Goal: Transaction & Acquisition: Purchase product/service

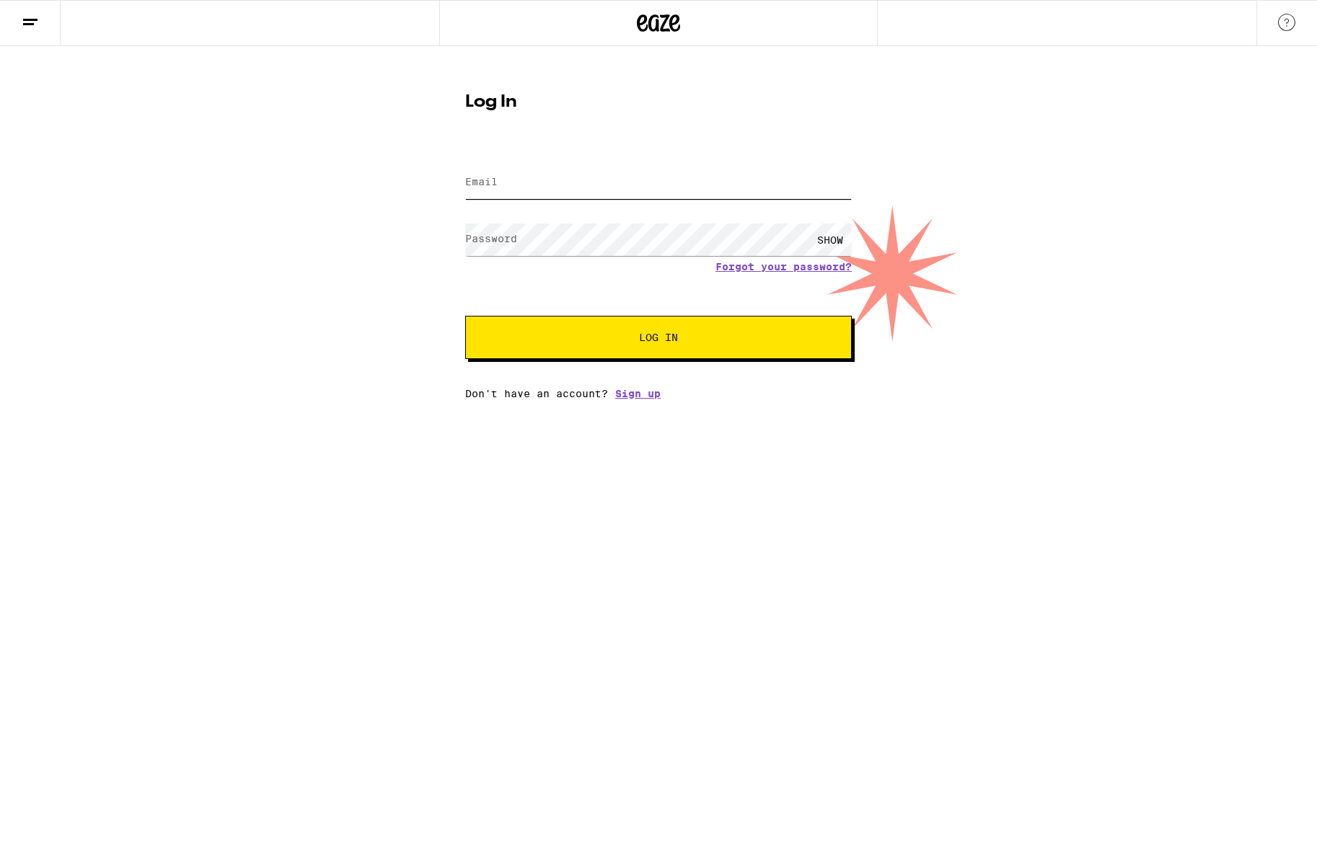
type input "[EMAIL_ADDRESS][DOMAIN_NAME]"
click at [658, 339] on button "Log In" at bounding box center [658, 337] width 387 height 43
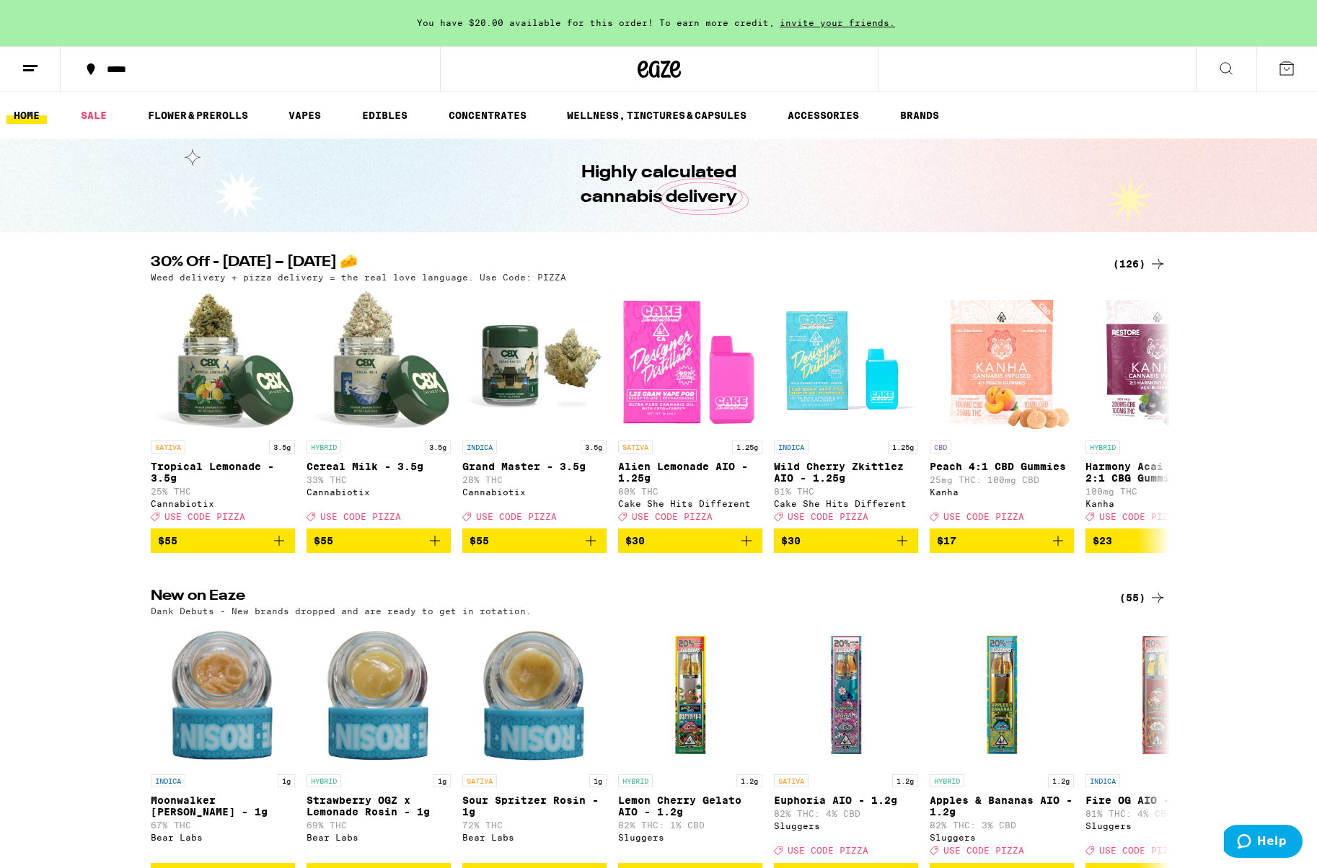
click at [1282, 63] on icon at bounding box center [1286, 68] width 13 height 13
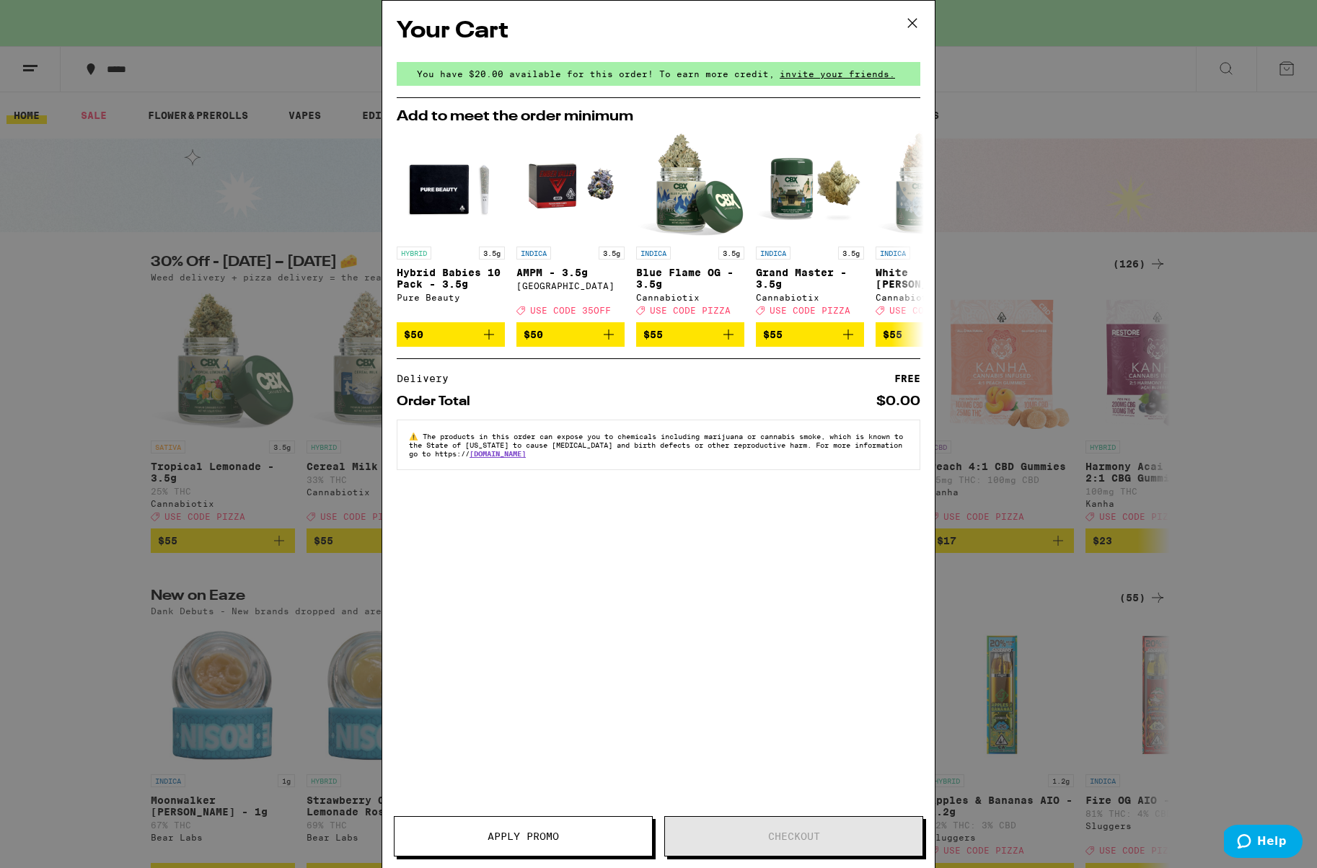
click at [914, 14] on icon at bounding box center [912, 23] width 22 height 22
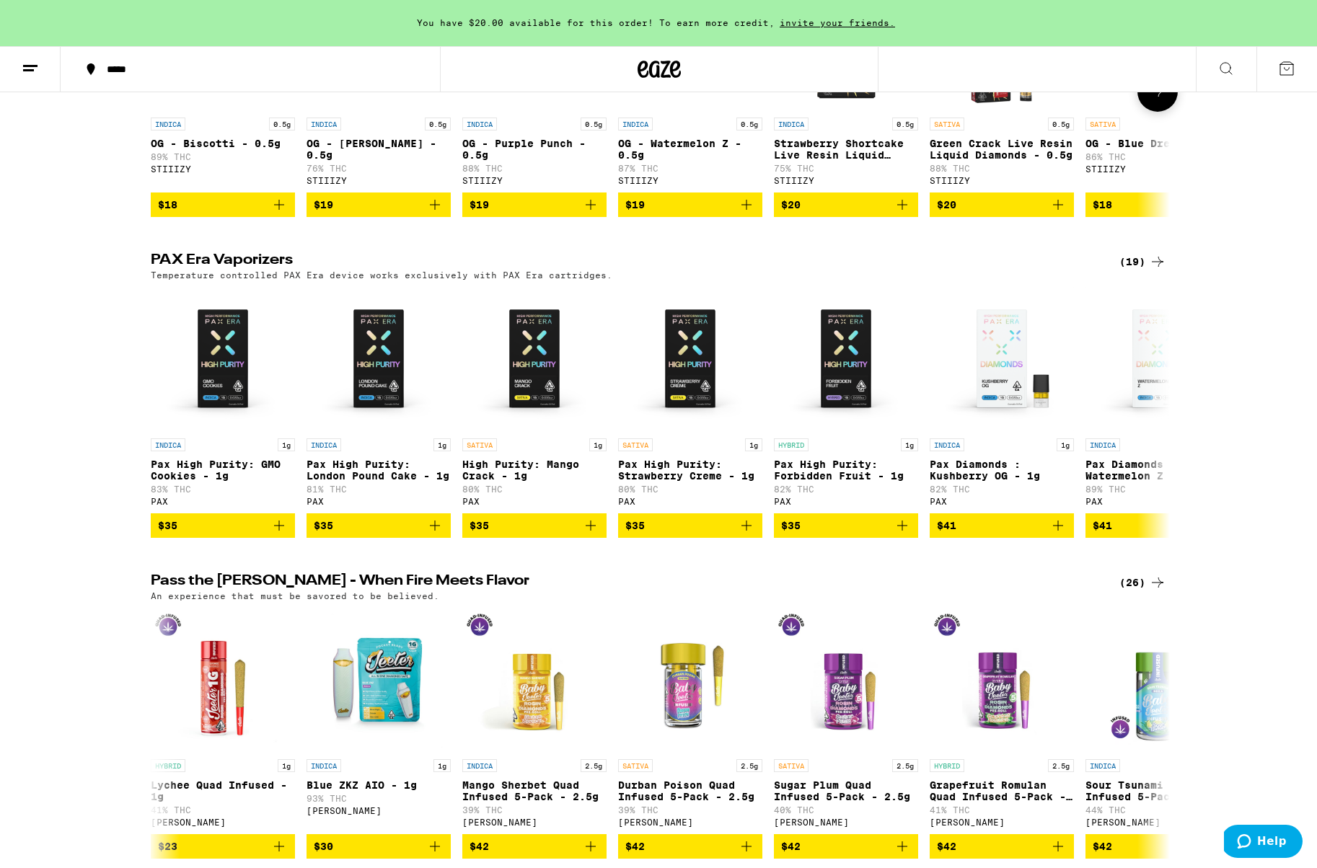
scroll to position [2841, 0]
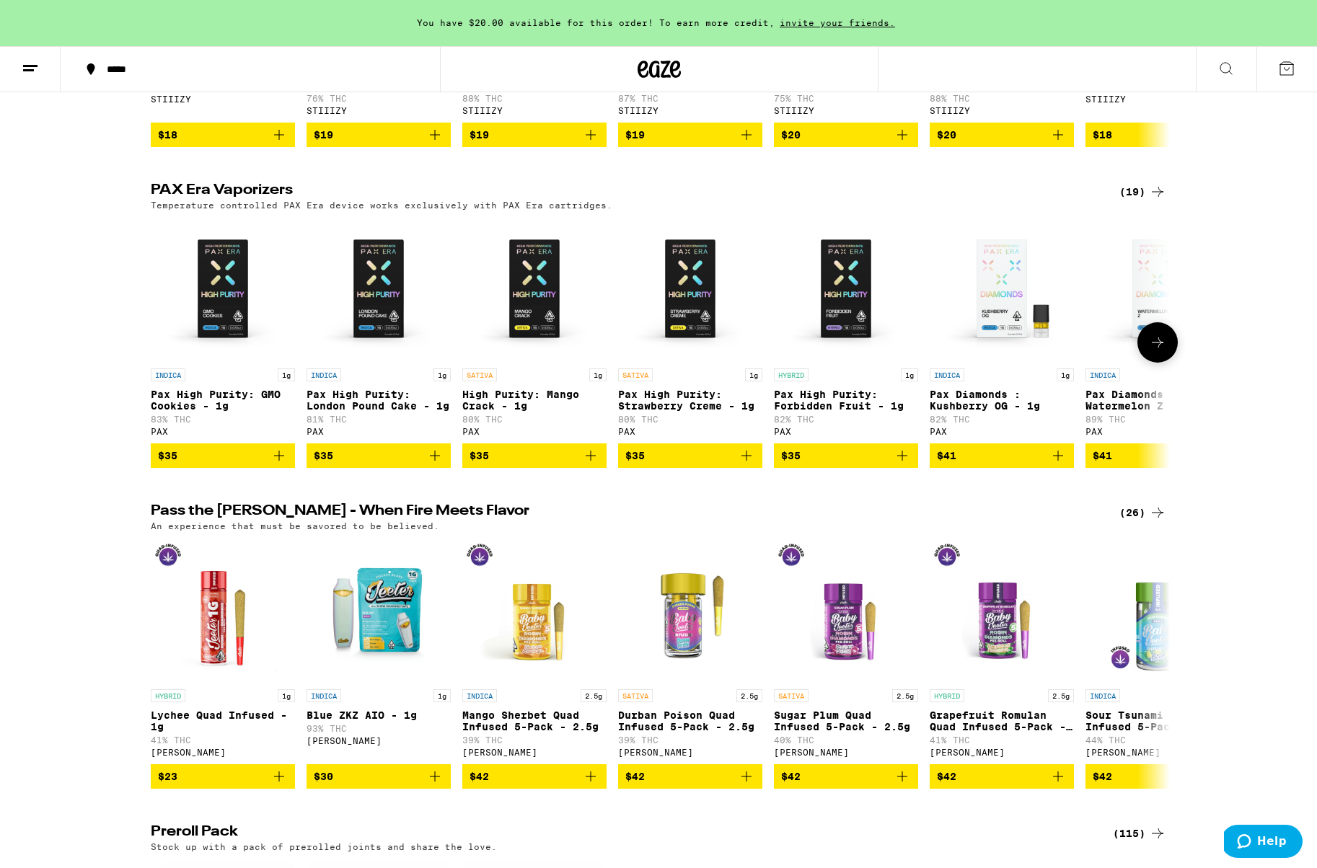
click at [900, 464] on icon "Add to bag" at bounding box center [901, 455] width 17 height 17
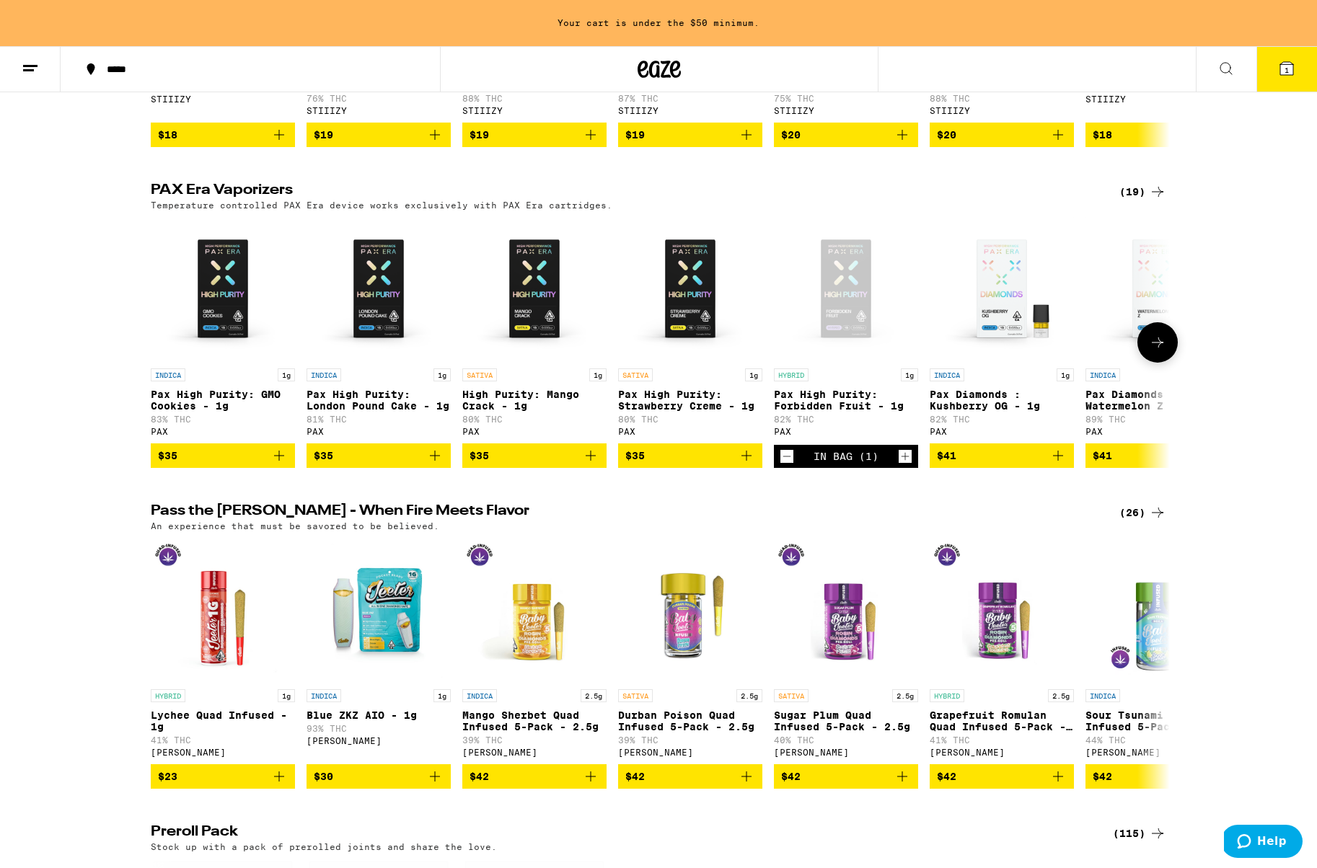
click at [903, 461] on icon "Increment" at bounding box center [905, 457] width 8 height 8
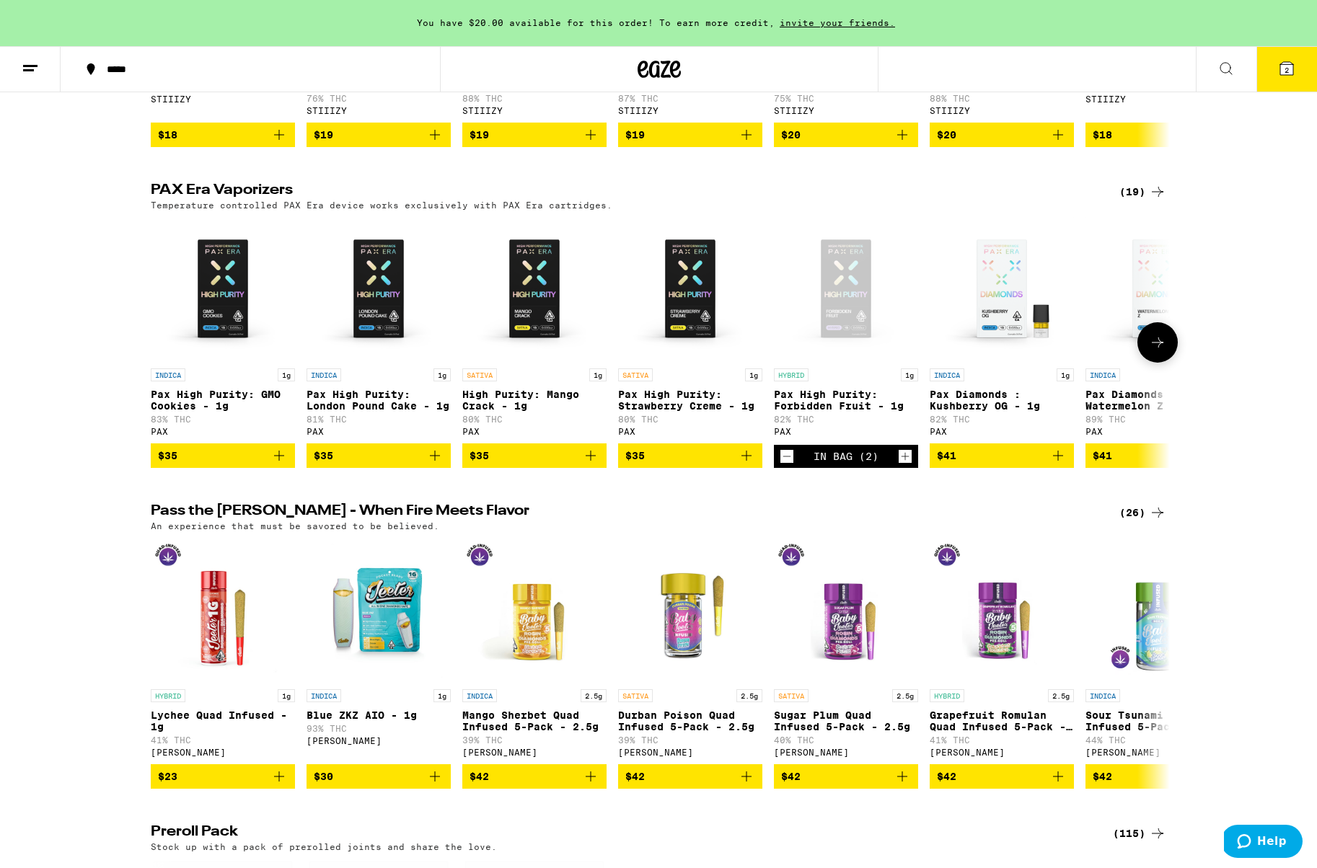
click at [791, 465] on icon "Decrement" at bounding box center [786, 456] width 13 height 17
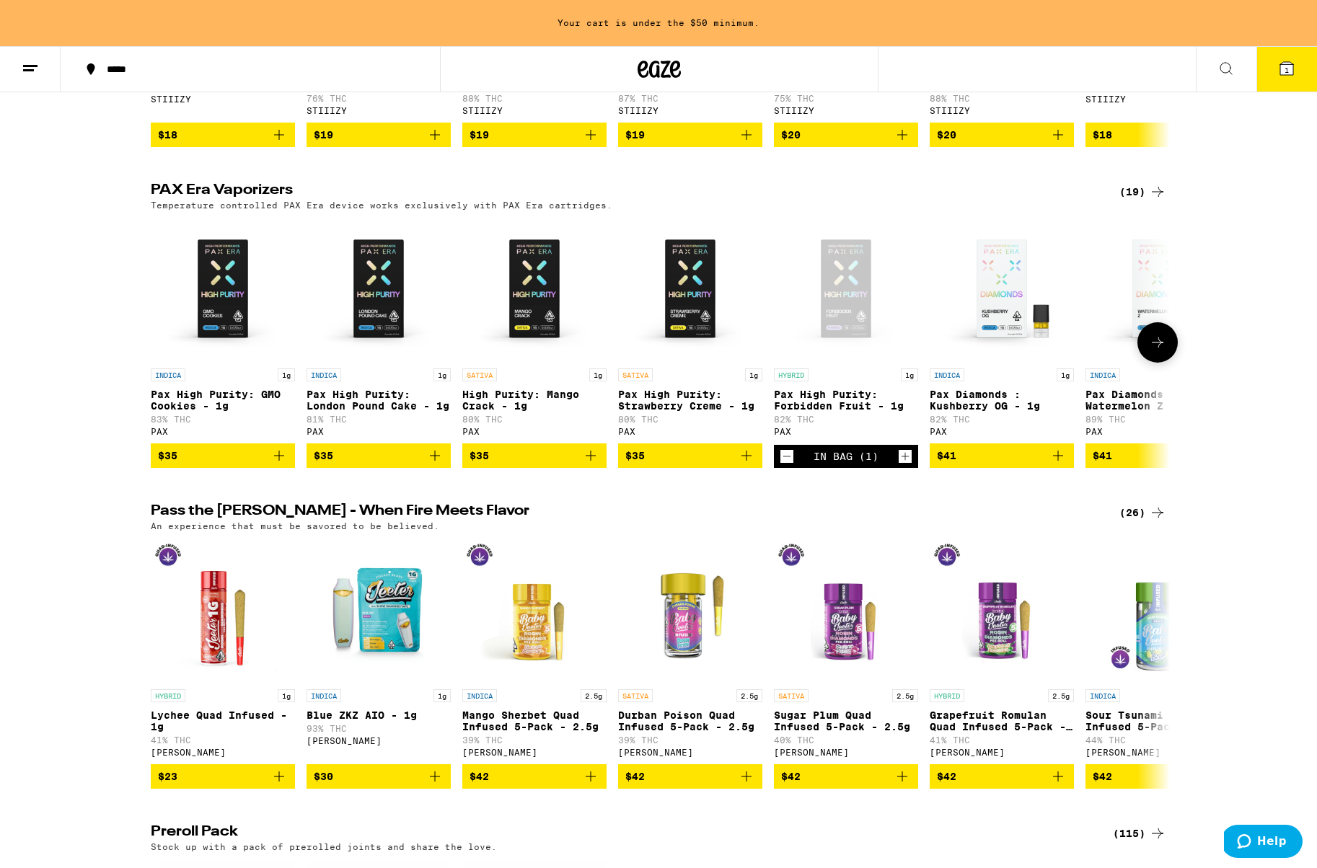
click at [791, 465] on icon "Decrement" at bounding box center [786, 456] width 13 height 17
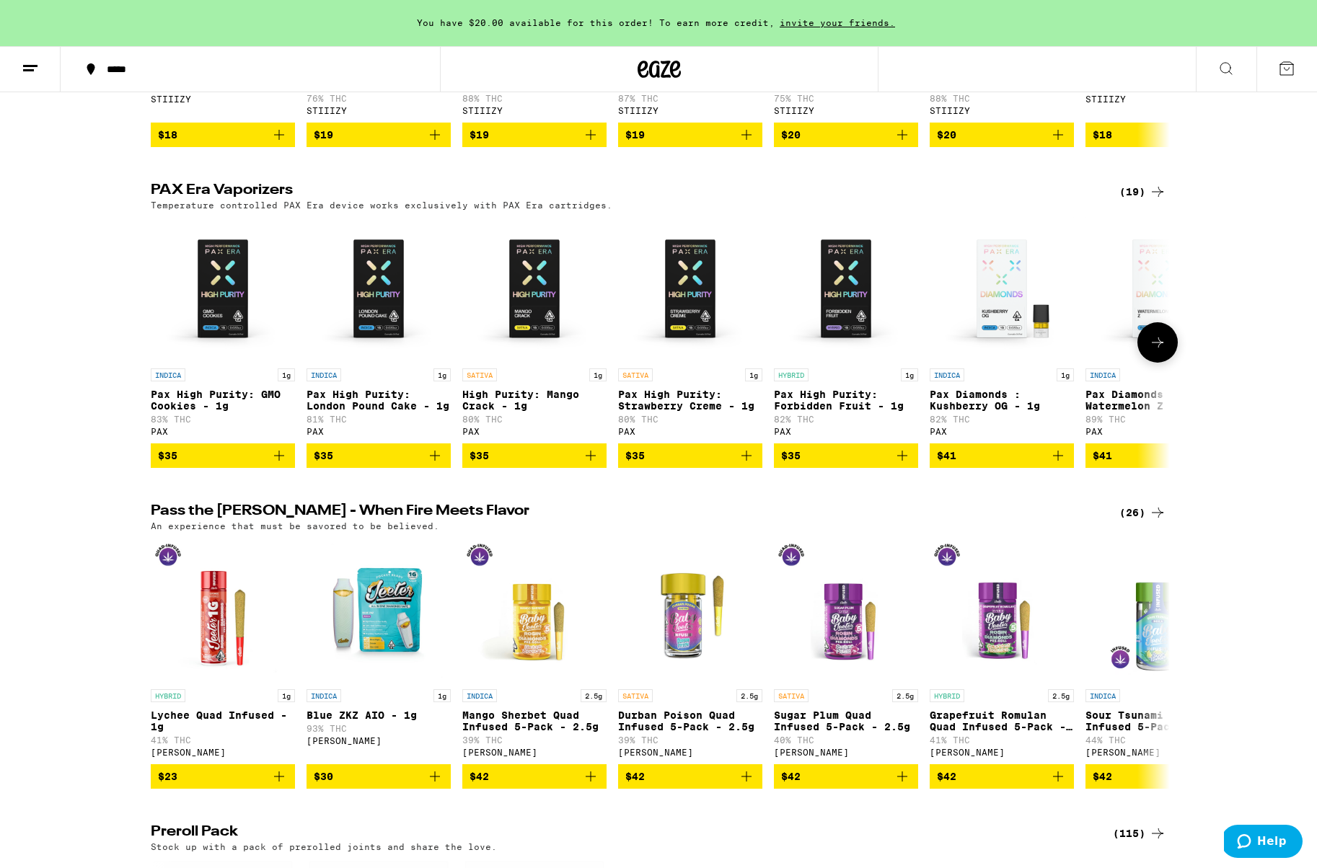
click at [1059, 461] on icon "Add to bag" at bounding box center [1058, 456] width 10 height 10
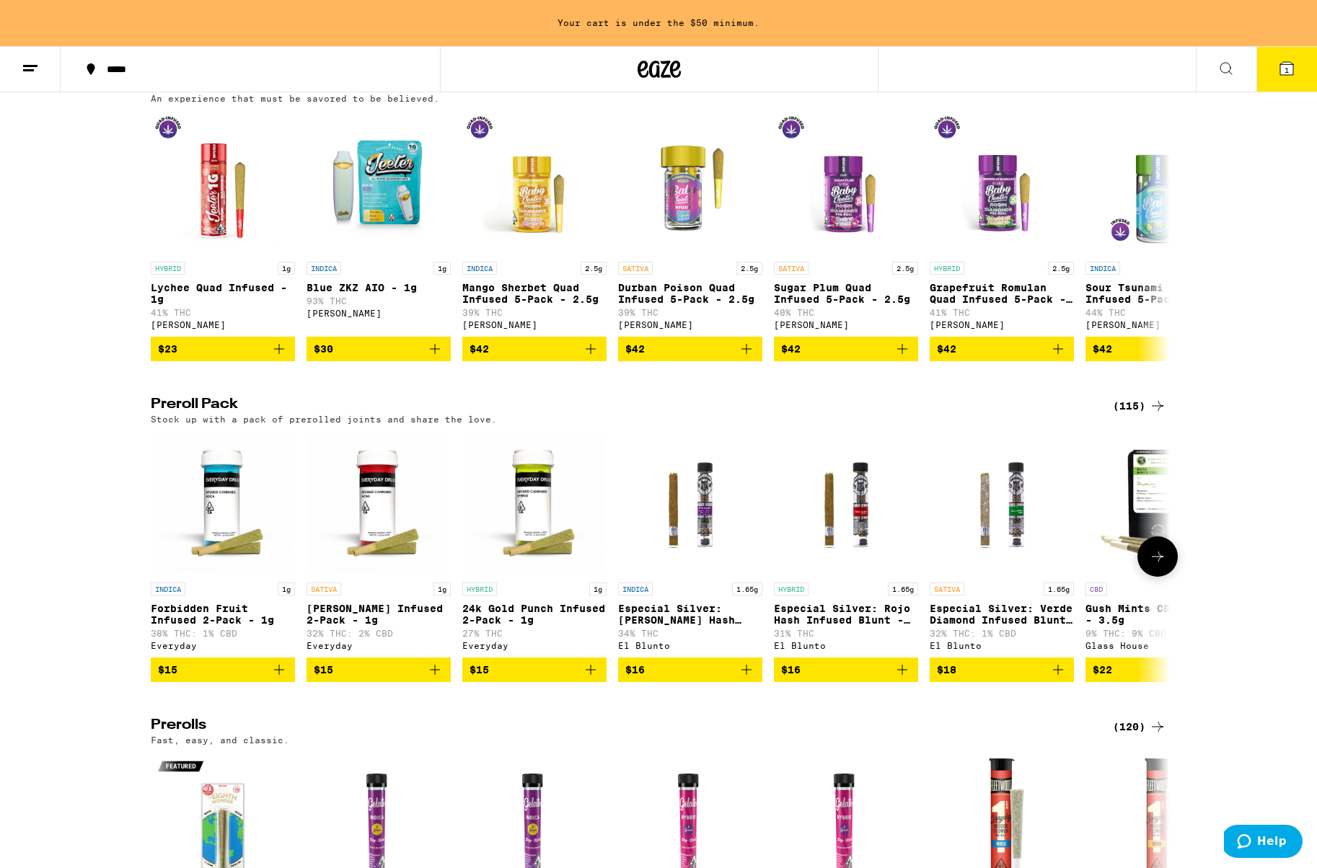
scroll to position [3267, 0]
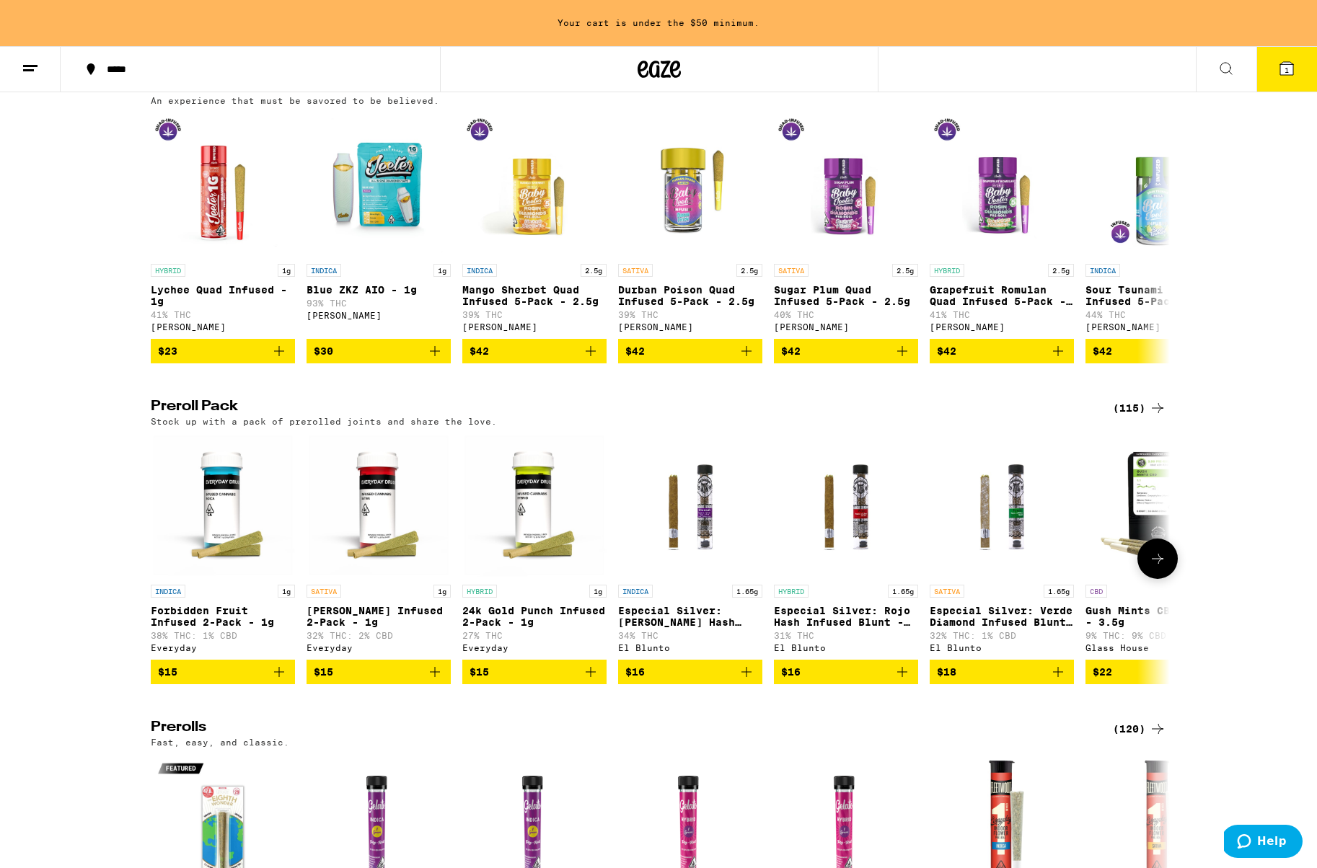
click at [1158, 568] on icon at bounding box center [1157, 558] width 17 height 17
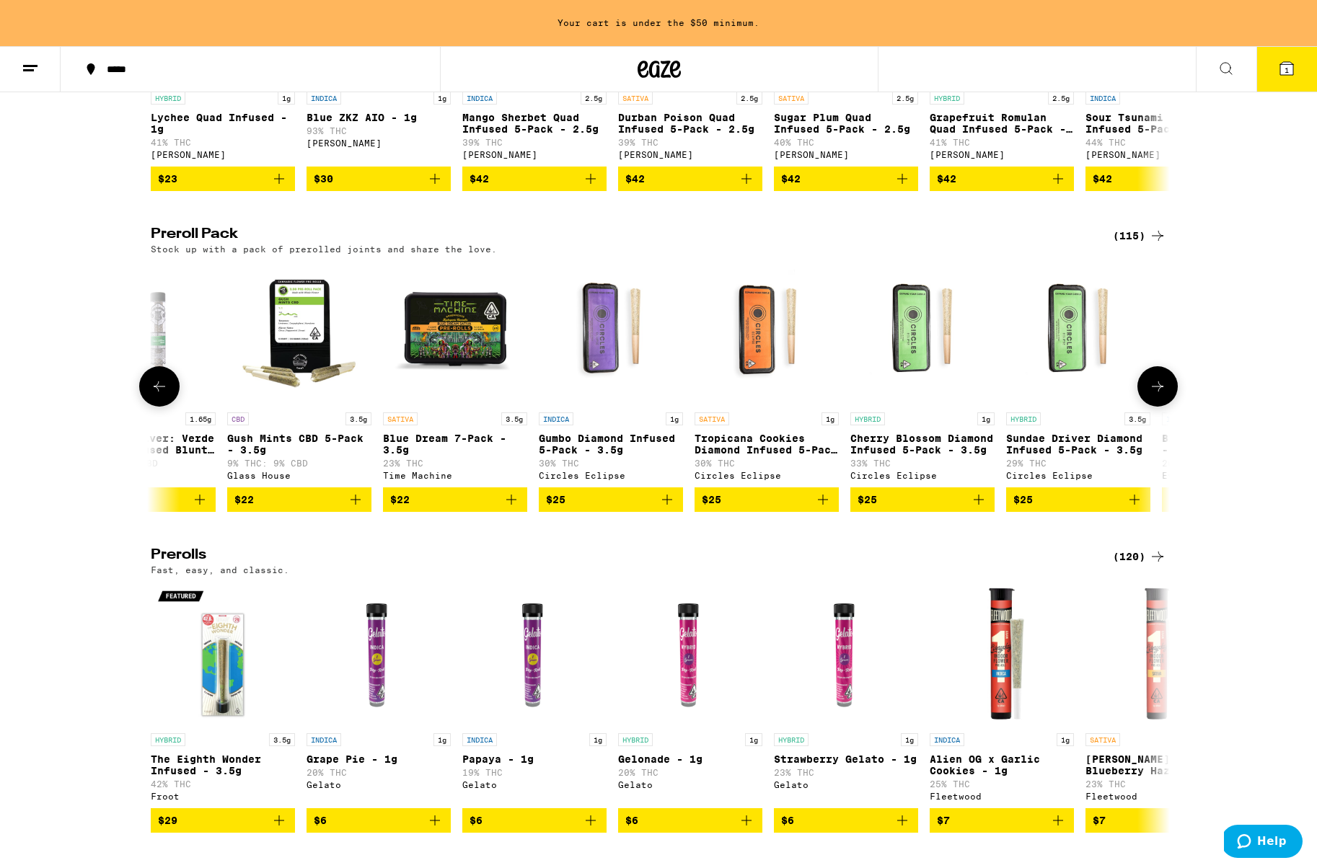
scroll to position [3445, 0]
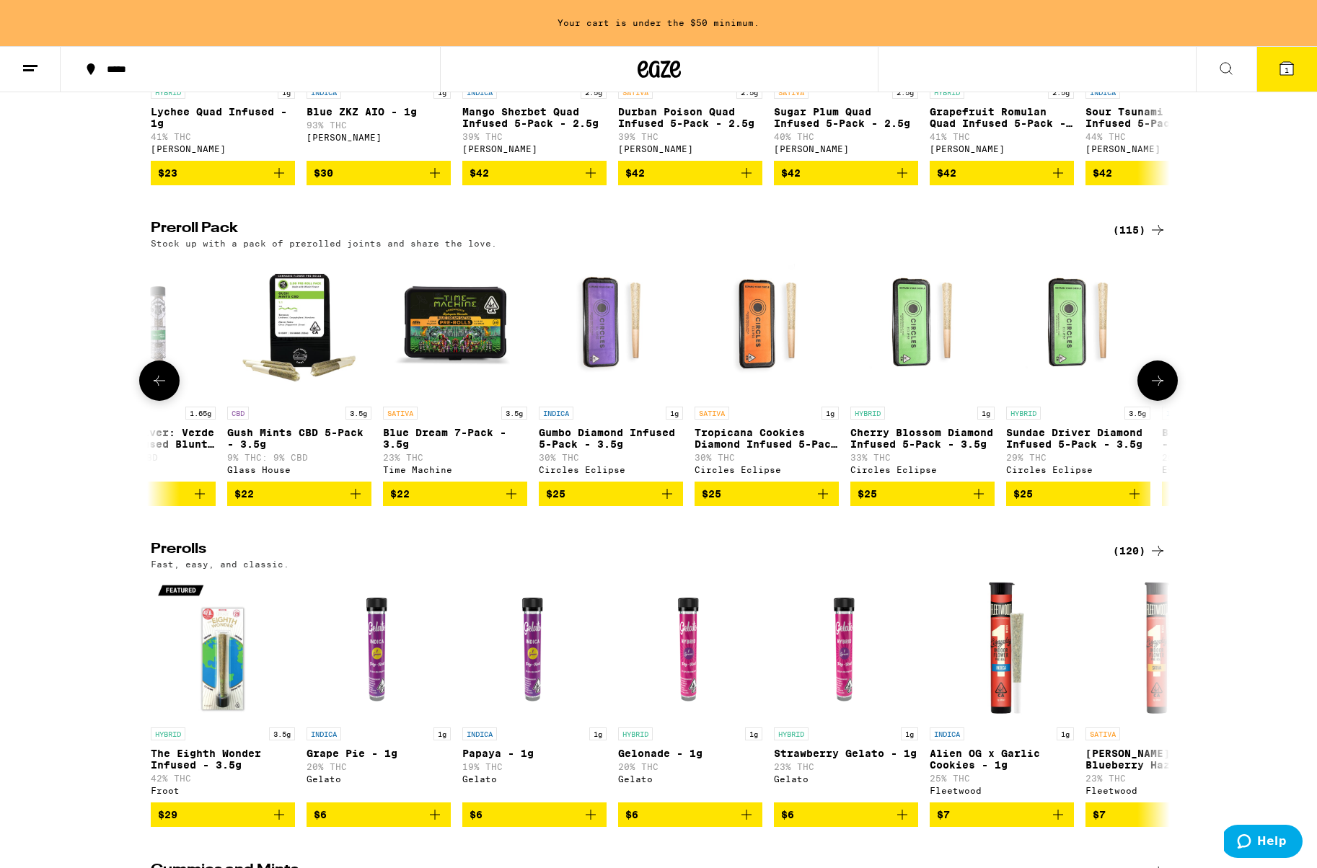
click at [1156, 389] on icon at bounding box center [1157, 380] width 17 height 17
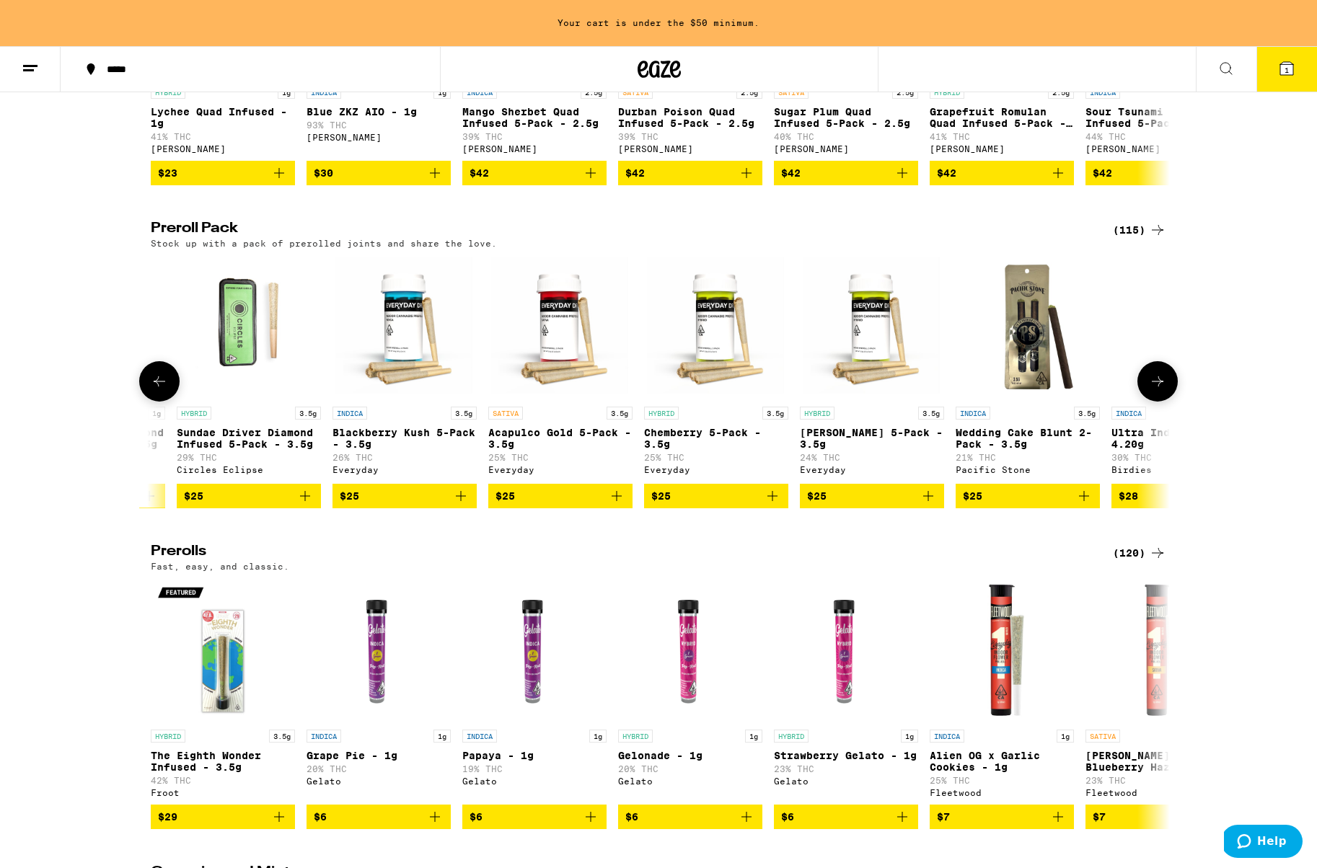
scroll to position [0, 1716]
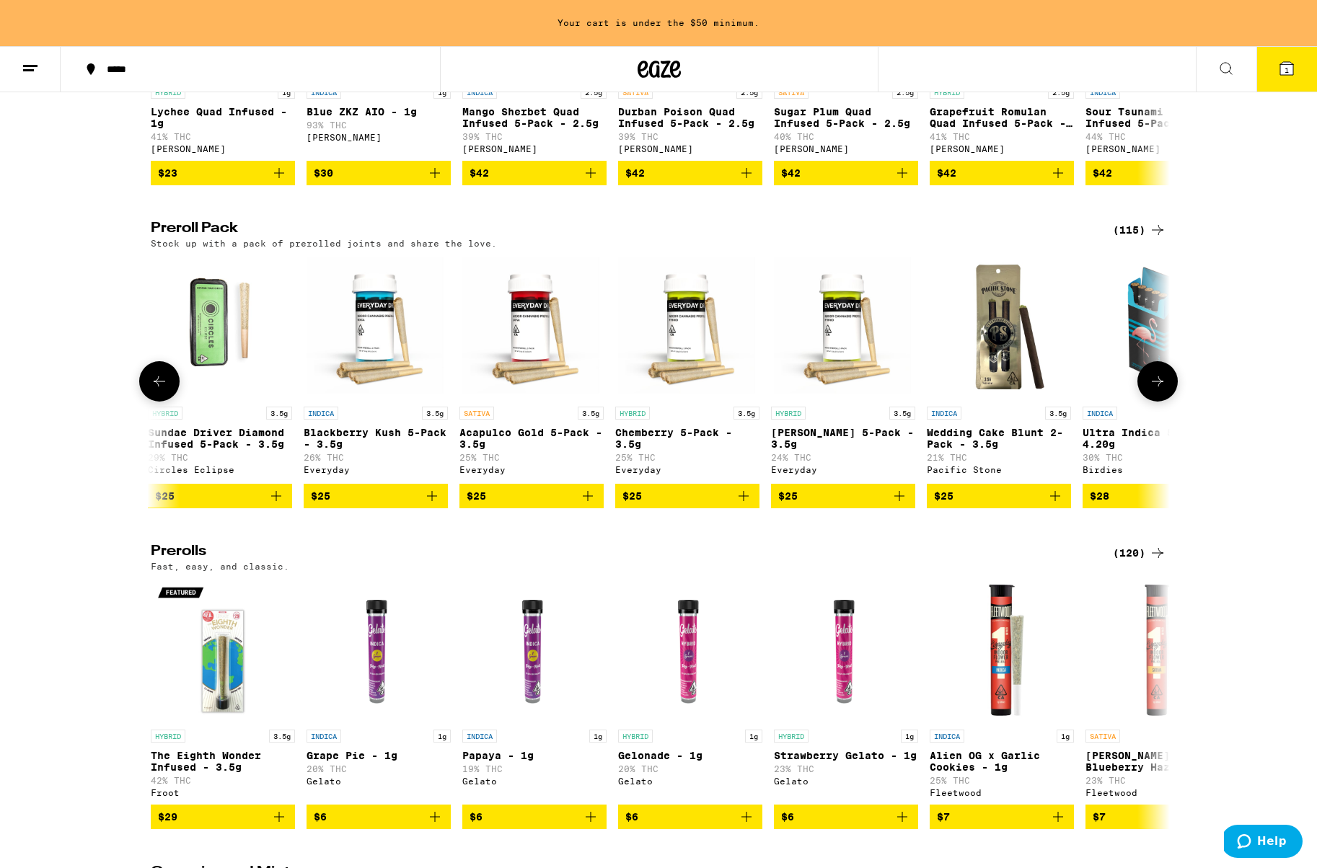
click at [1156, 390] on icon at bounding box center [1157, 381] width 17 height 17
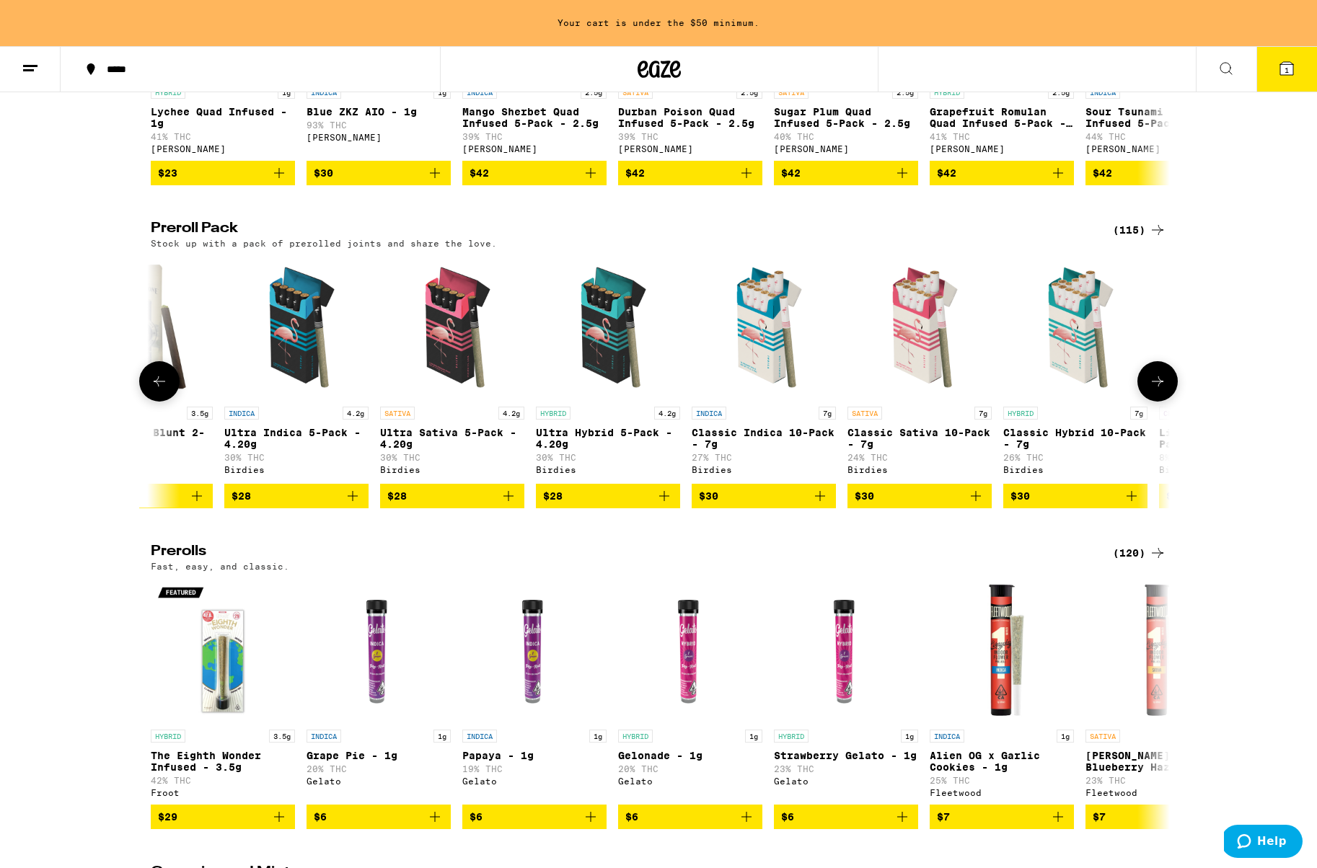
click at [1156, 390] on icon at bounding box center [1157, 381] width 17 height 17
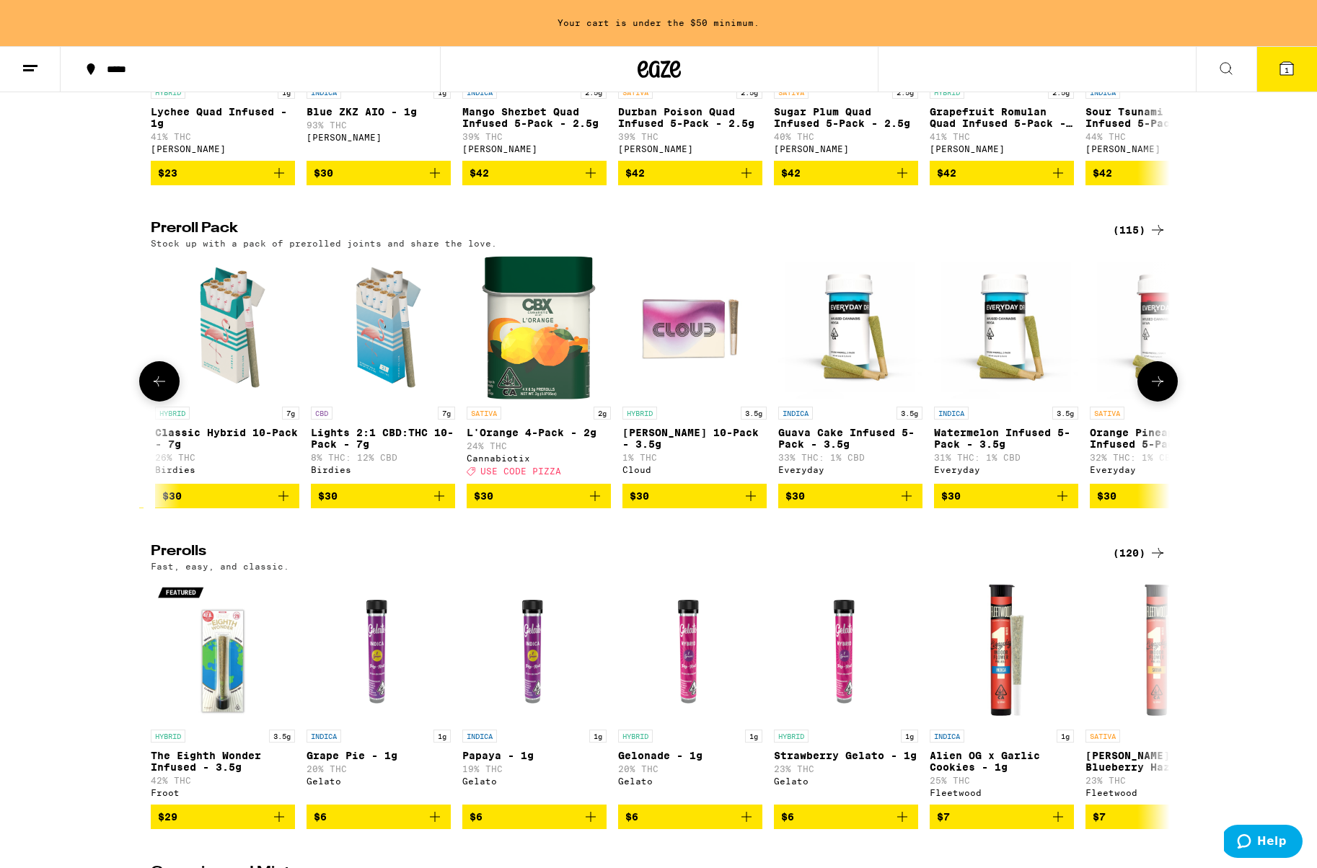
scroll to position [0, 3432]
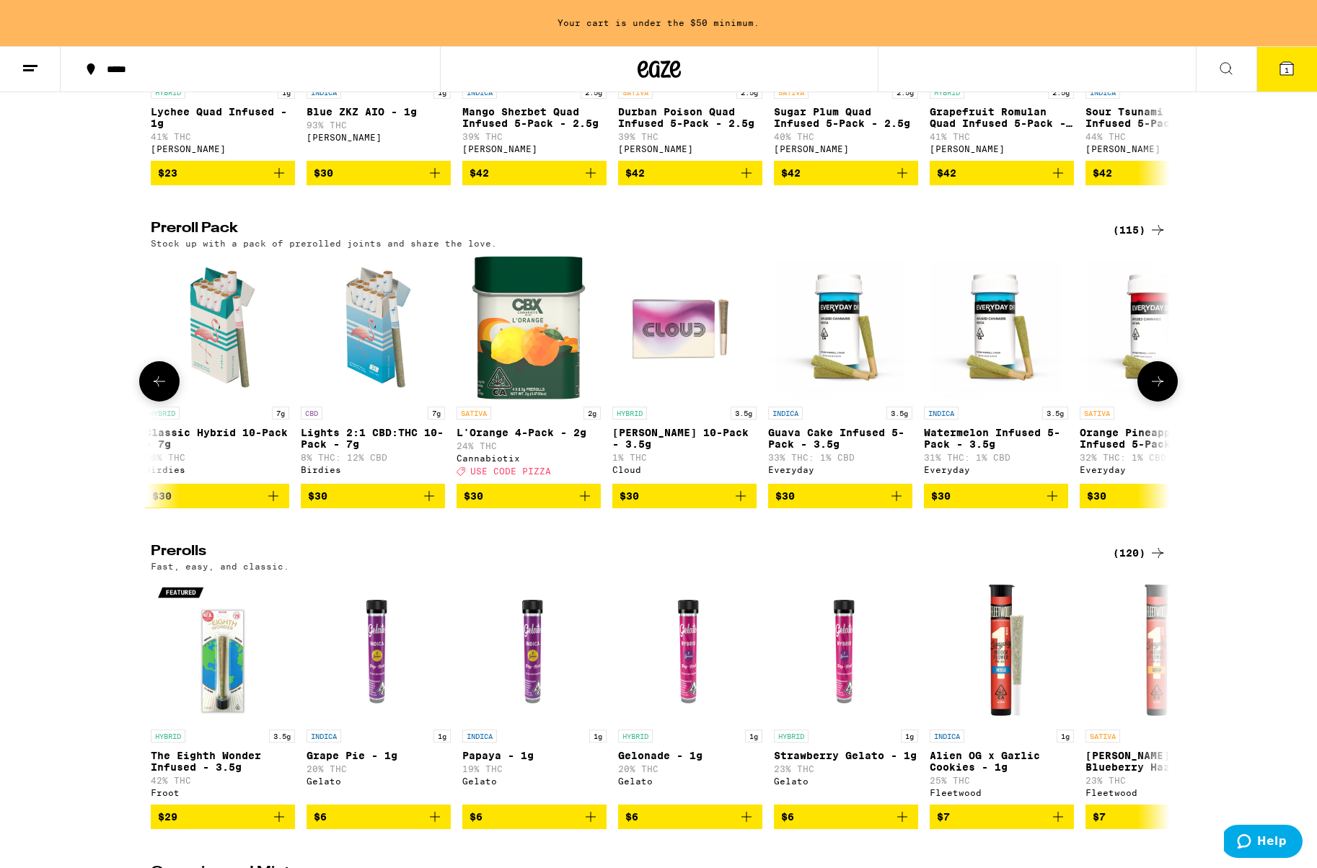
click at [1156, 390] on icon at bounding box center [1157, 381] width 17 height 17
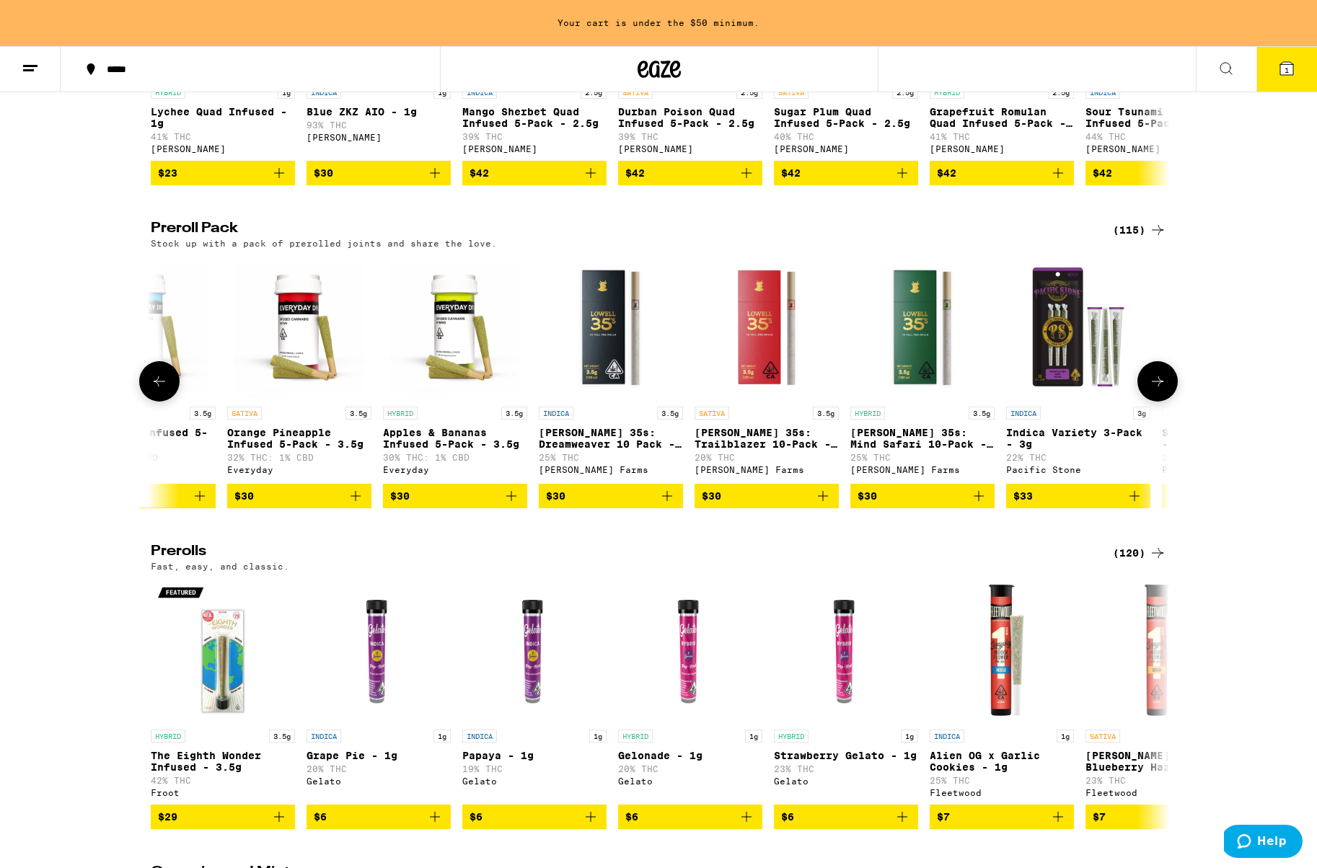
scroll to position [0, 4291]
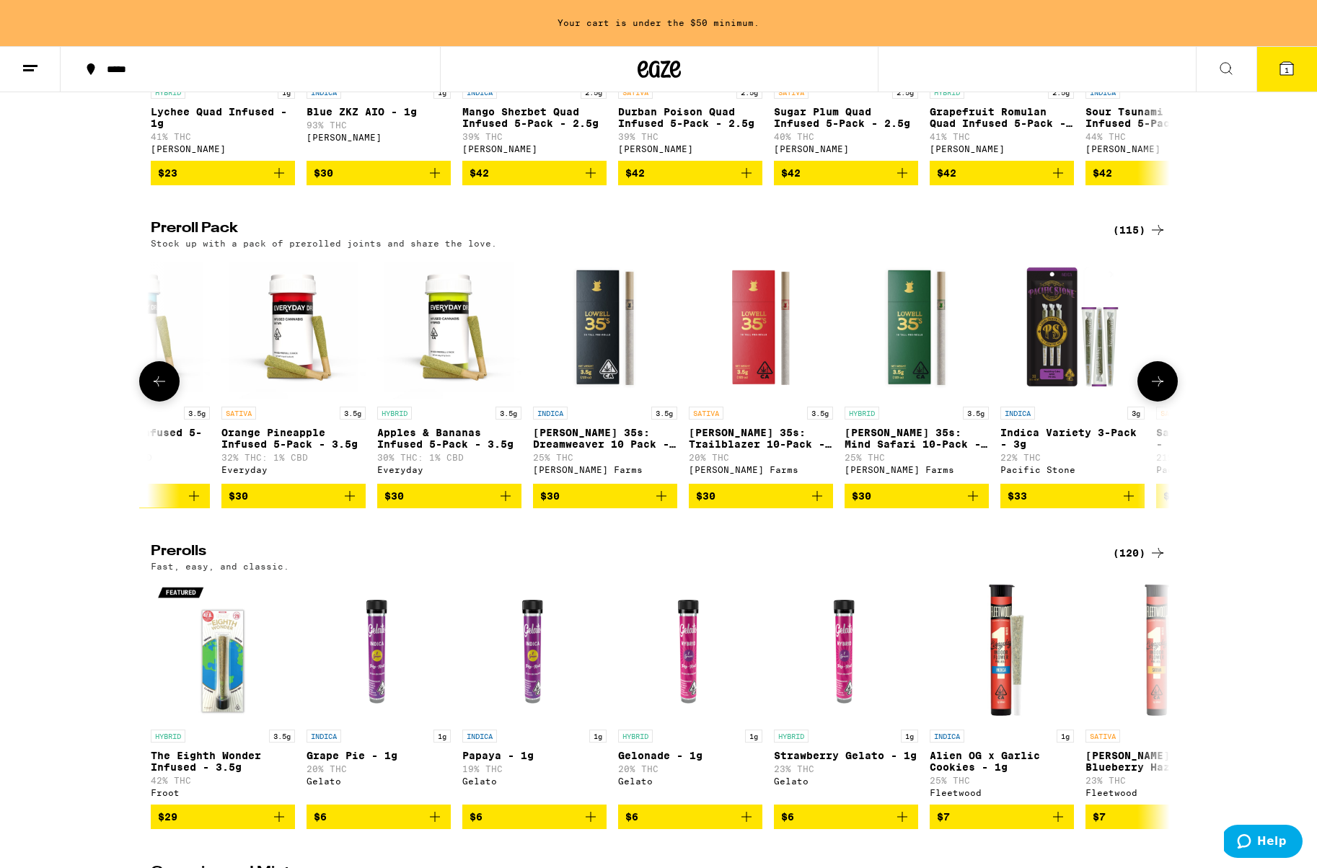
click at [1156, 390] on icon at bounding box center [1157, 381] width 17 height 17
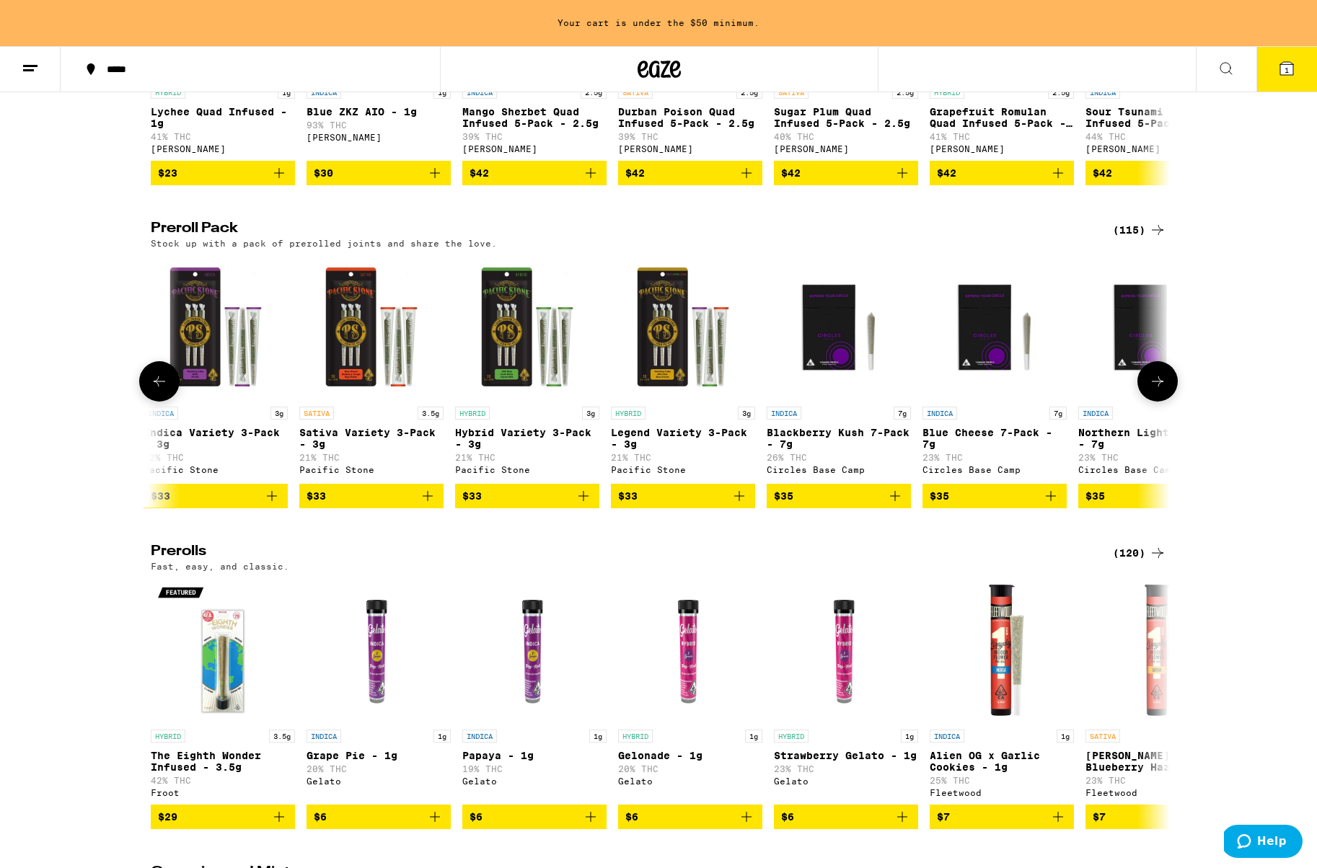
scroll to position [0, 5149]
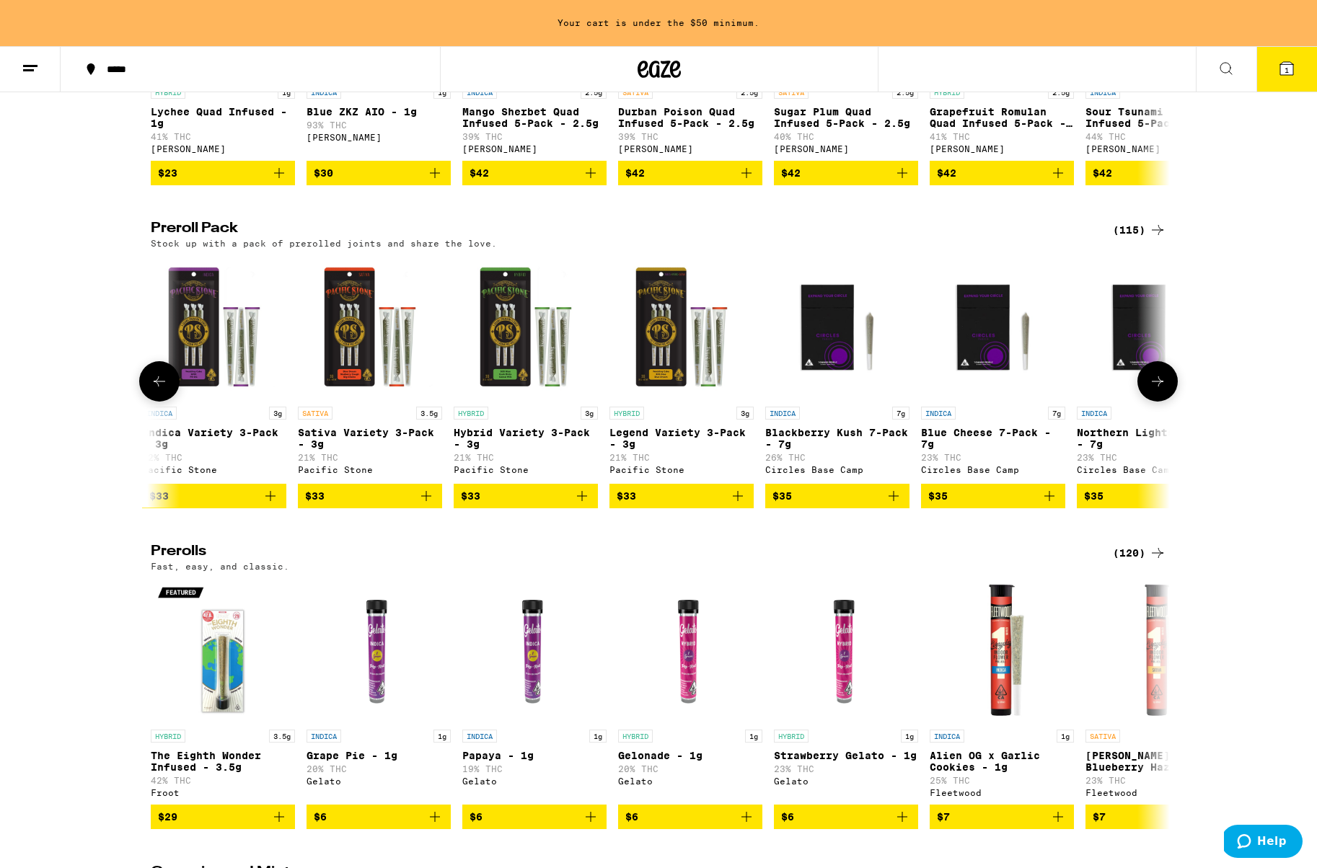
click at [1156, 390] on icon at bounding box center [1157, 381] width 17 height 17
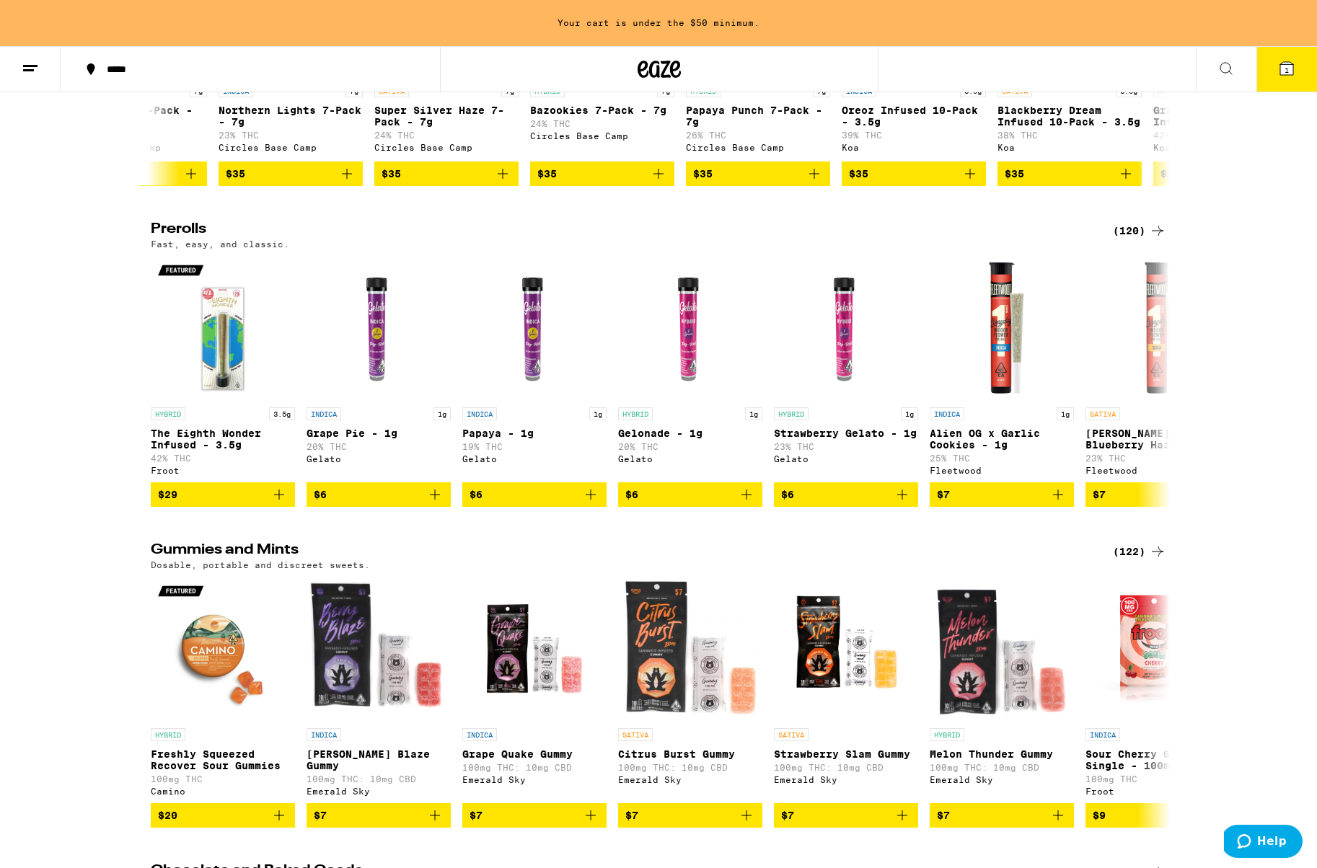
scroll to position [3784, 0]
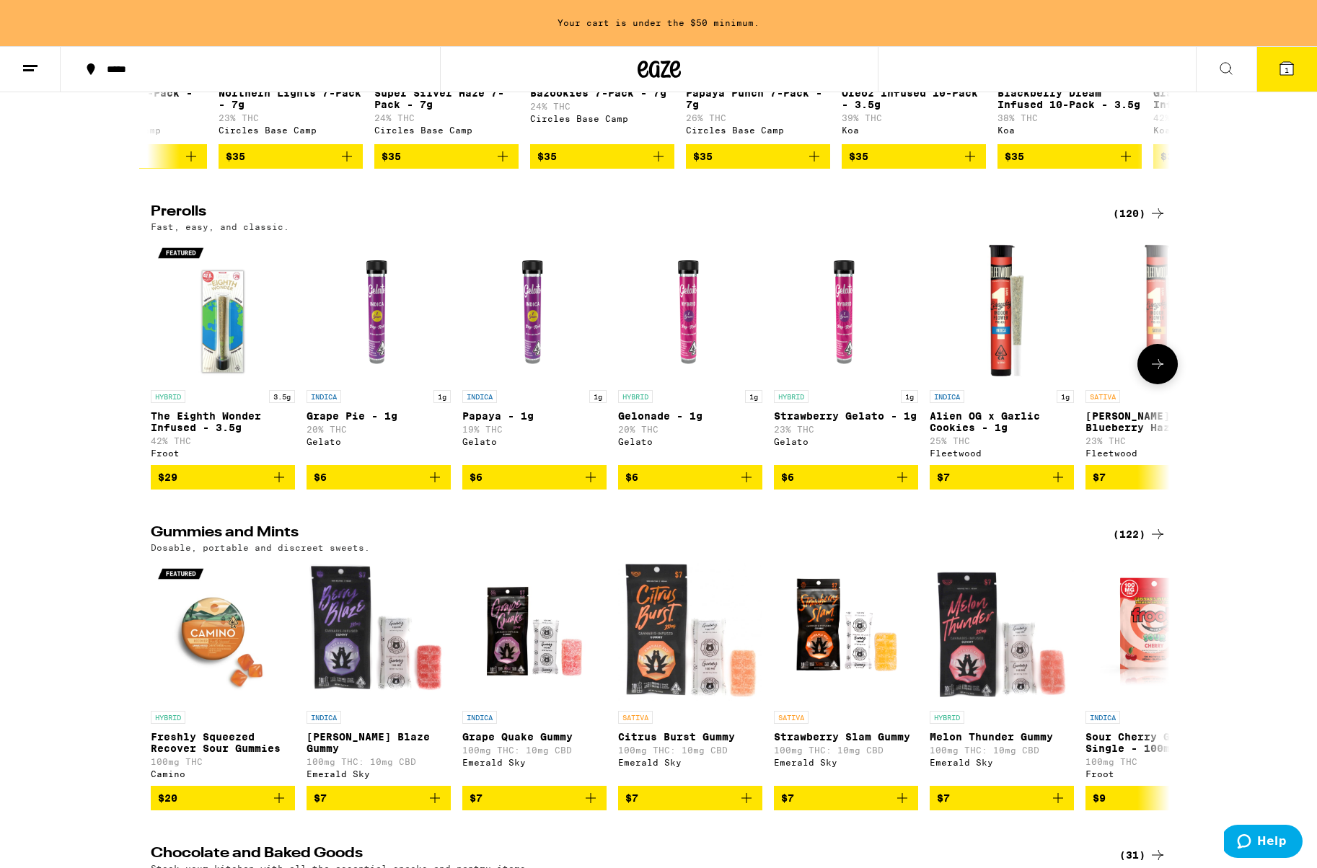
click at [1149, 373] on icon at bounding box center [1157, 364] width 17 height 17
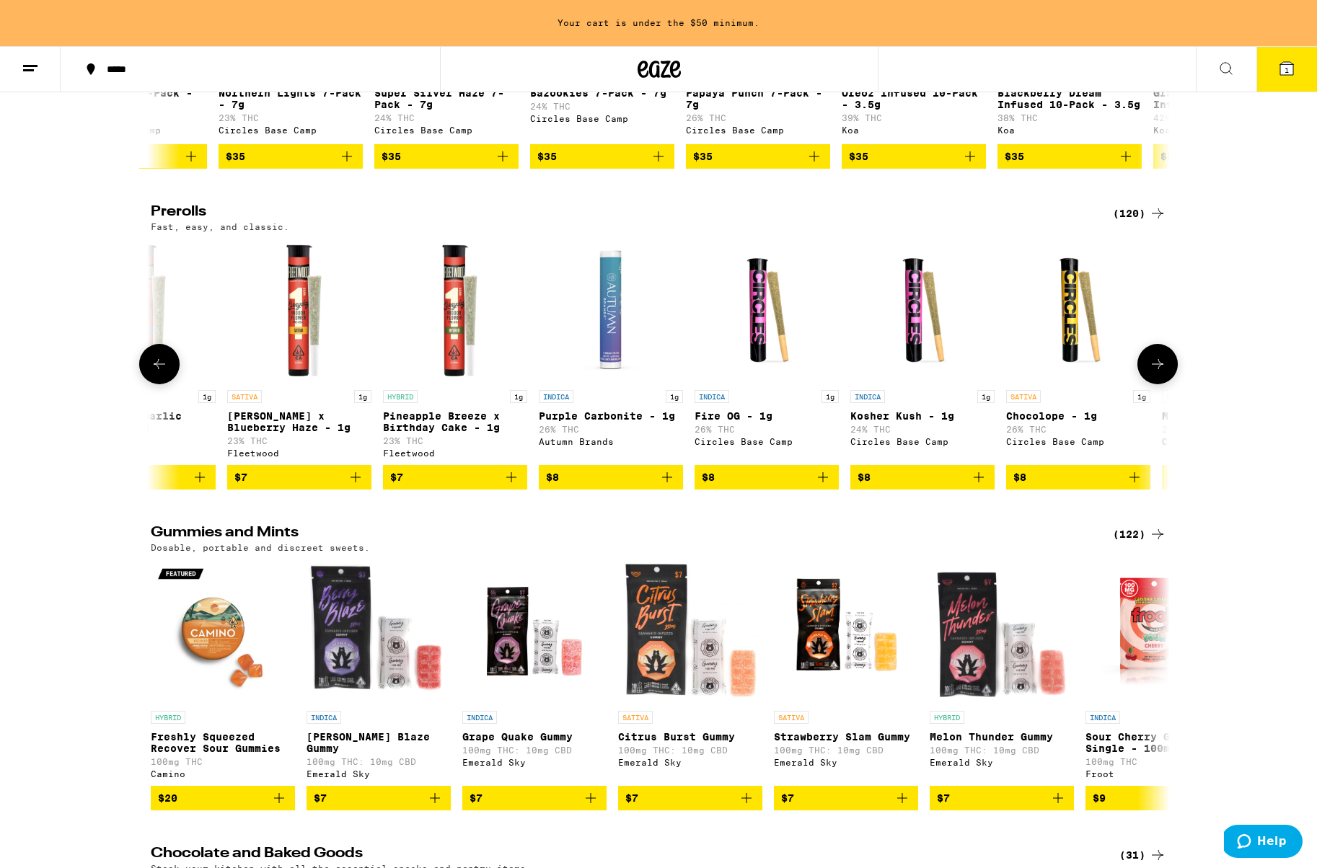
click at [1149, 373] on icon at bounding box center [1157, 364] width 17 height 17
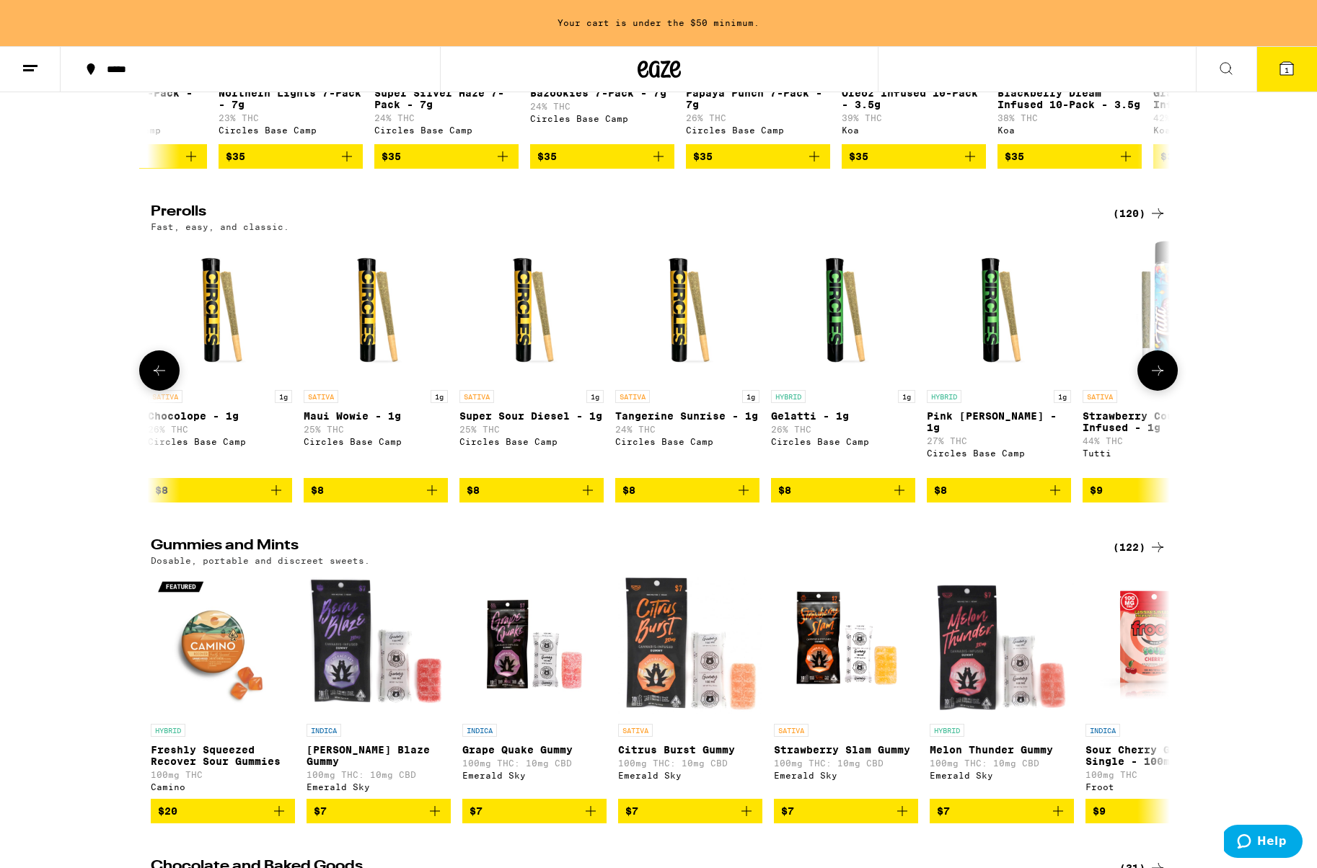
click at [1149, 379] on icon at bounding box center [1157, 370] width 17 height 17
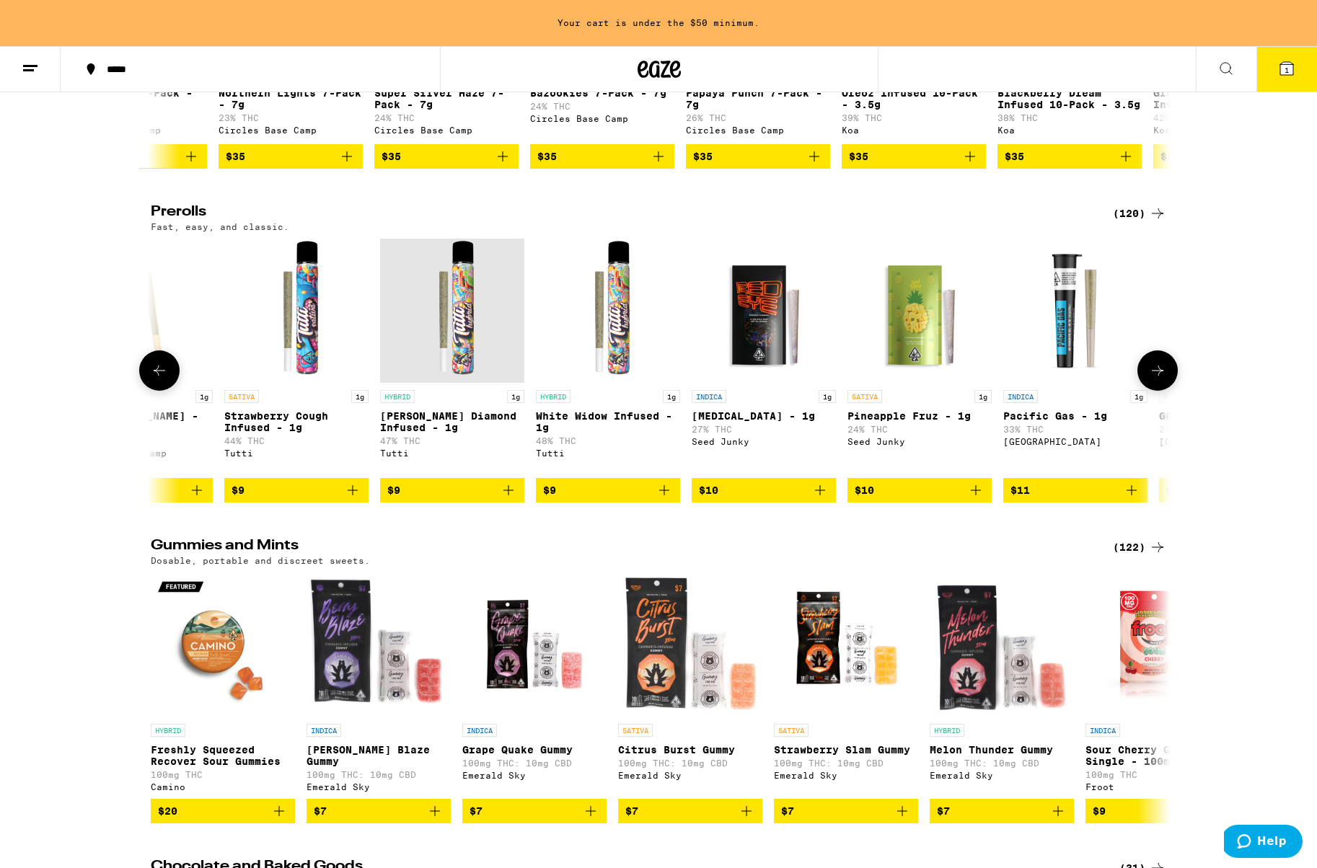
click at [1149, 379] on icon at bounding box center [1157, 370] width 17 height 17
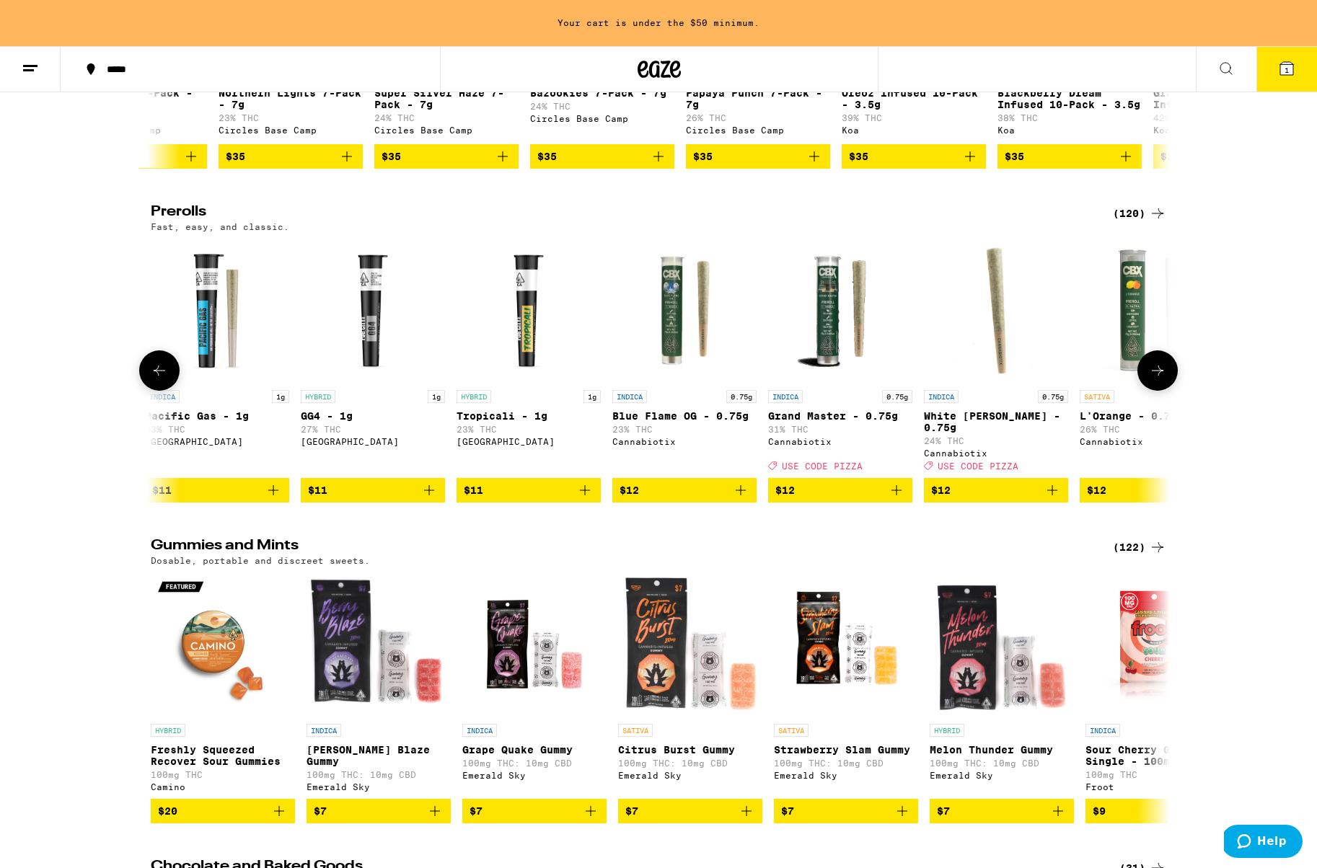
click at [1149, 379] on icon at bounding box center [1157, 370] width 17 height 17
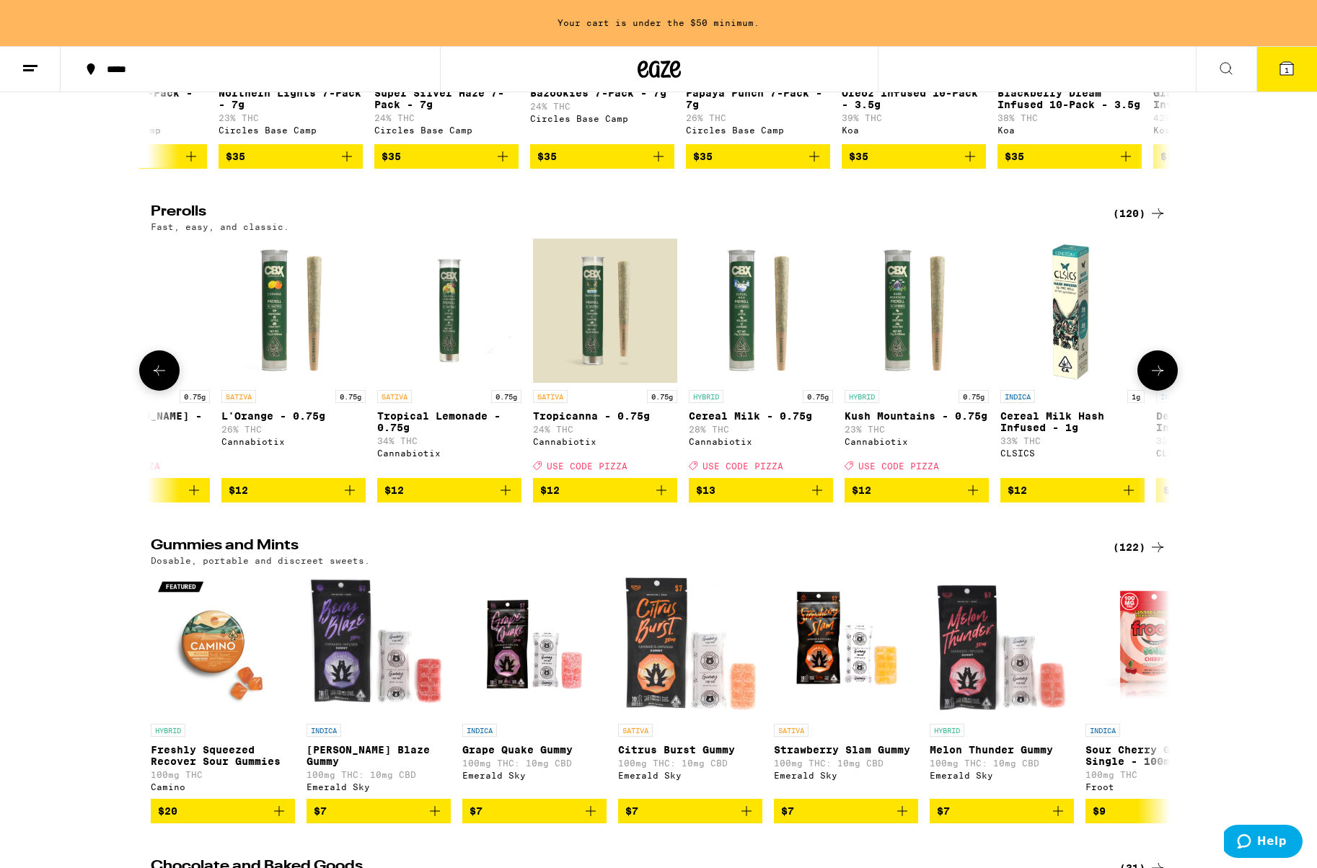
click at [1149, 379] on icon at bounding box center [1157, 370] width 17 height 17
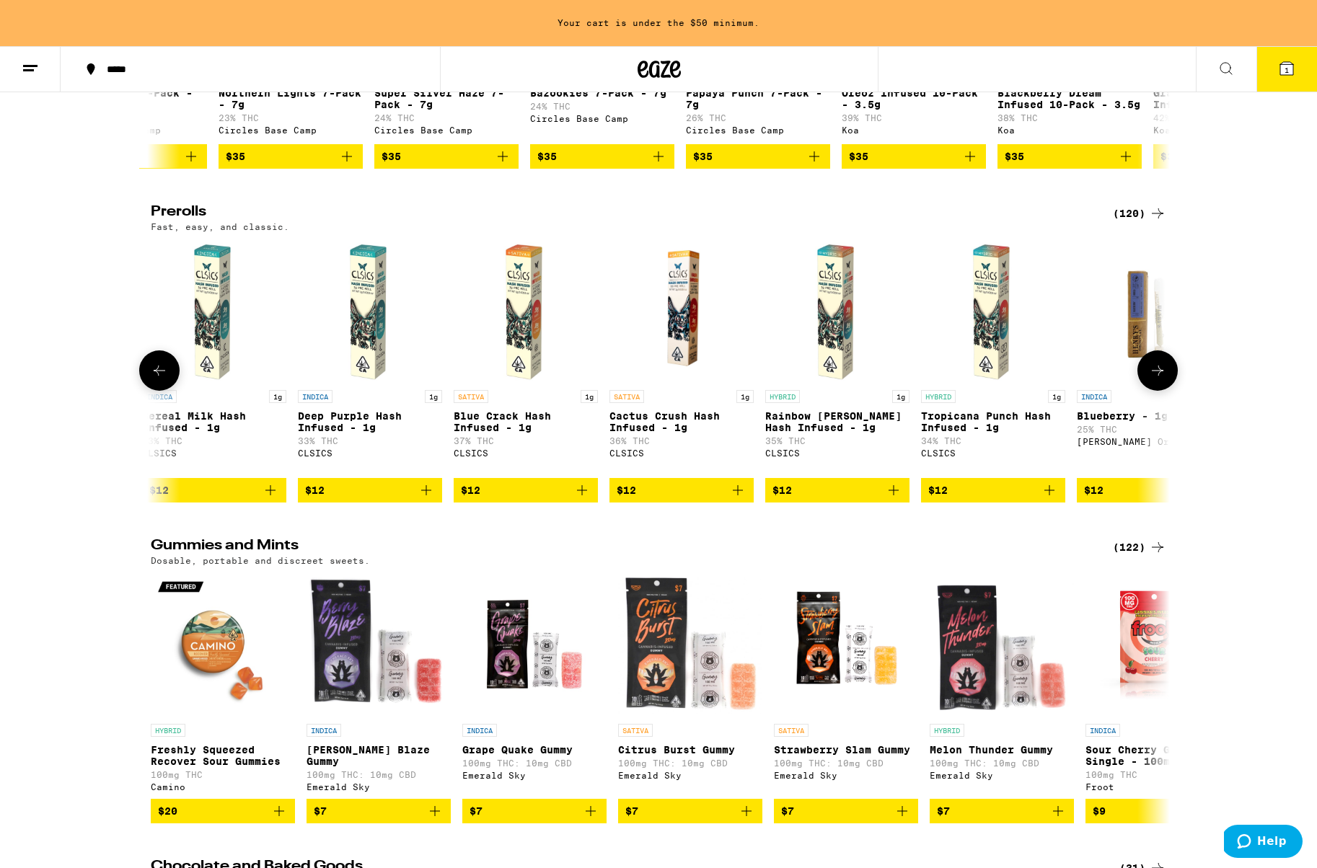
click at [1149, 379] on icon at bounding box center [1157, 370] width 17 height 17
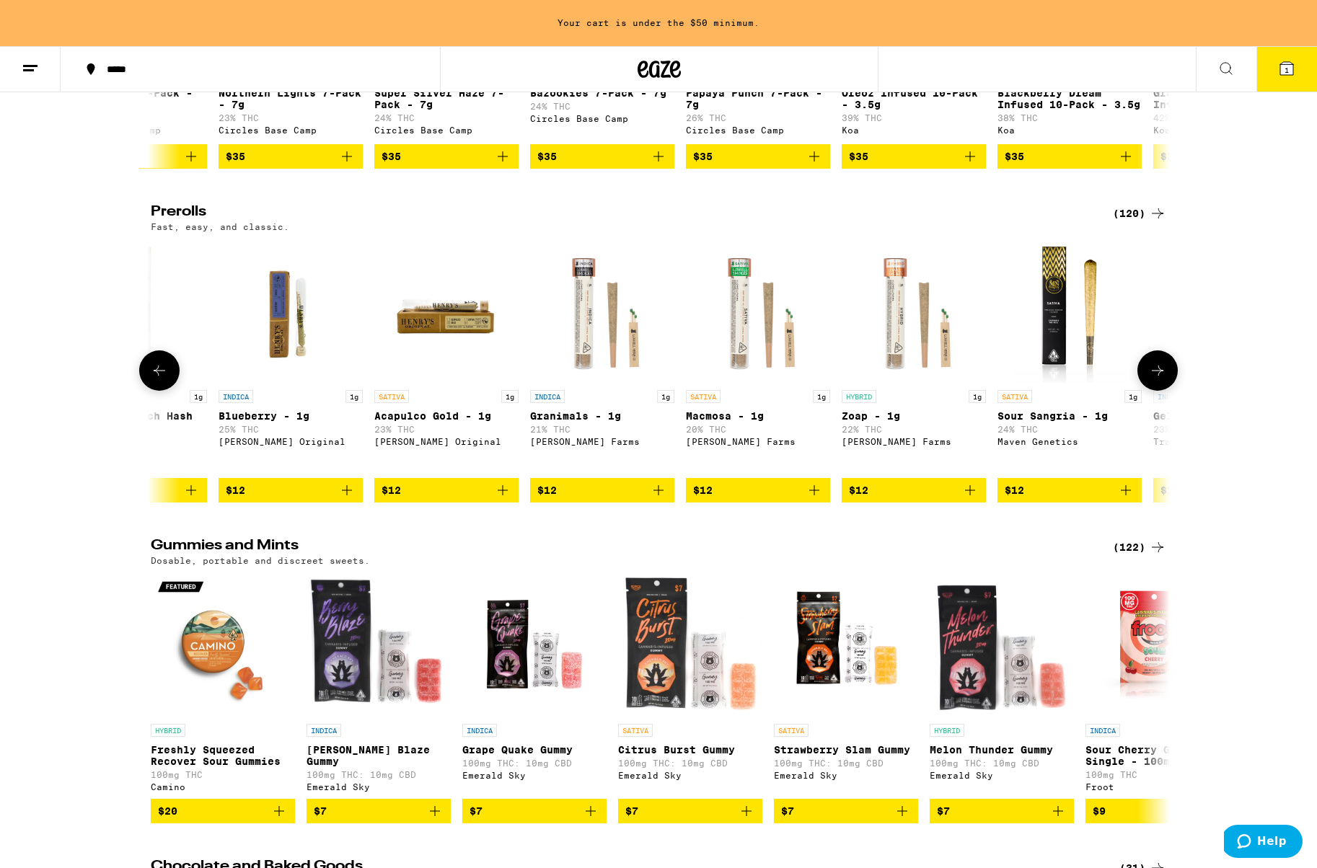
click at [1149, 379] on icon at bounding box center [1157, 370] width 17 height 17
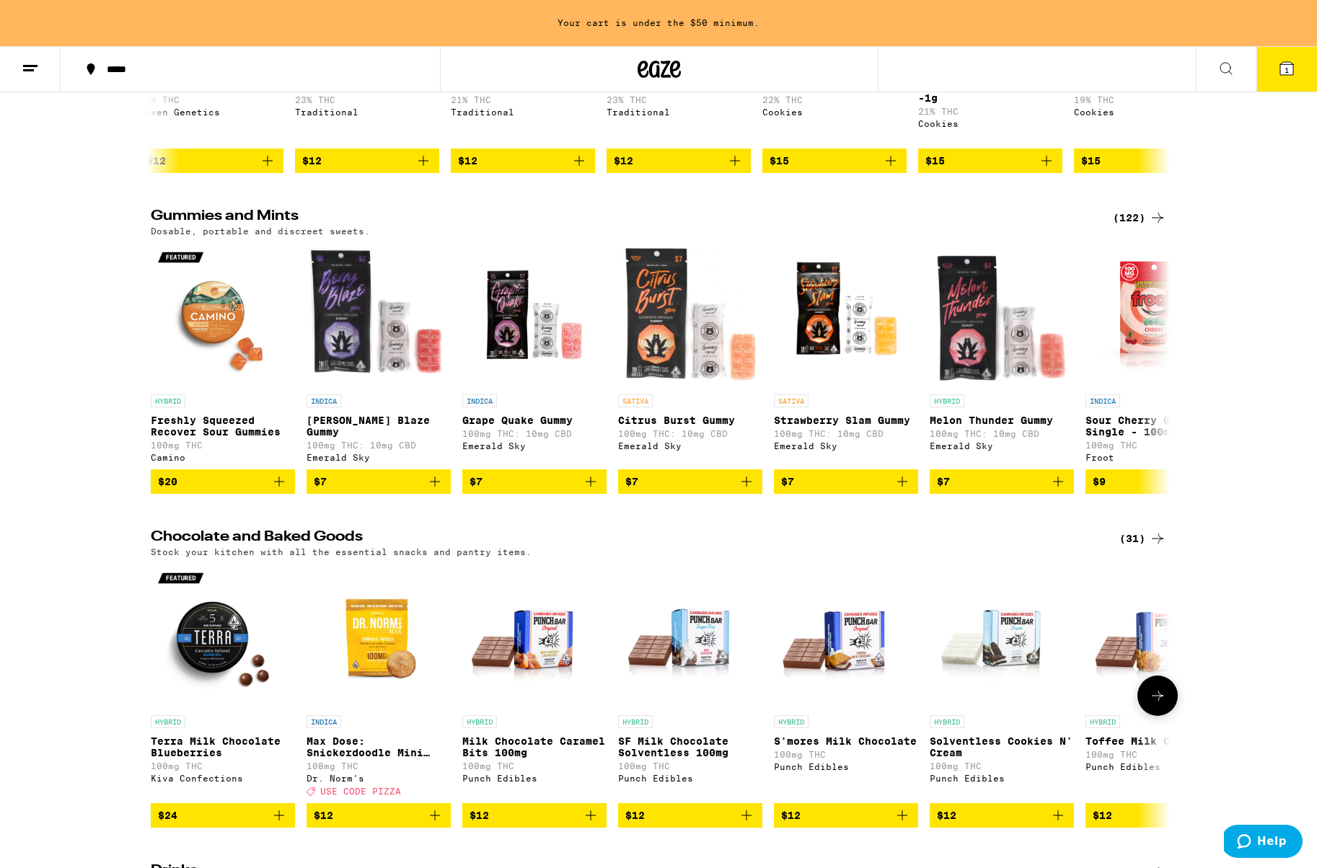
scroll to position [4086, 0]
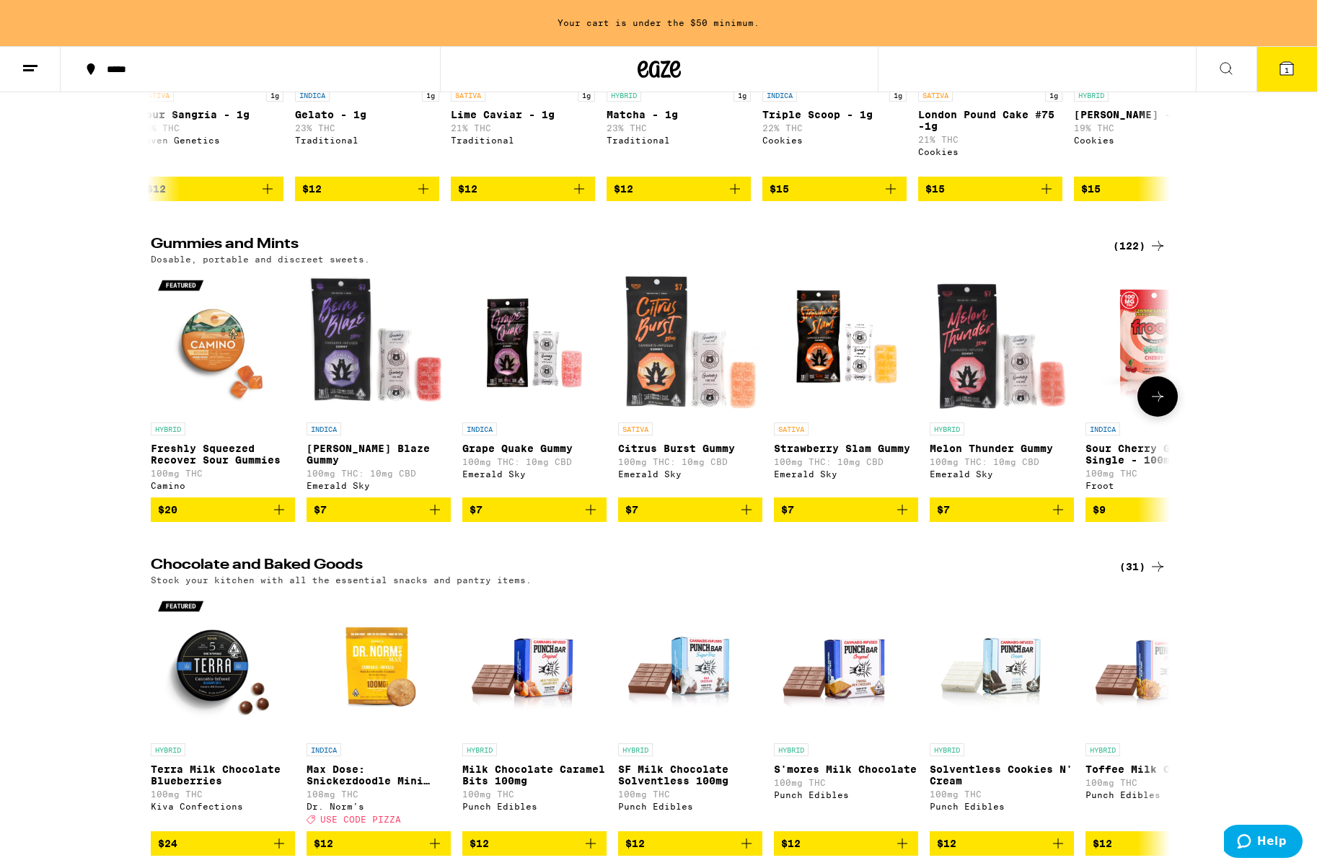
click at [281, 518] on icon "Add to bag" at bounding box center [278, 509] width 17 height 17
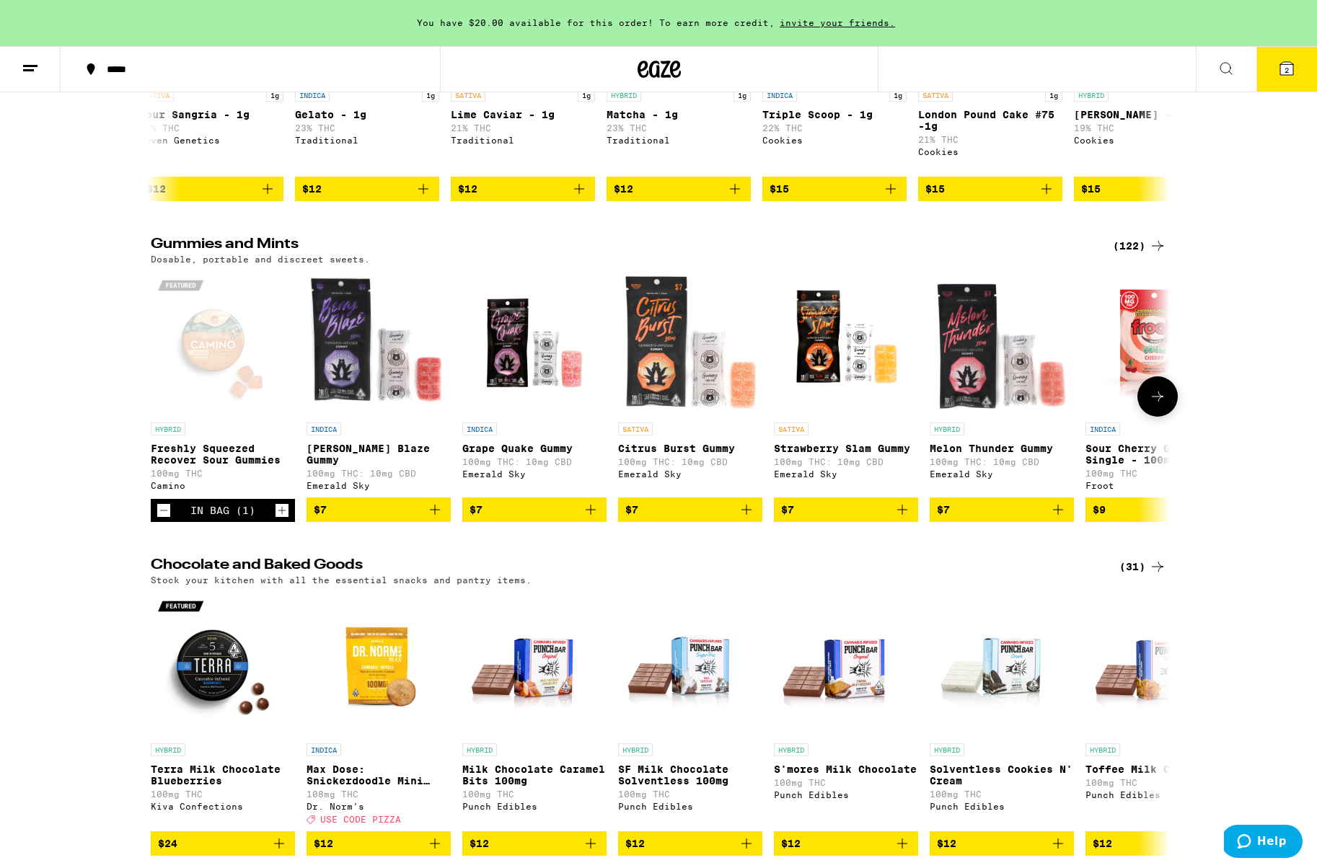
click at [1164, 405] on icon at bounding box center [1157, 396] width 17 height 17
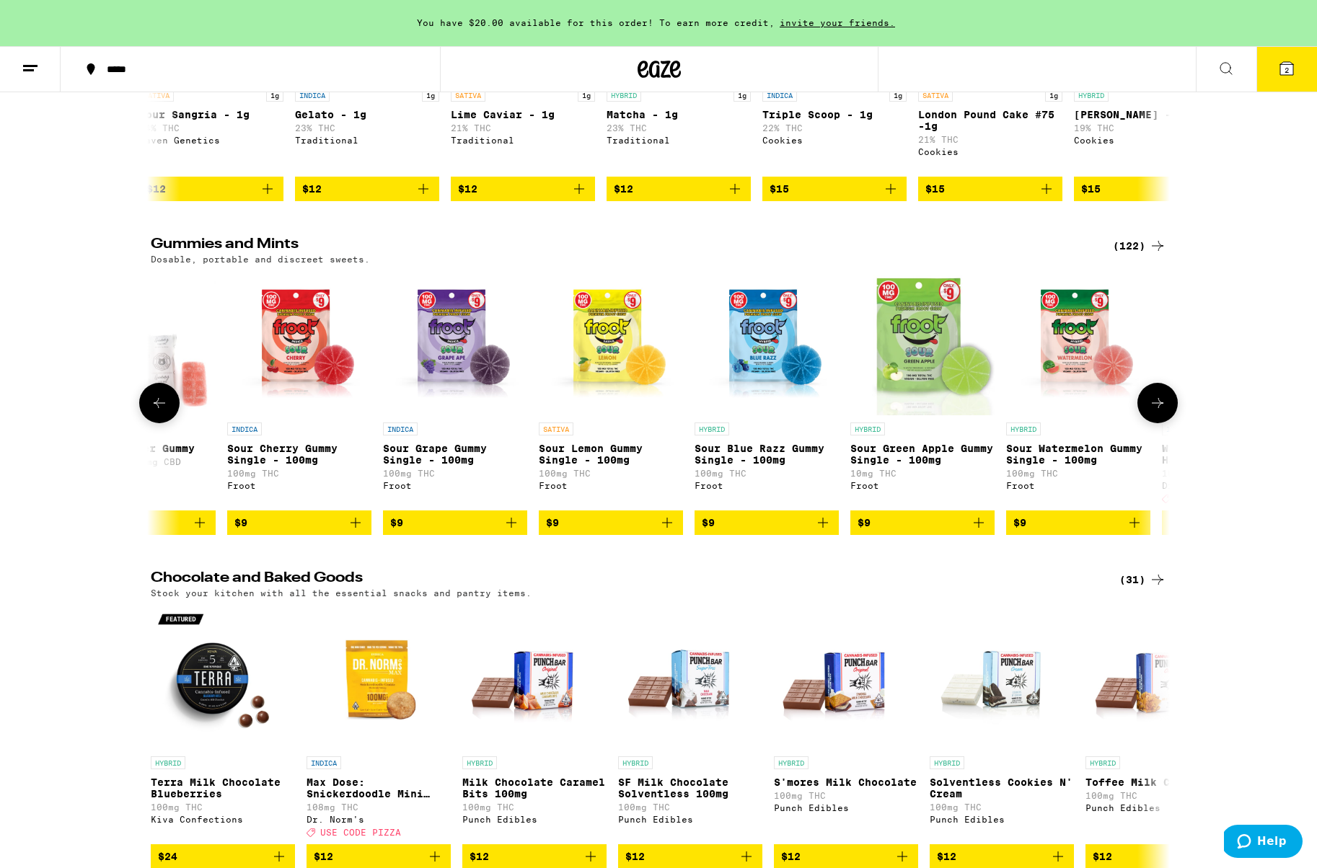
click at [1164, 423] on button at bounding box center [1157, 403] width 40 height 40
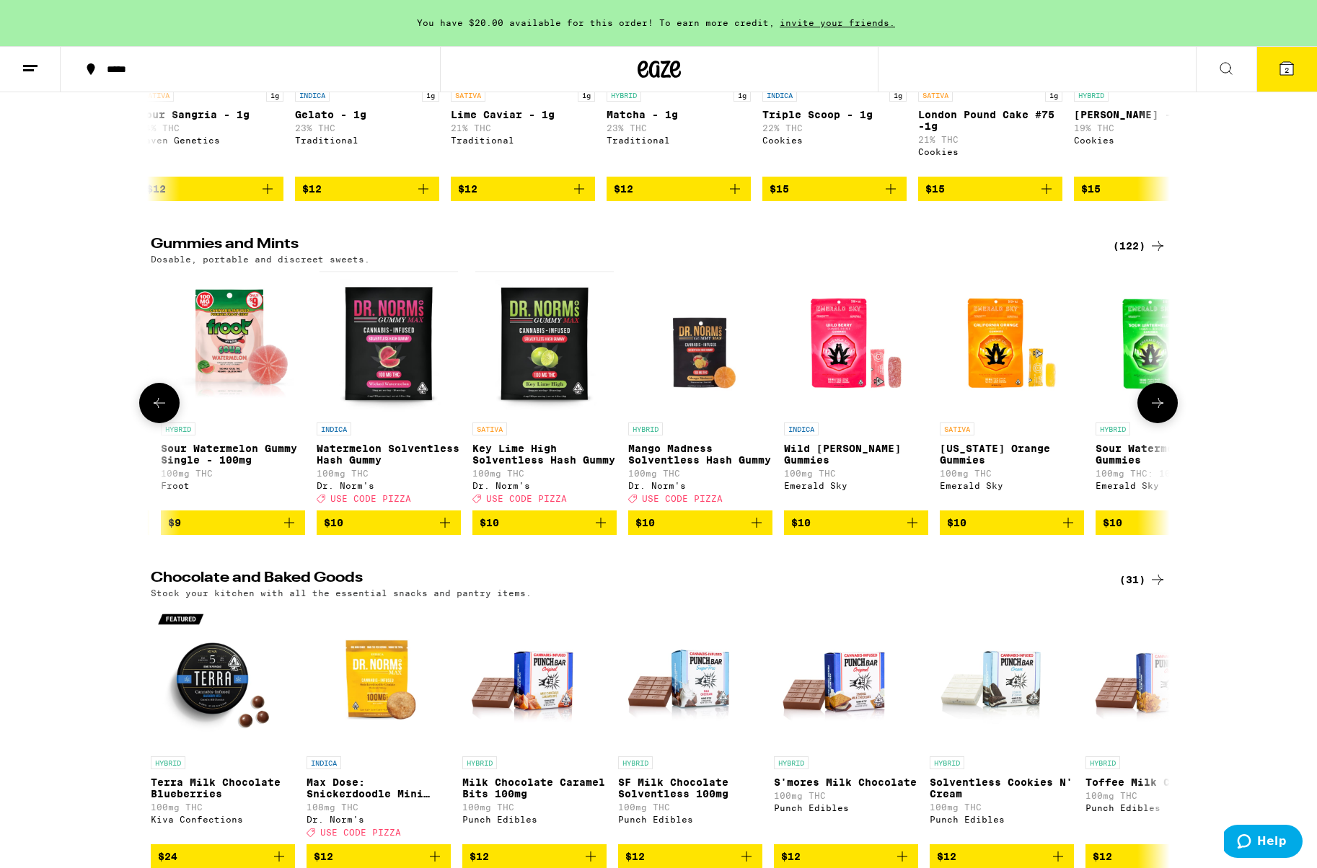
scroll to position [0, 1716]
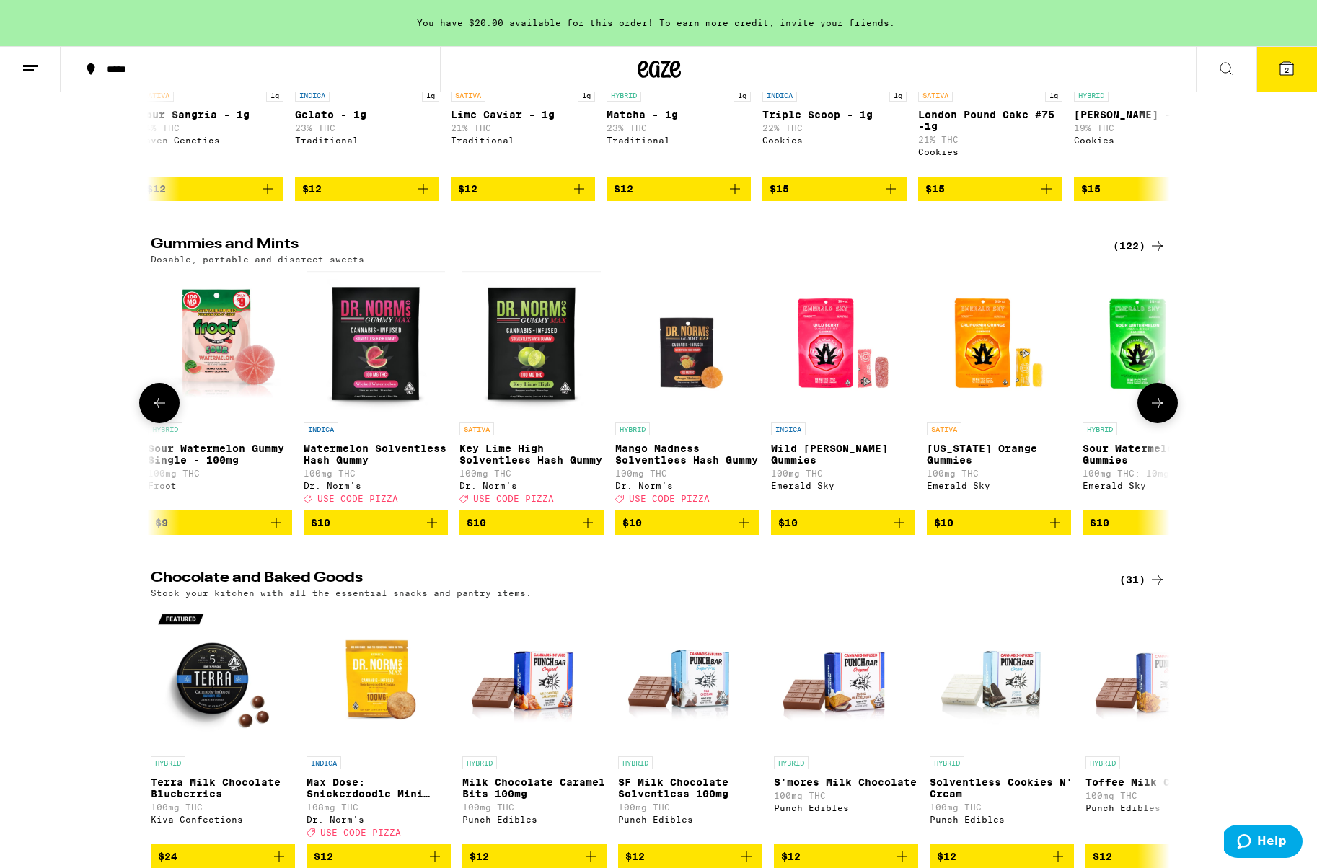
click at [1164, 423] on button at bounding box center [1157, 403] width 40 height 40
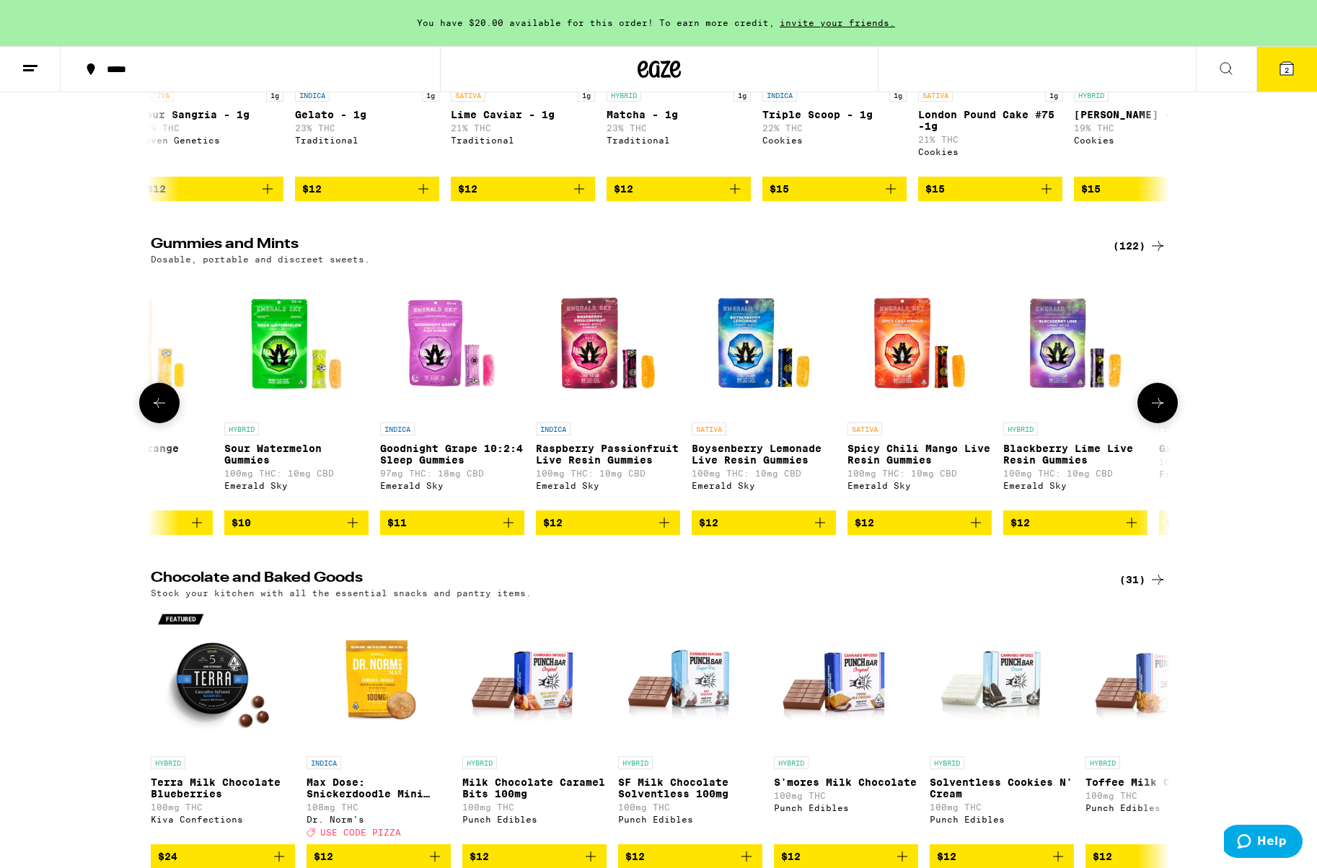
click at [1164, 423] on button at bounding box center [1157, 403] width 40 height 40
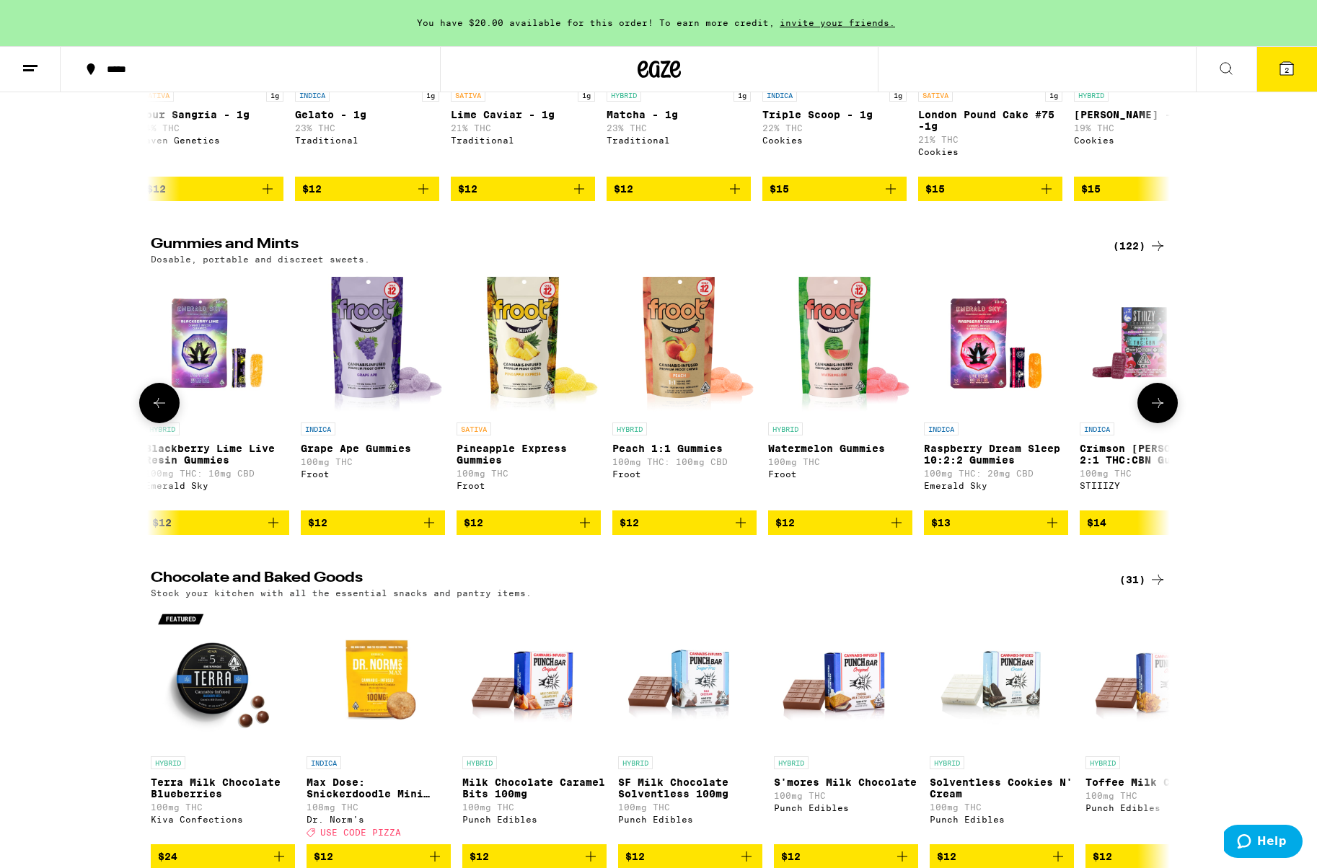
click at [1164, 423] on button at bounding box center [1157, 403] width 40 height 40
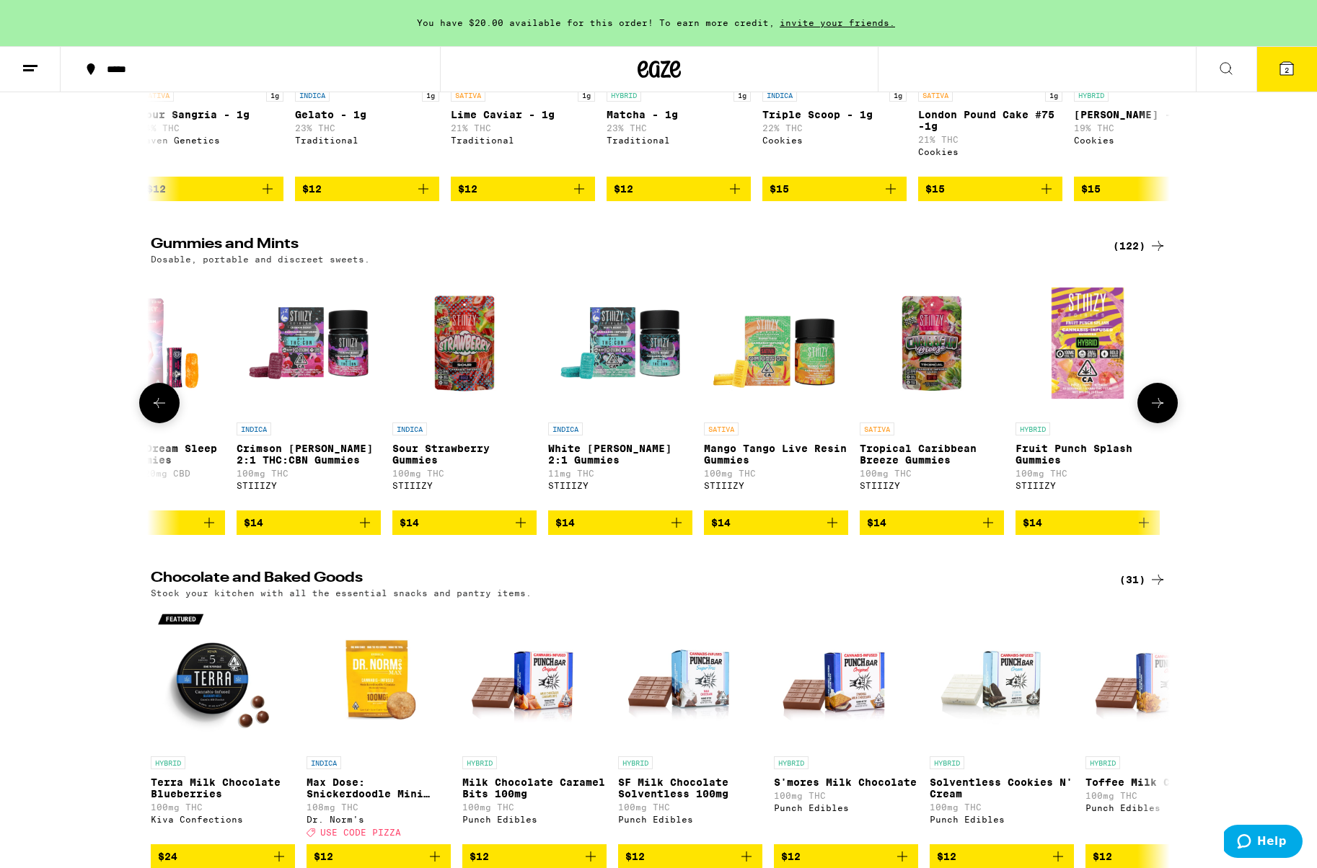
scroll to position [0, 4291]
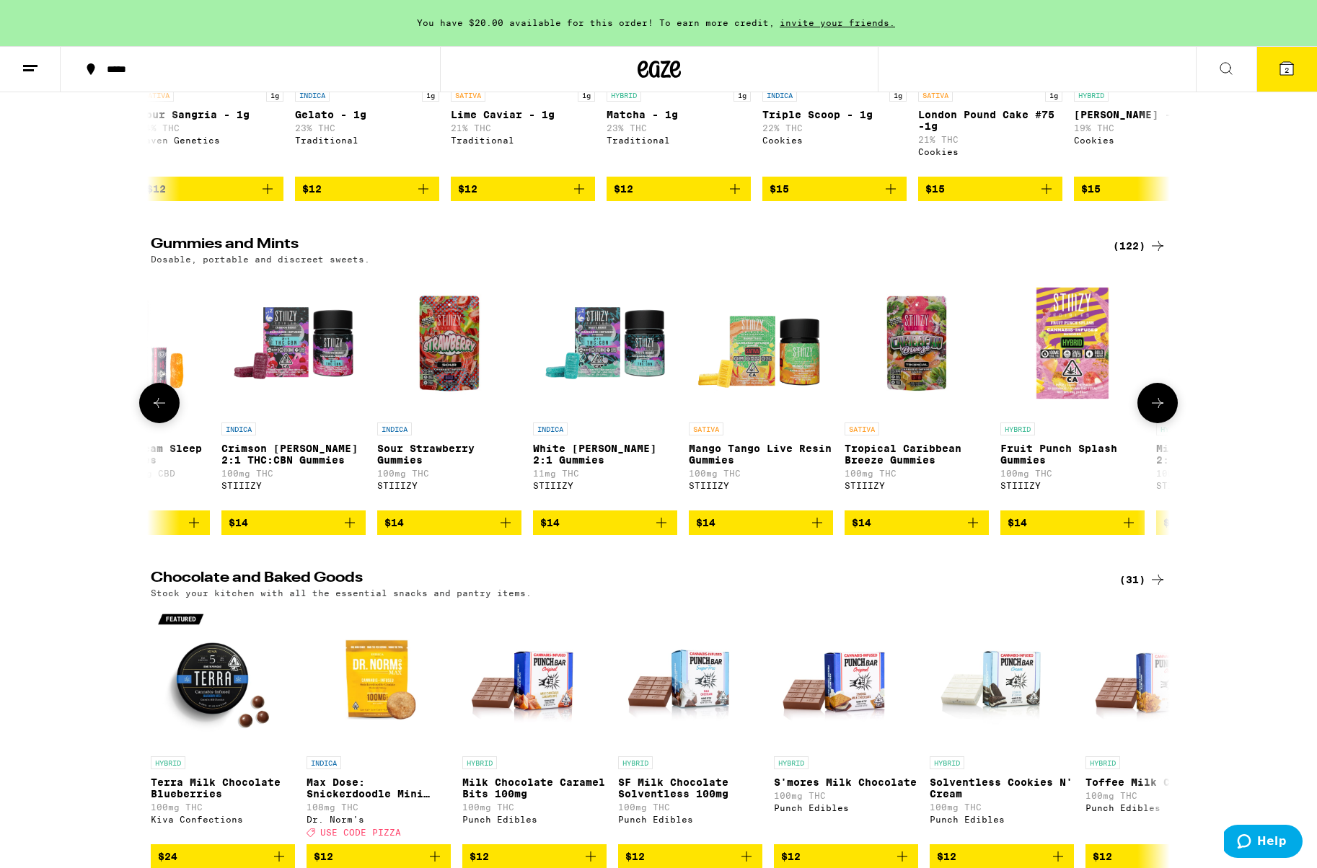
click at [1164, 423] on button at bounding box center [1157, 403] width 40 height 40
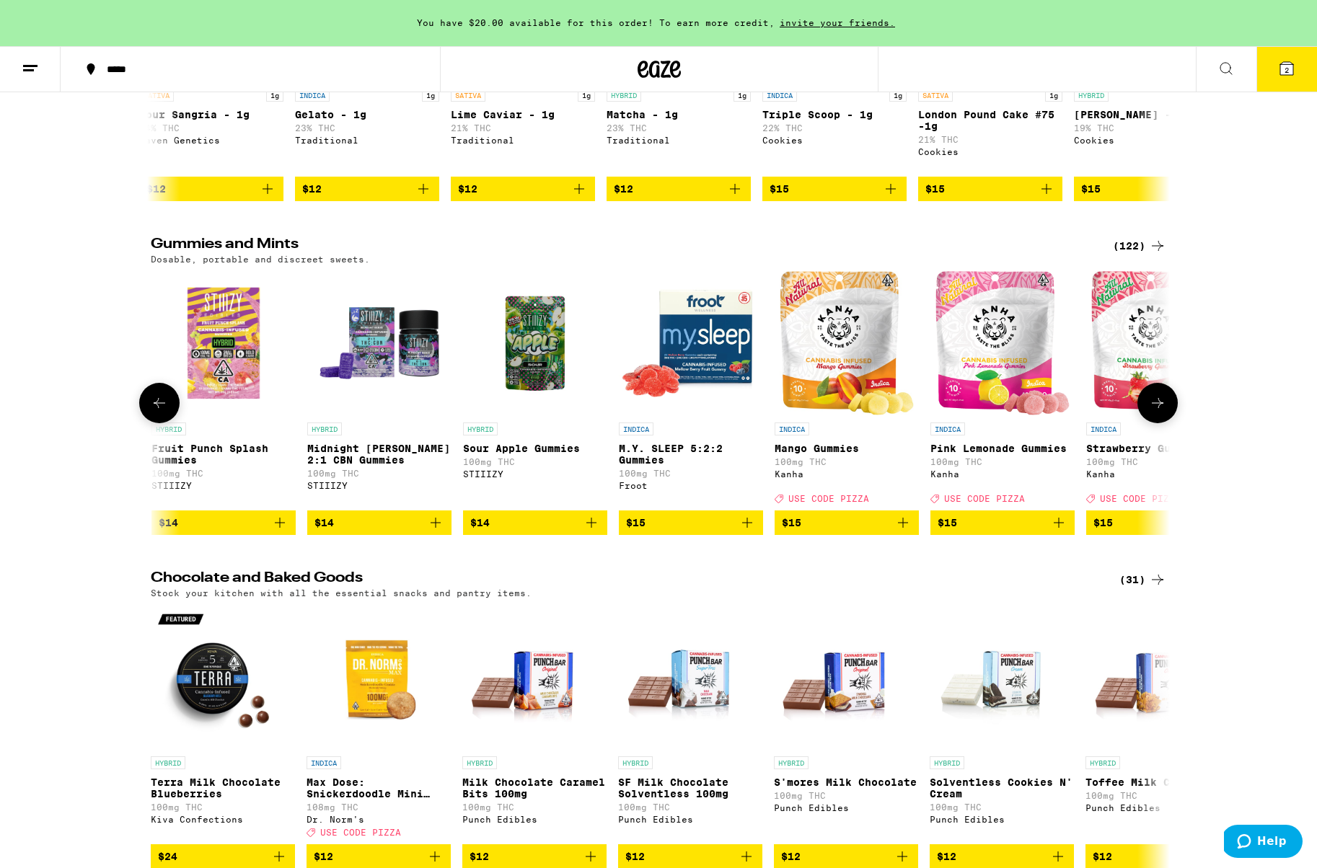
scroll to position [0, 5149]
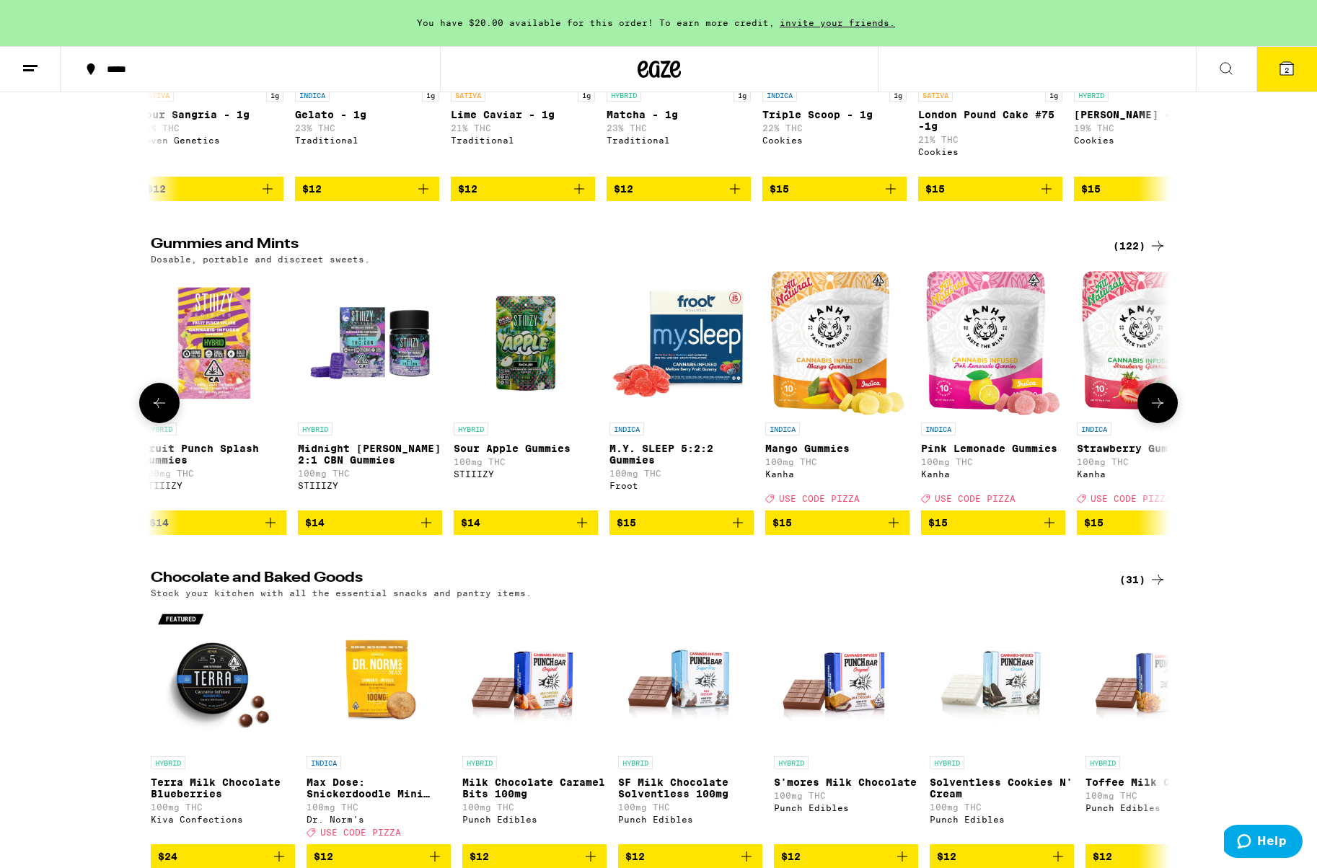
click at [1164, 423] on button at bounding box center [1157, 403] width 40 height 40
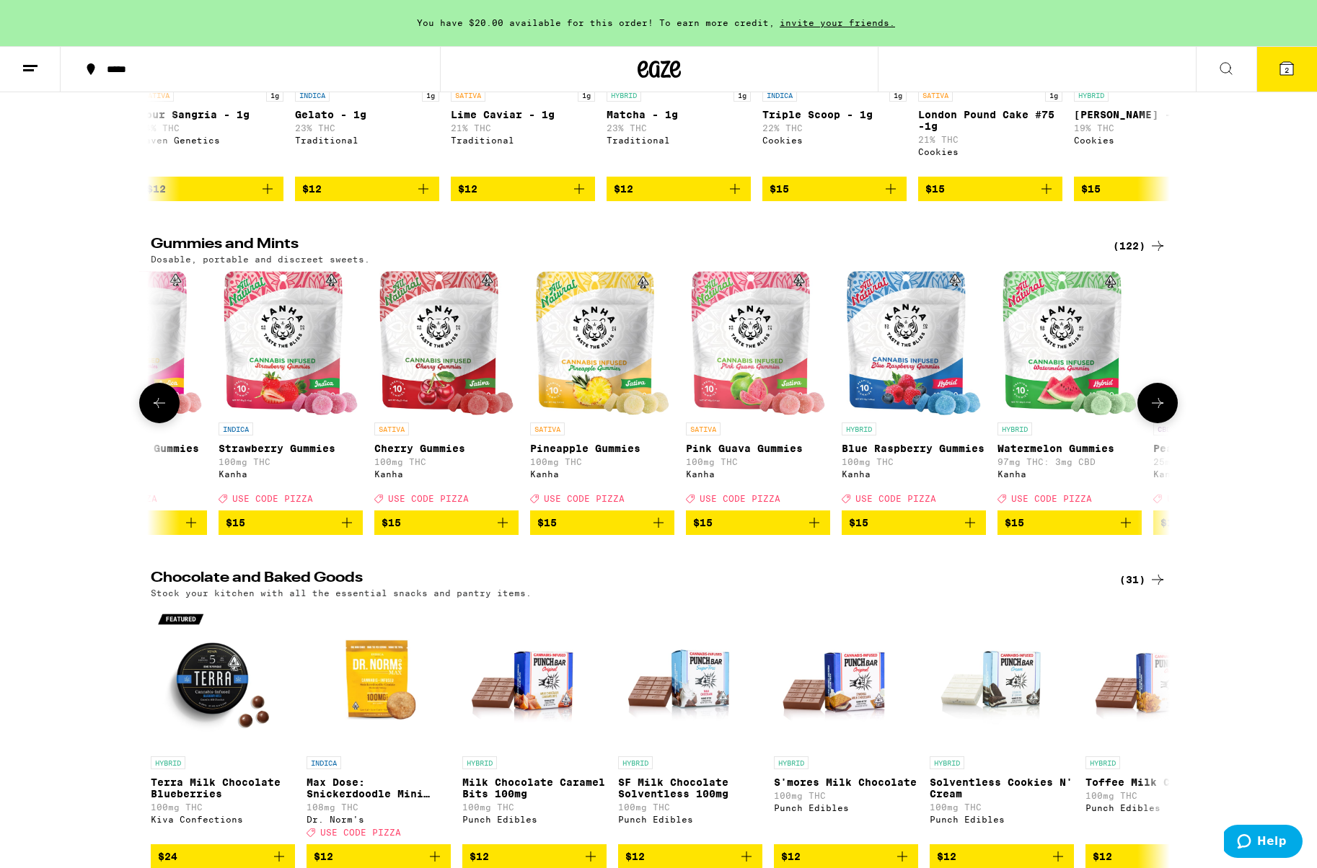
click at [1164, 423] on button at bounding box center [1157, 403] width 40 height 40
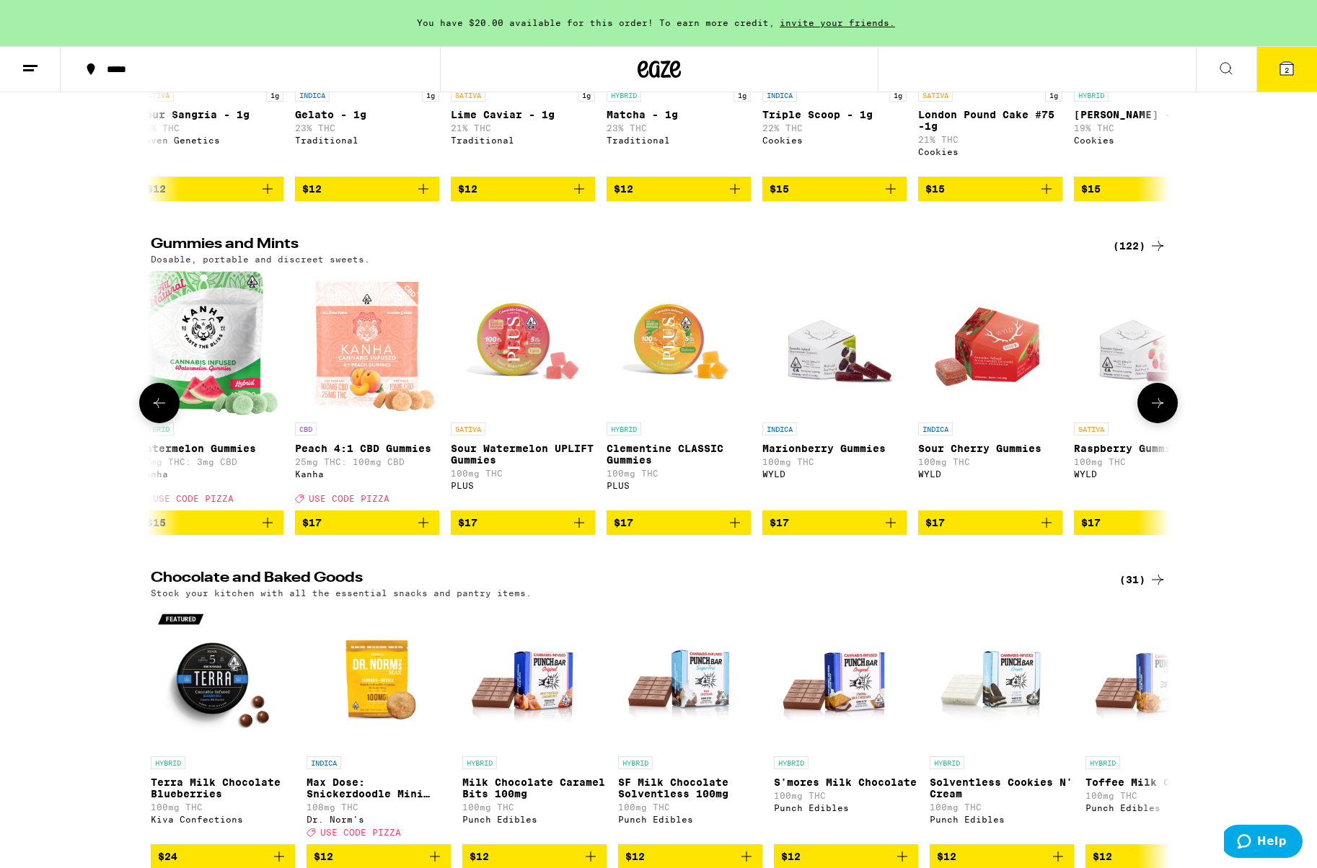
click at [1164, 423] on button at bounding box center [1157, 403] width 40 height 40
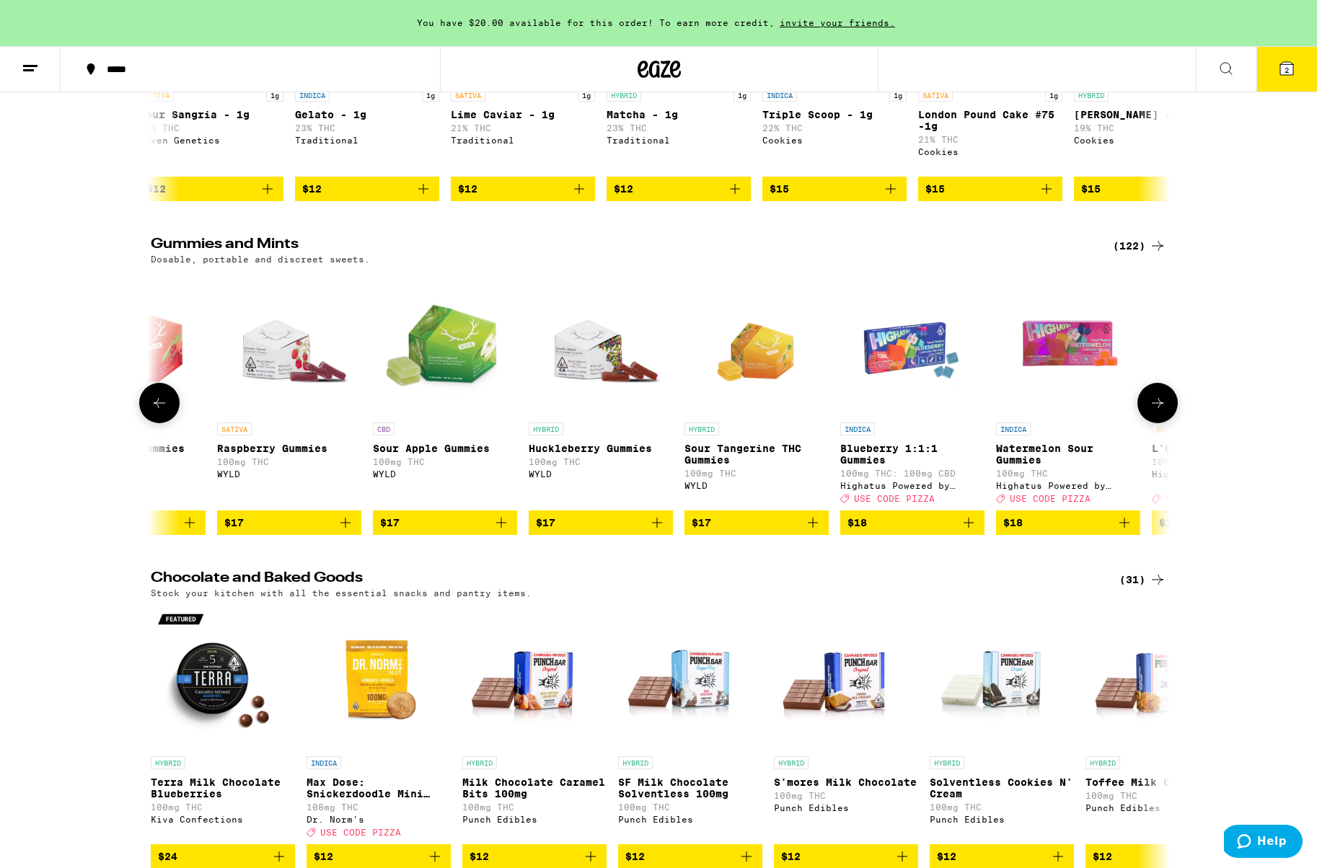
scroll to position [0, 7723]
click at [1164, 423] on button at bounding box center [1157, 403] width 40 height 40
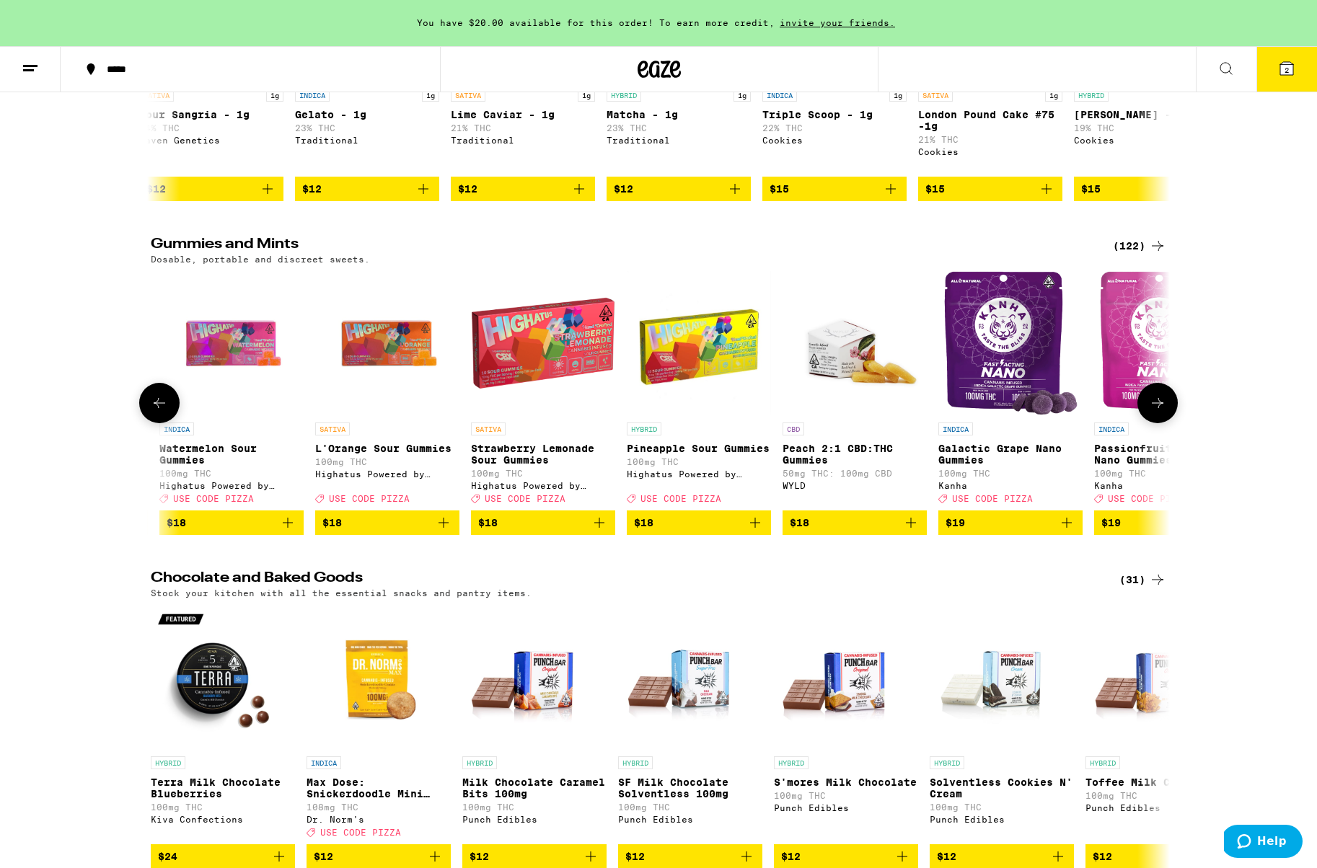
scroll to position [0, 8581]
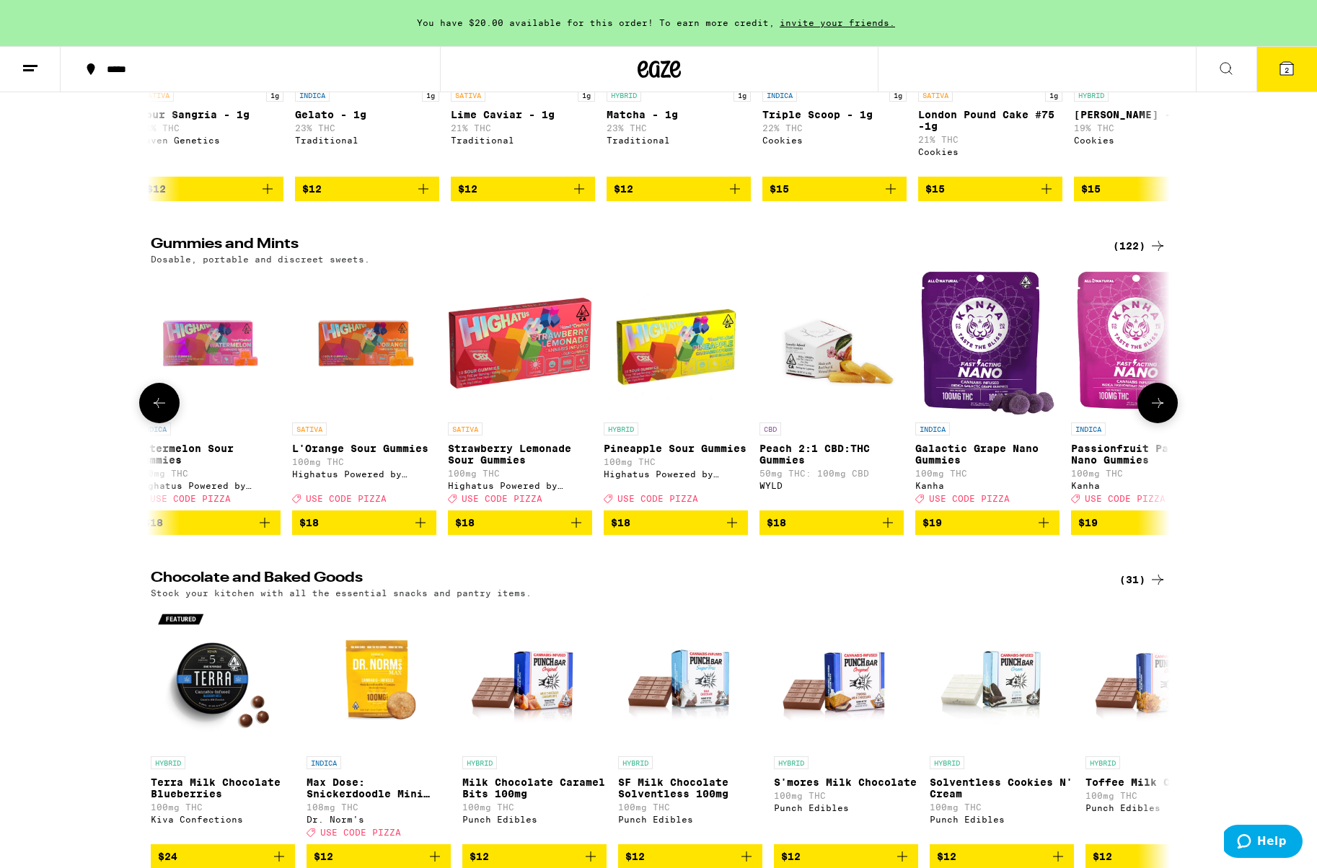
click at [1164, 423] on button at bounding box center [1157, 403] width 40 height 40
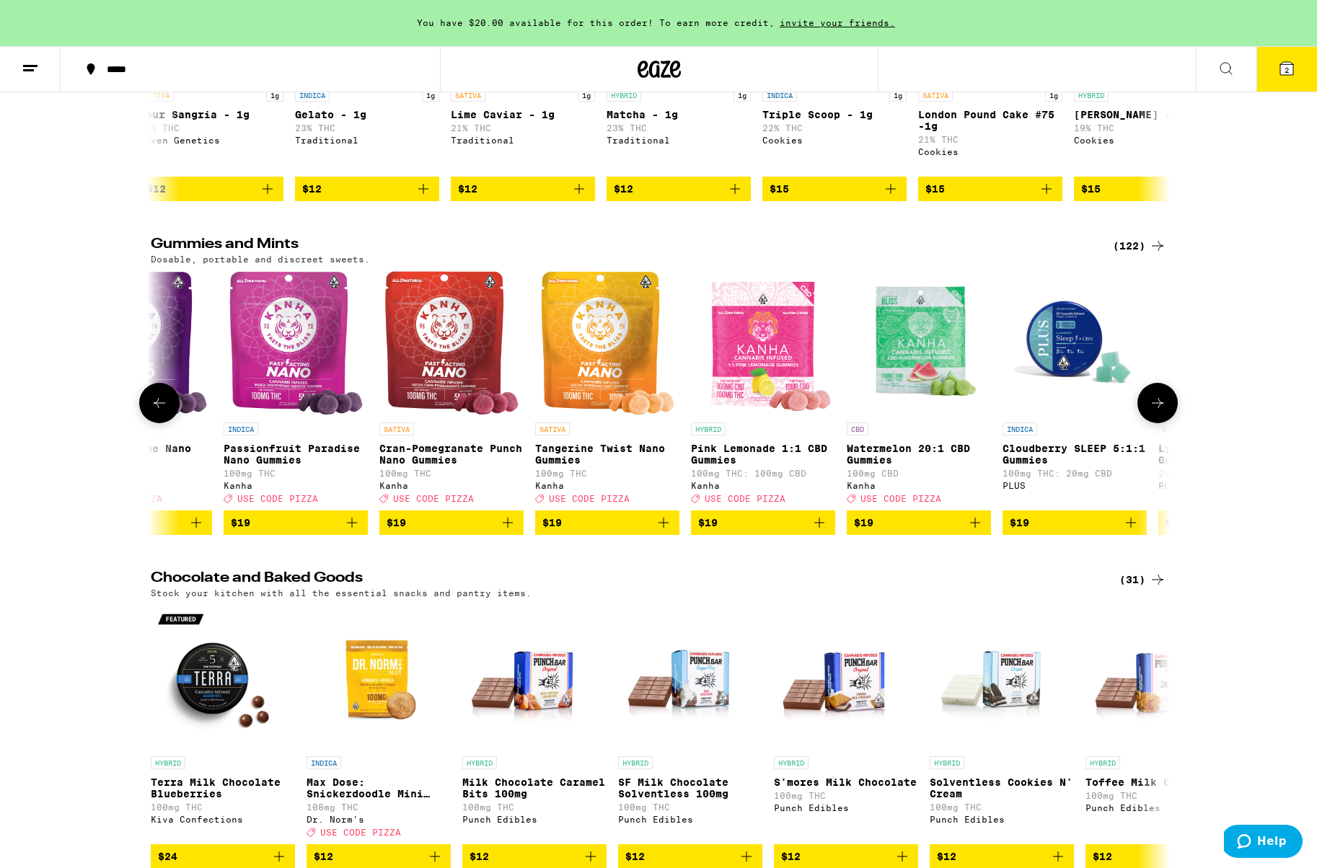
scroll to position [0, 9439]
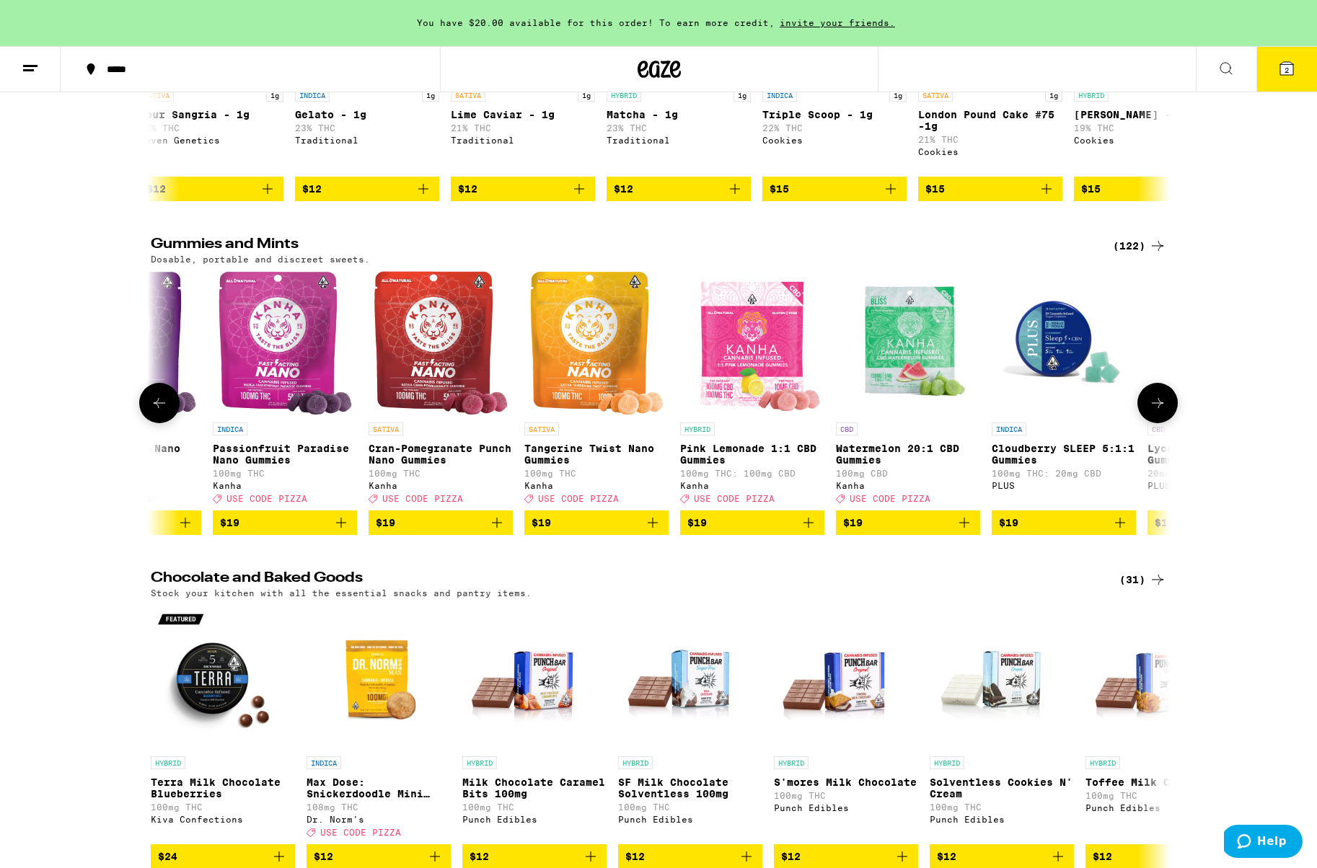
click at [1164, 423] on button at bounding box center [1157, 403] width 40 height 40
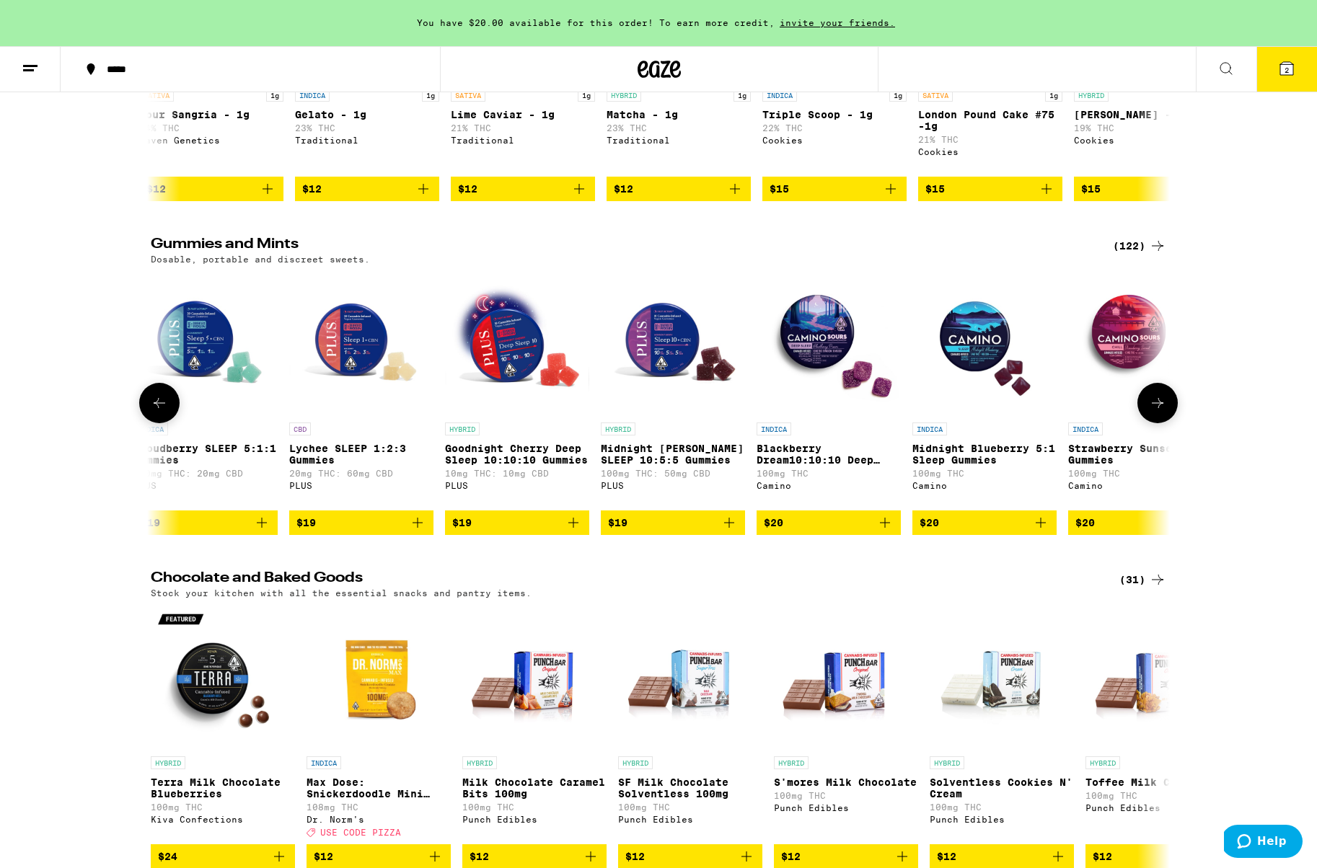
click at [1164, 423] on button at bounding box center [1157, 403] width 40 height 40
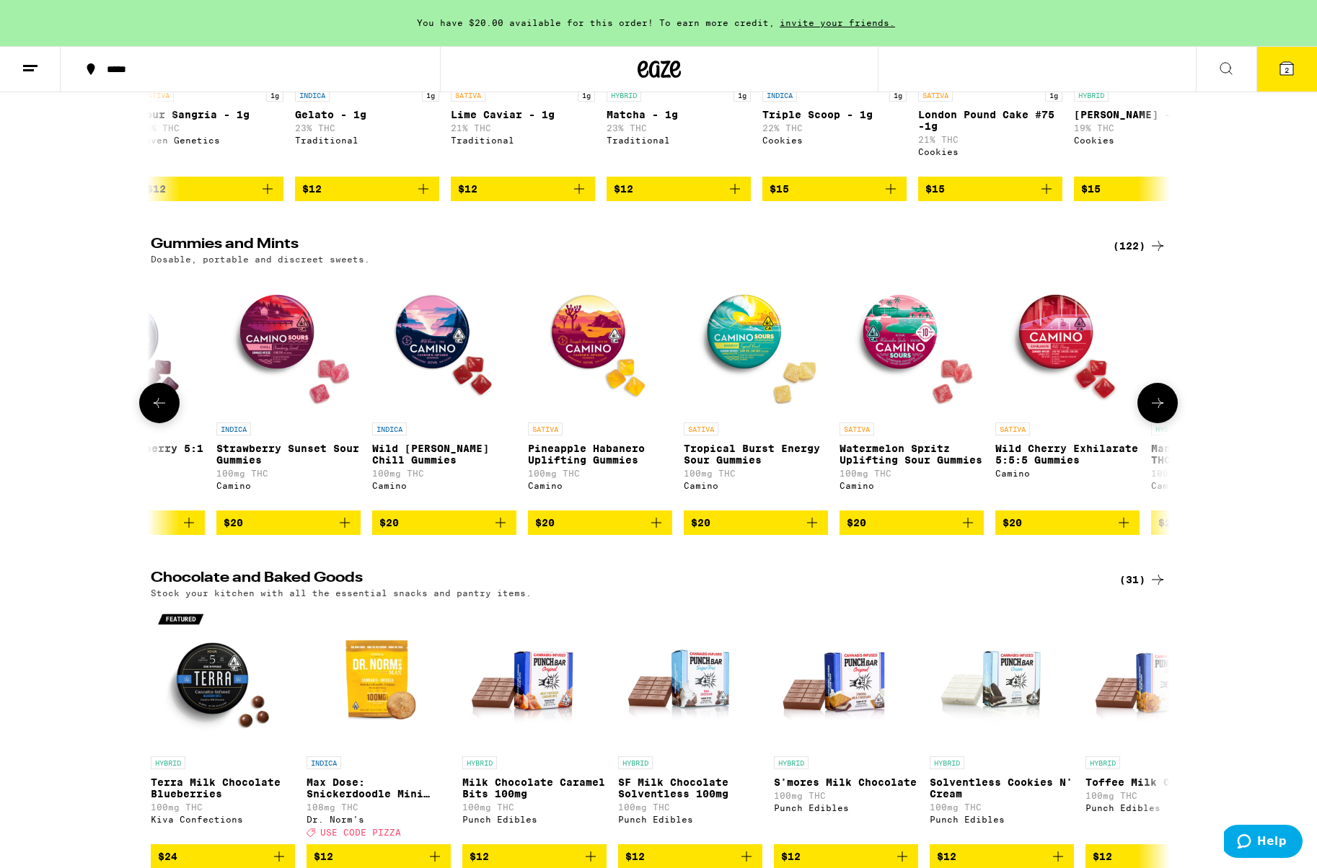
scroll to position [0, 11156]
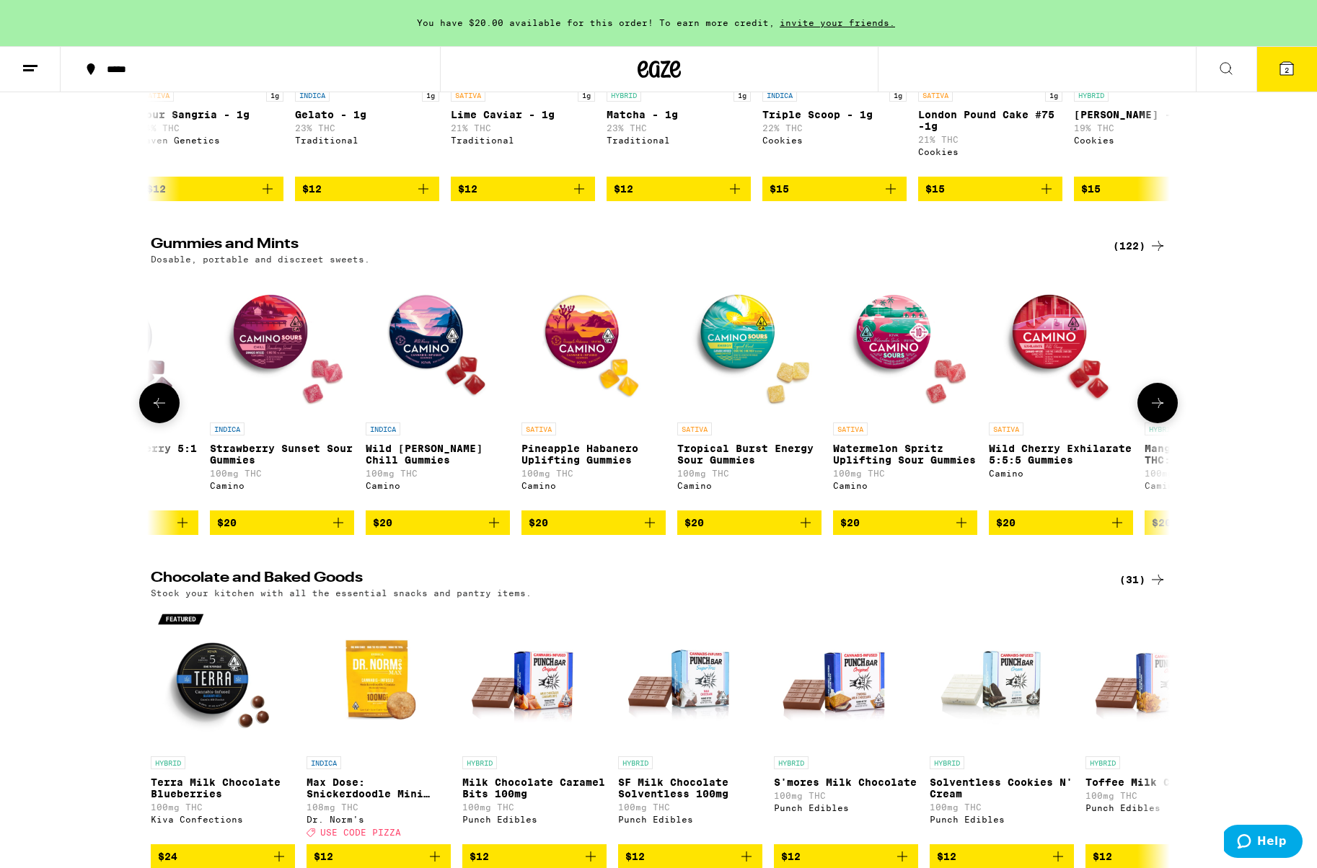
click at [1119, 531] on icon "Add to bag" at bounding box center [1116, 522] width 17 height 17
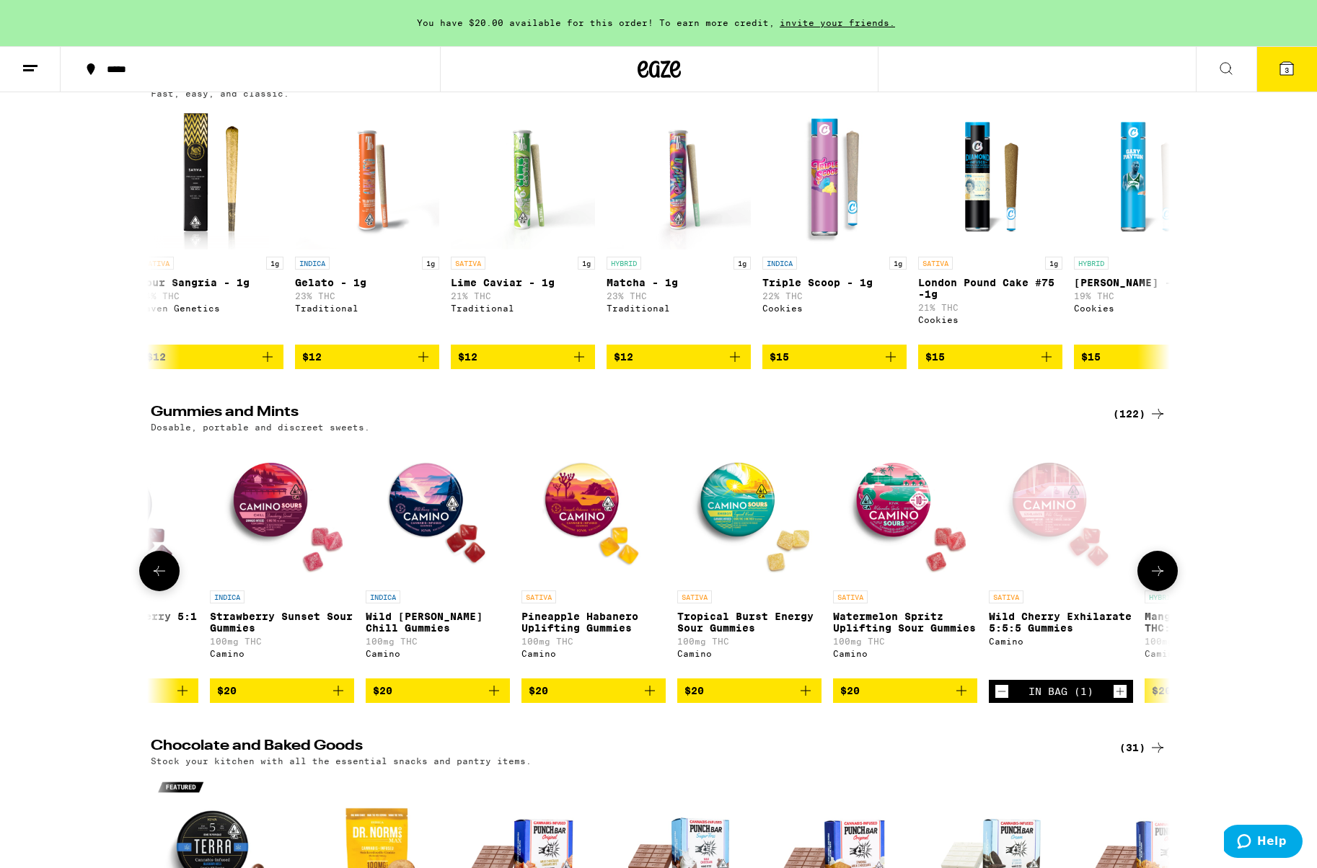
scroll to position [3911, 0]
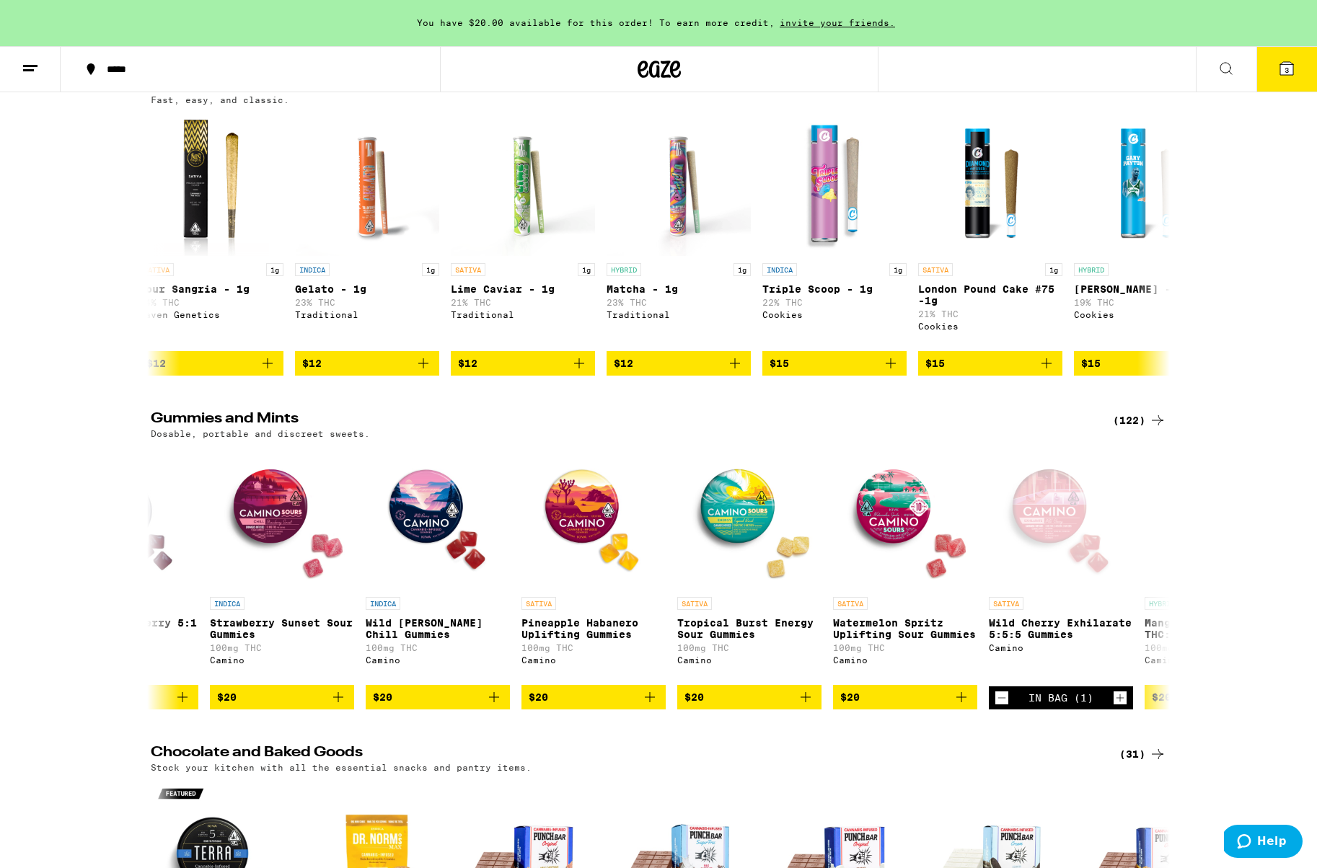
click at [1287, 62] on icon at bounding box center [1286, 68] width 13 height 13
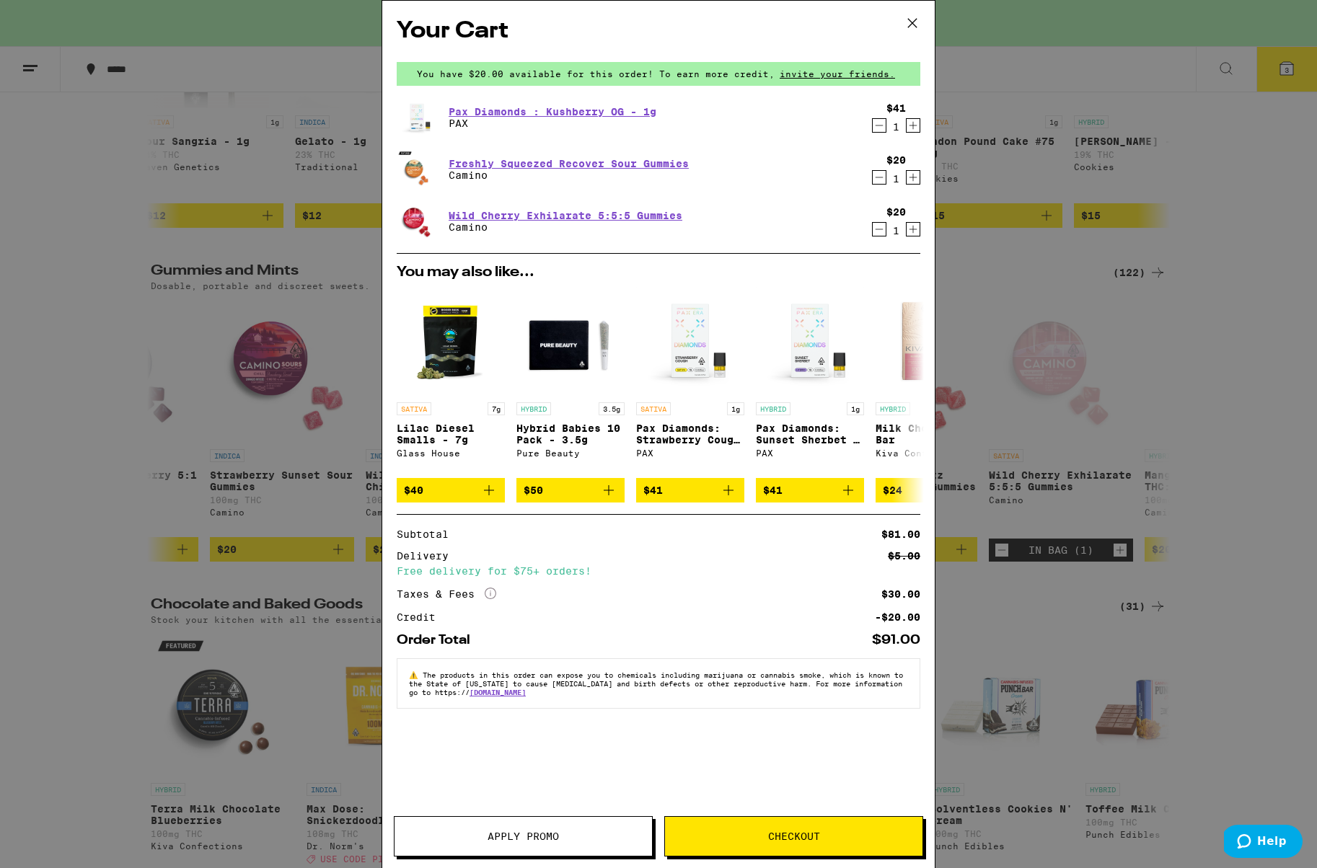
click at [910, 25] on icon at bounding box center [912, 23] width 9 height 9
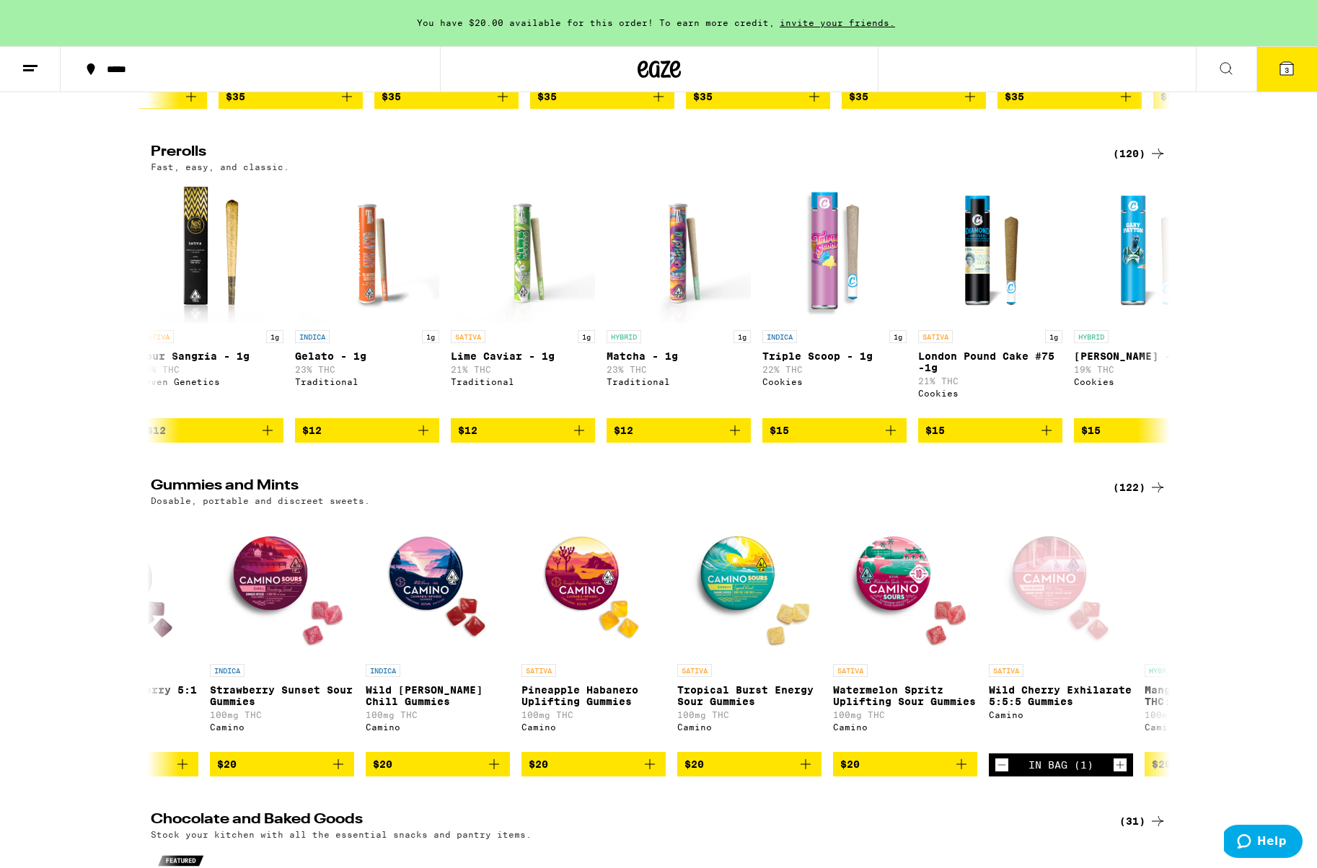
scroll to position [3847, 0]
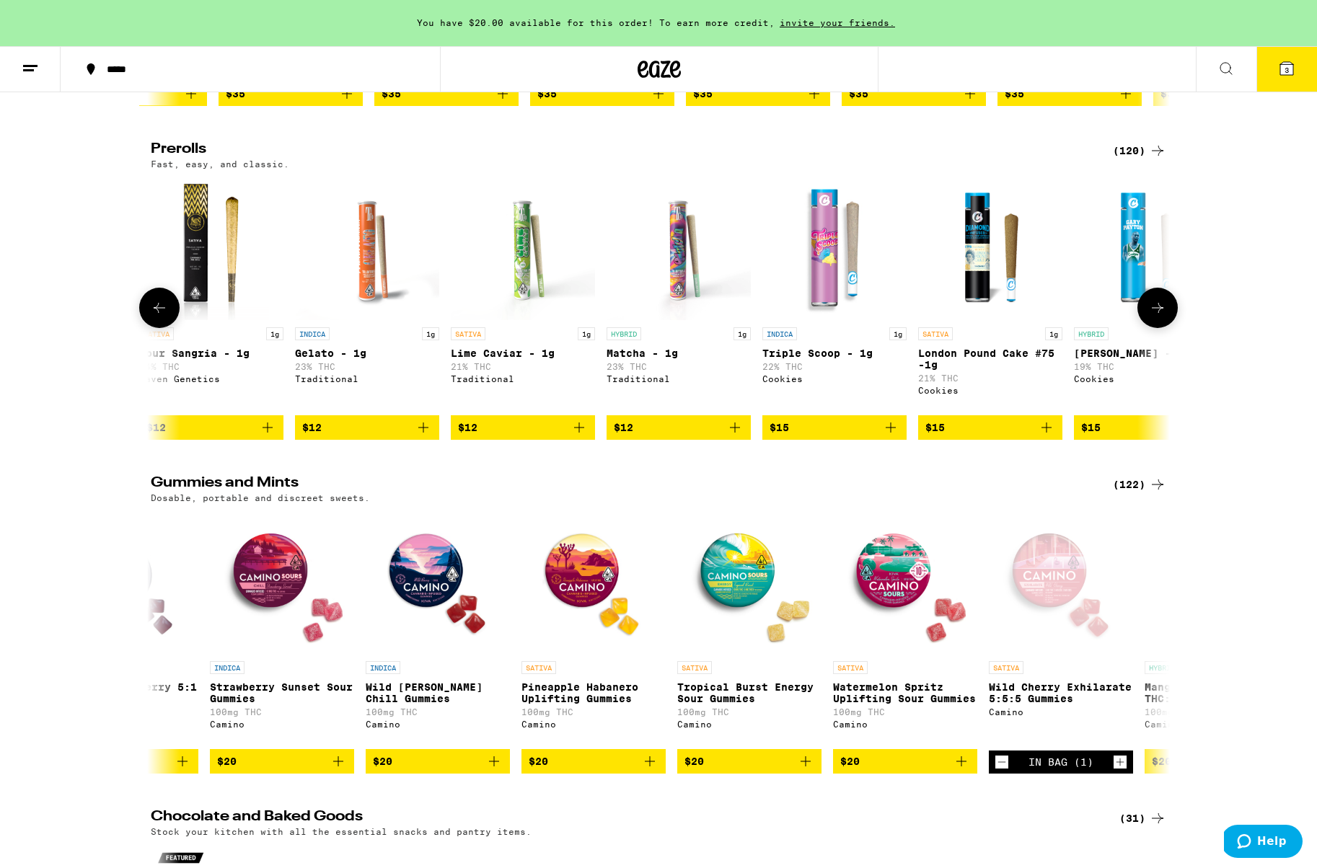
click at [1156, 317] on icon at bounding box center [1157, 307] width 17 height 17
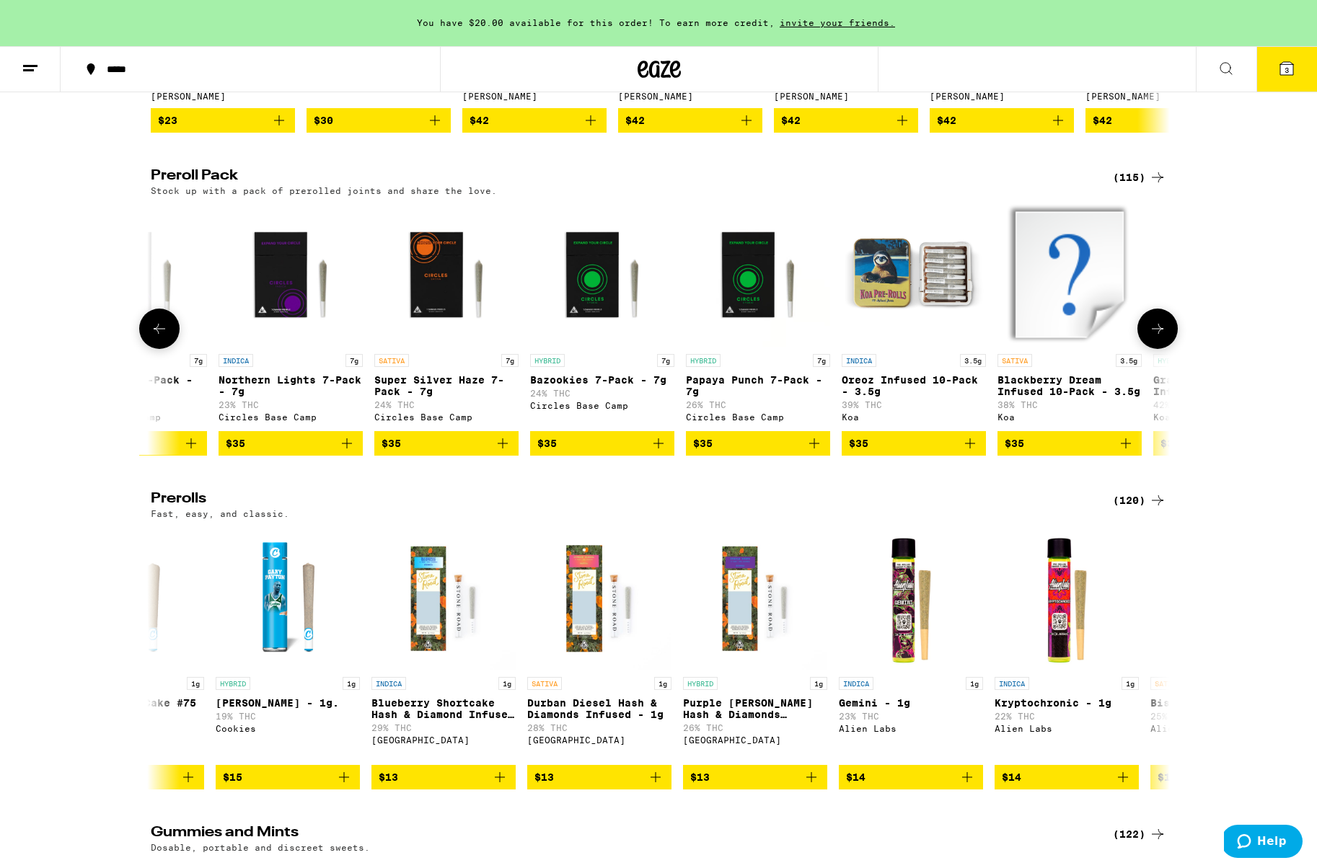
scroll to position [3497, 0]
click at [1160, 337] on icon at bounding box center [1157, 328] width 17 height 17
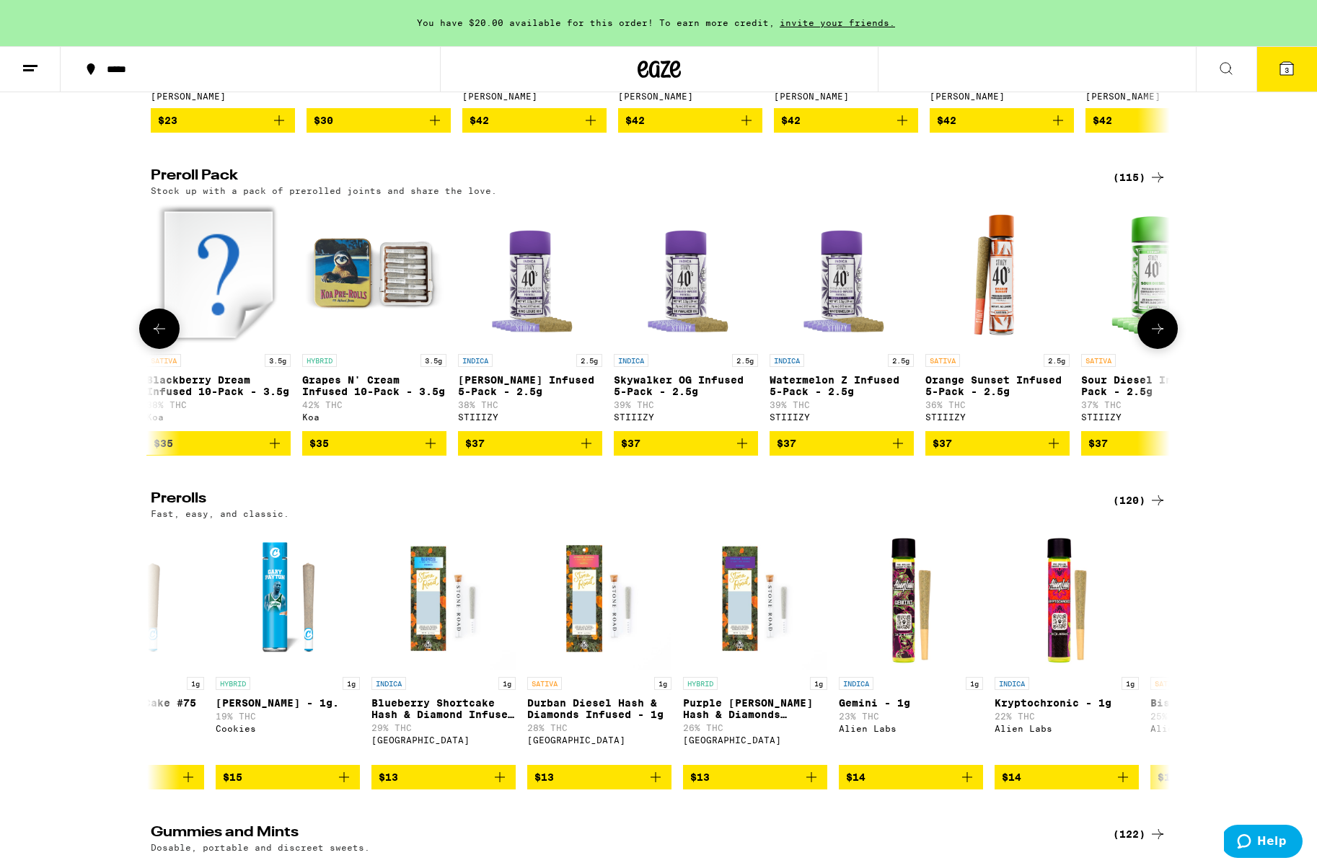
scroll to position [0, 6865]
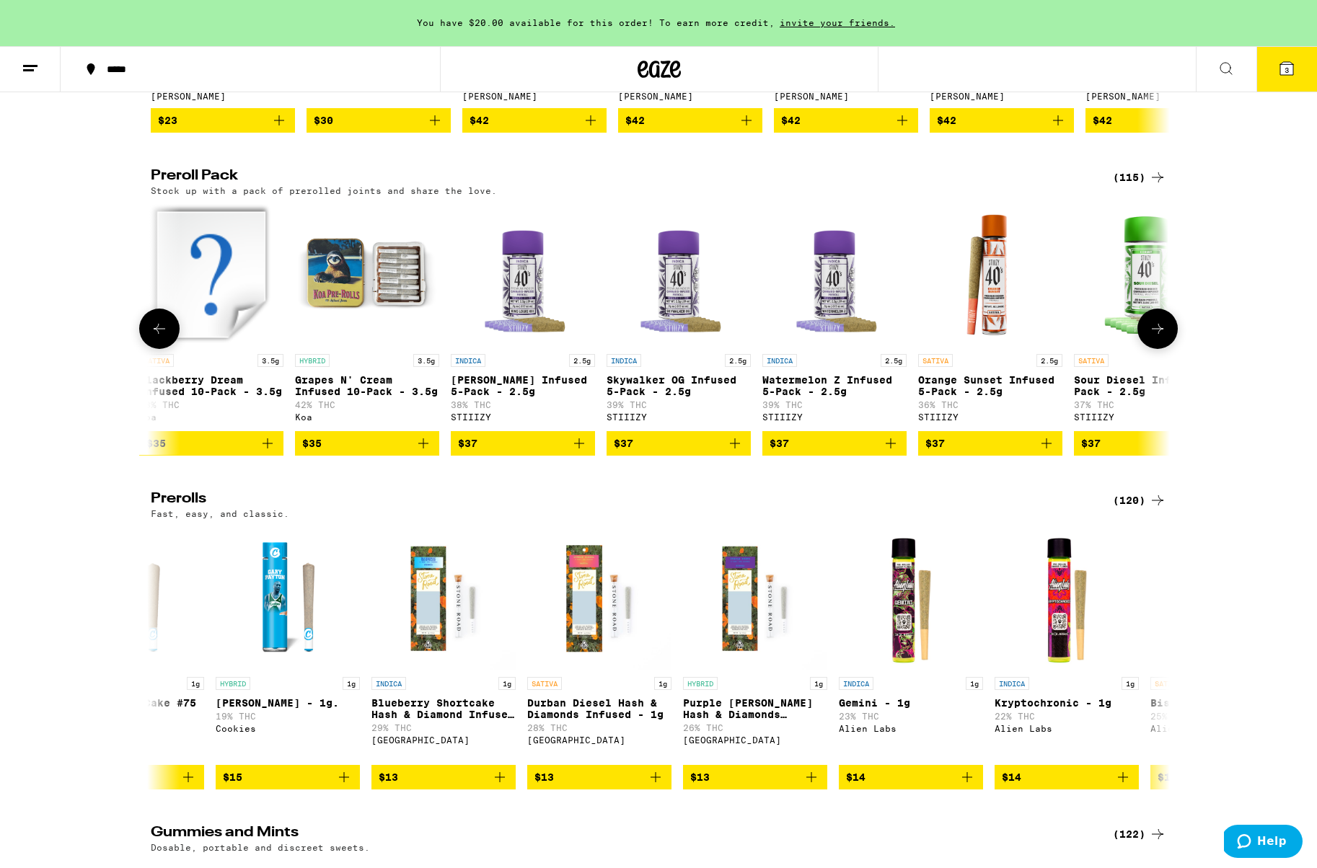
click at [158, 337] on icon at bounding box center [159, 328] width 17 height 17
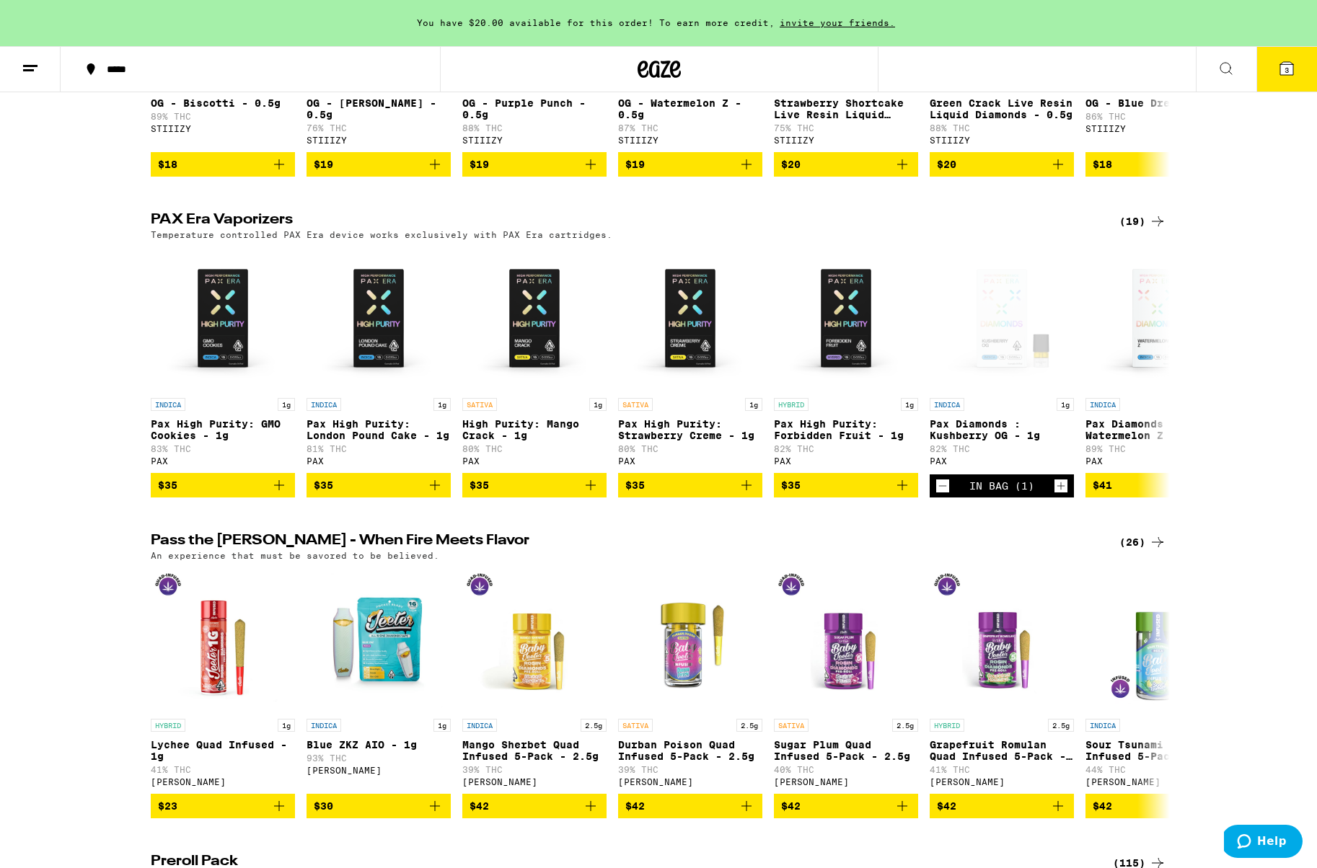
scroll to position [3227, 0]
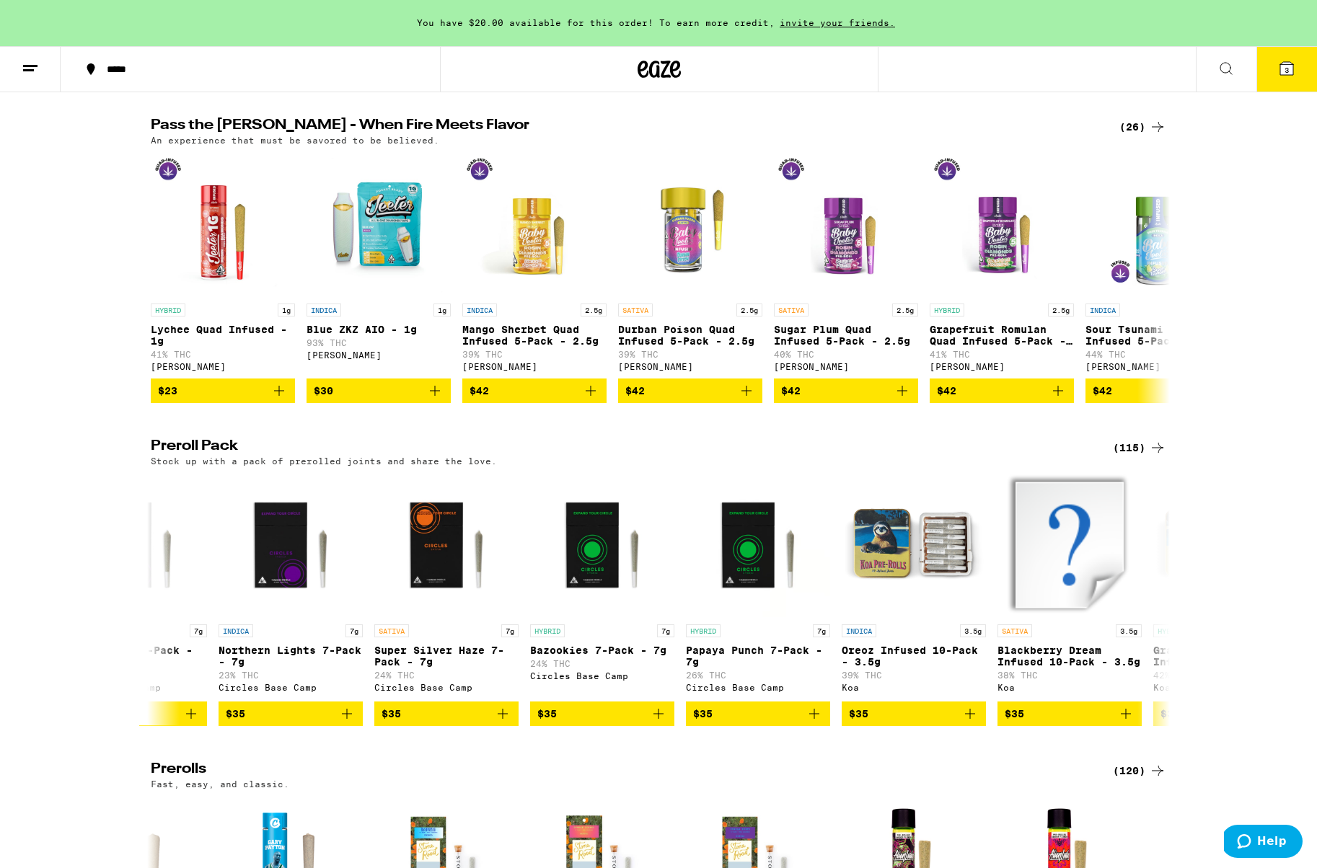
click at [1135, 456] on div "(115)" at bounding box center [1139, 447] width 53 height 17
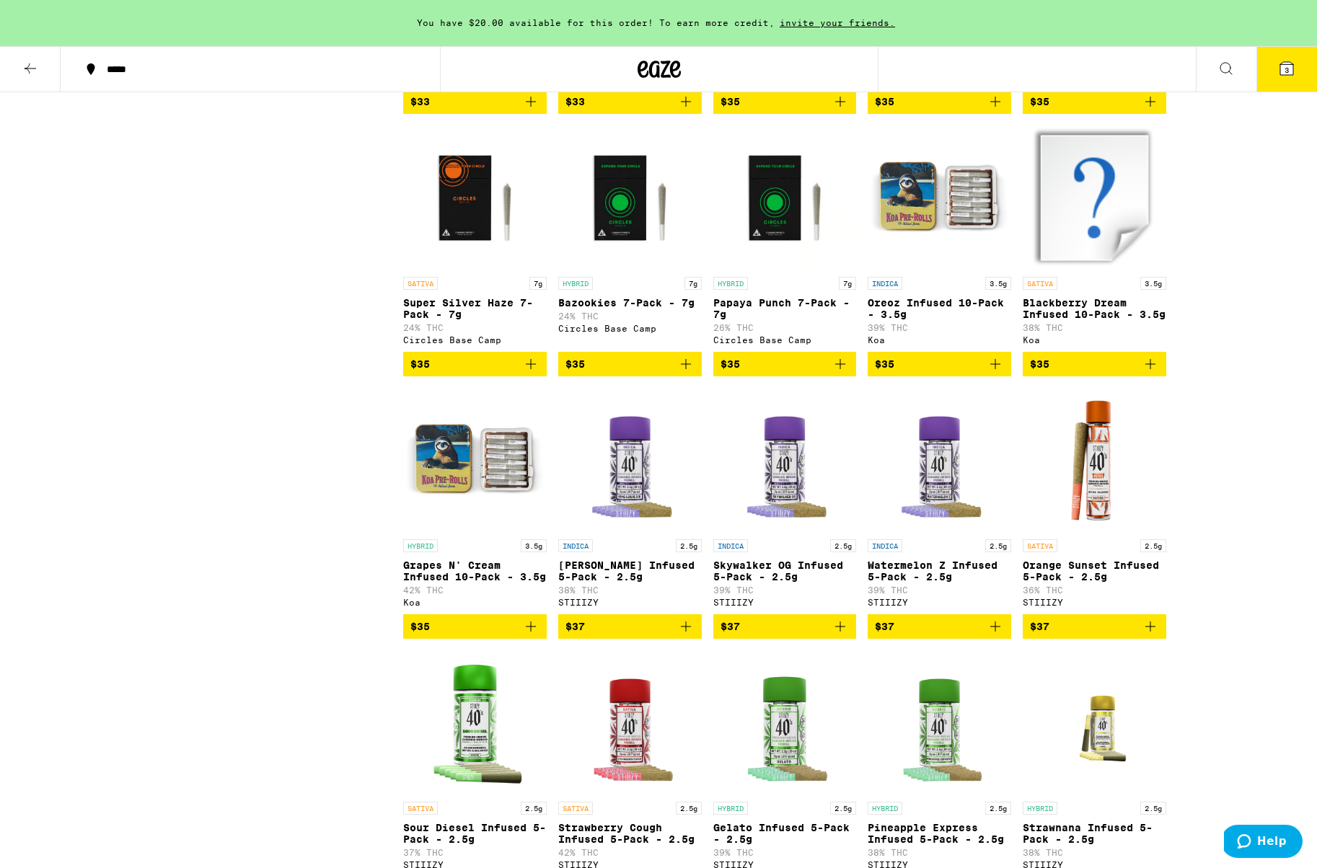
scroll to position [2299, 0]
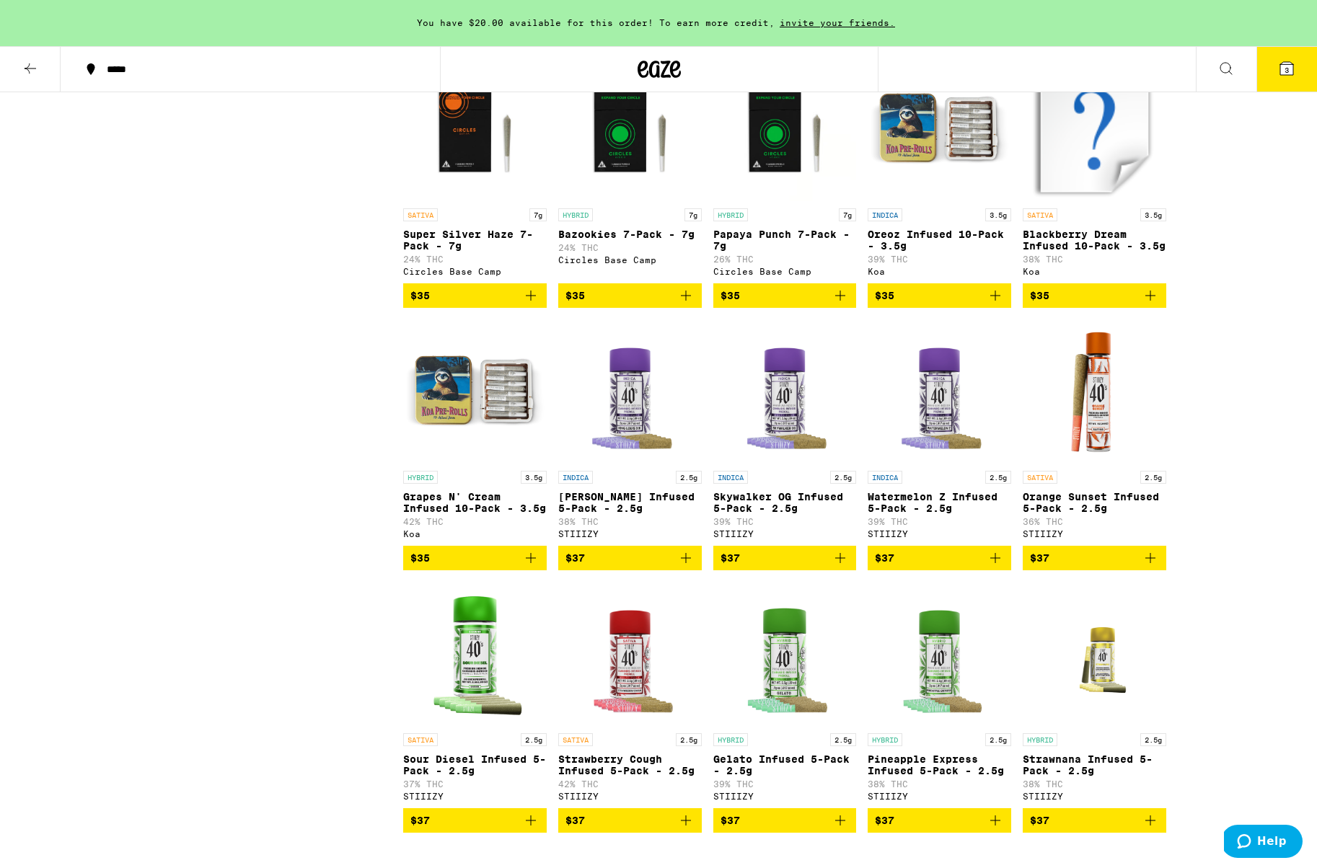
click at [531, 563] on icon "Add to bag" at bounding box center [531, 558] width 10 height 10
click at [1298, 80] on button "4" at bounding box center [1286, 69] width 61 height 45
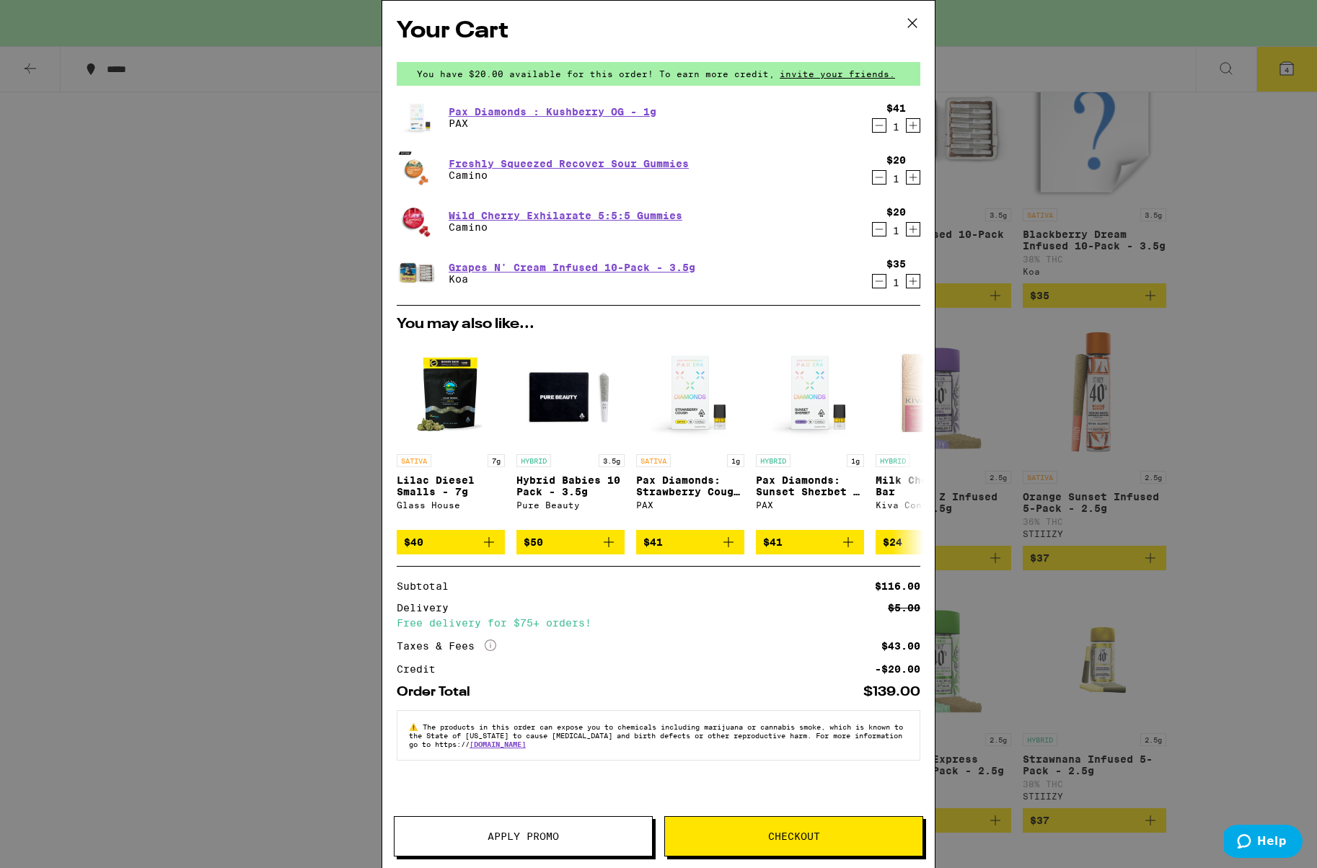
click at [575, 847] on button "Apply Promo" at bounding box center [523, 836] width 259 height 40
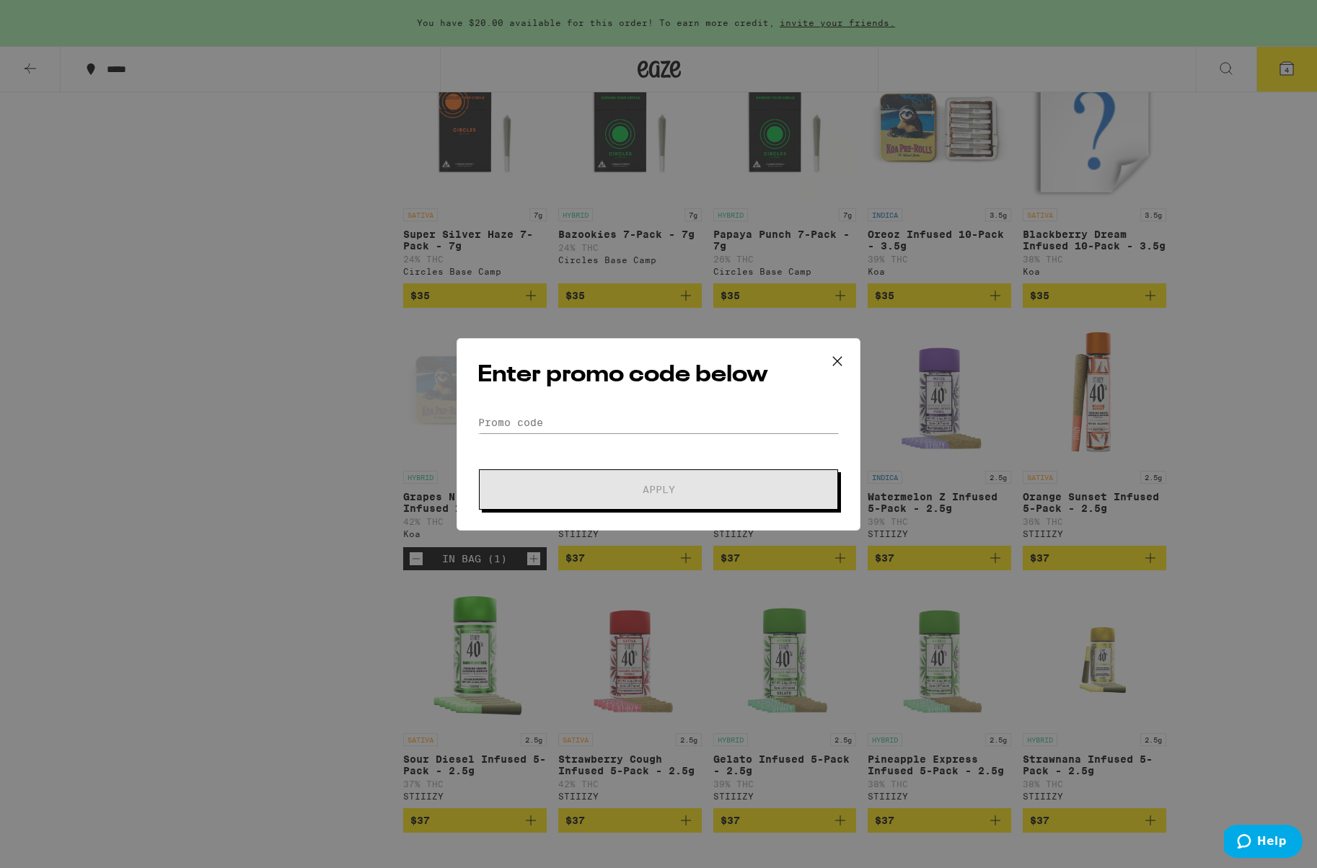
click at [836, 361] on icon at bounding box center [837, 360] width 9 height 9
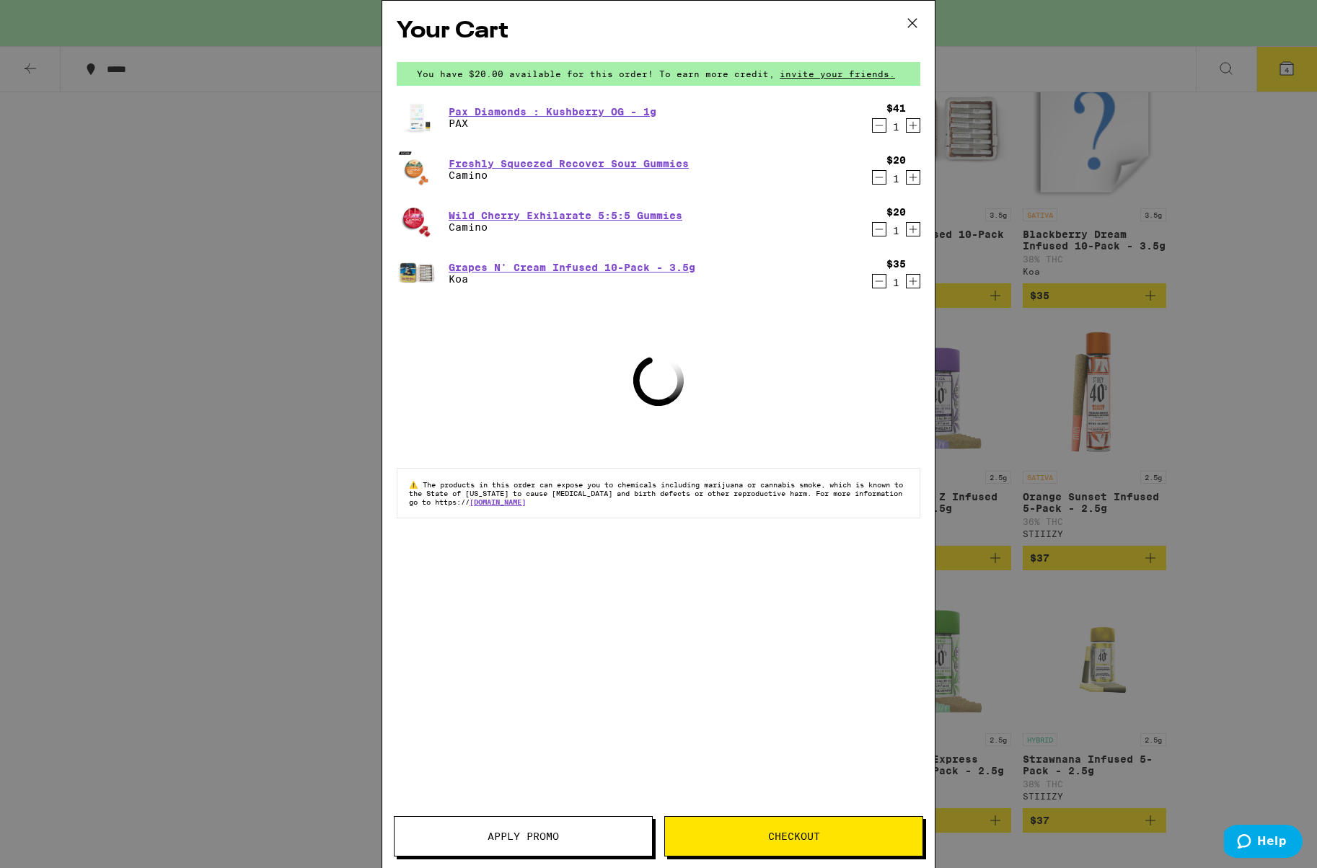
click at [768, 829] on button "Checkout" at bounding box center [793, 836] width 259 height 40
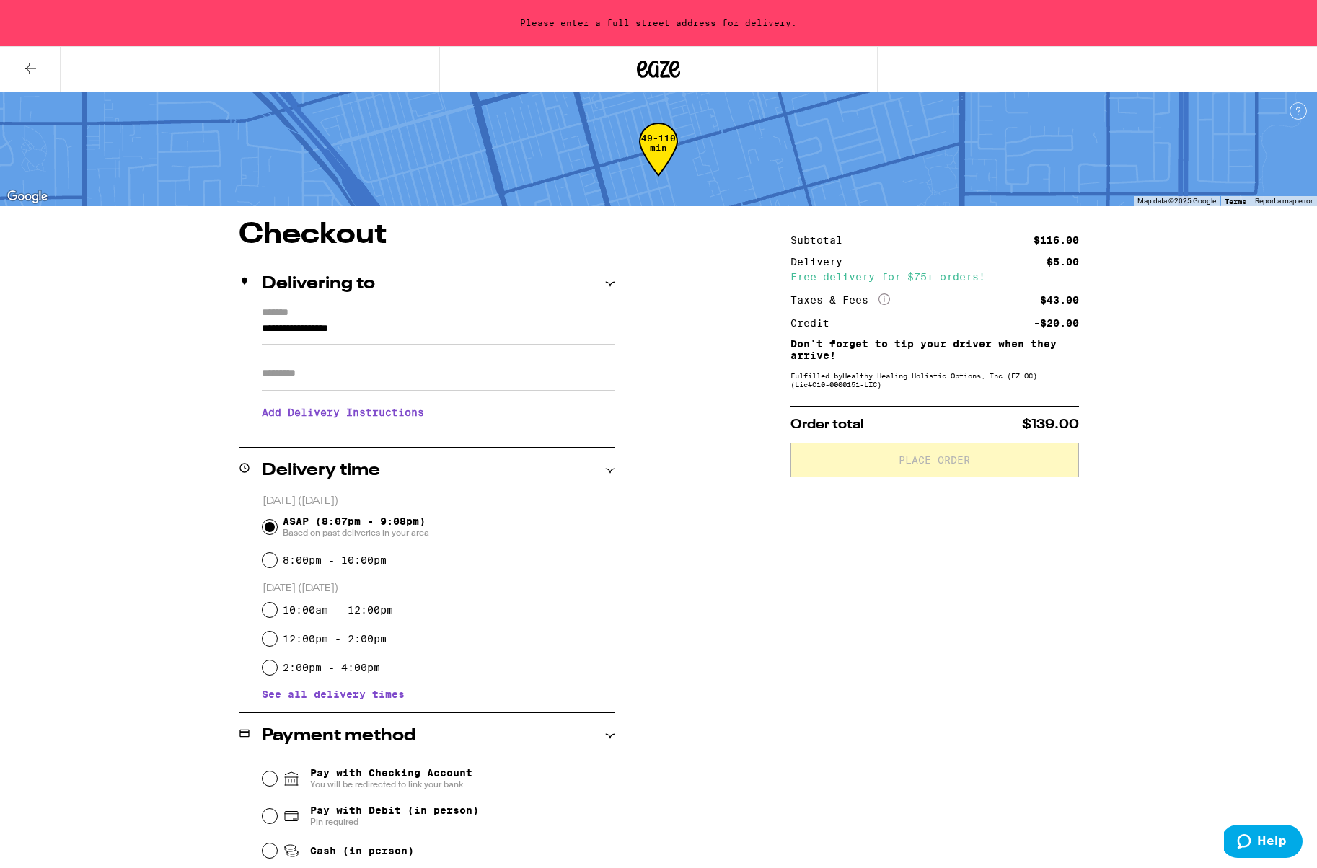
click at [392, 336] on input "**********" at bounding box center [438, 332] width 353 height 25
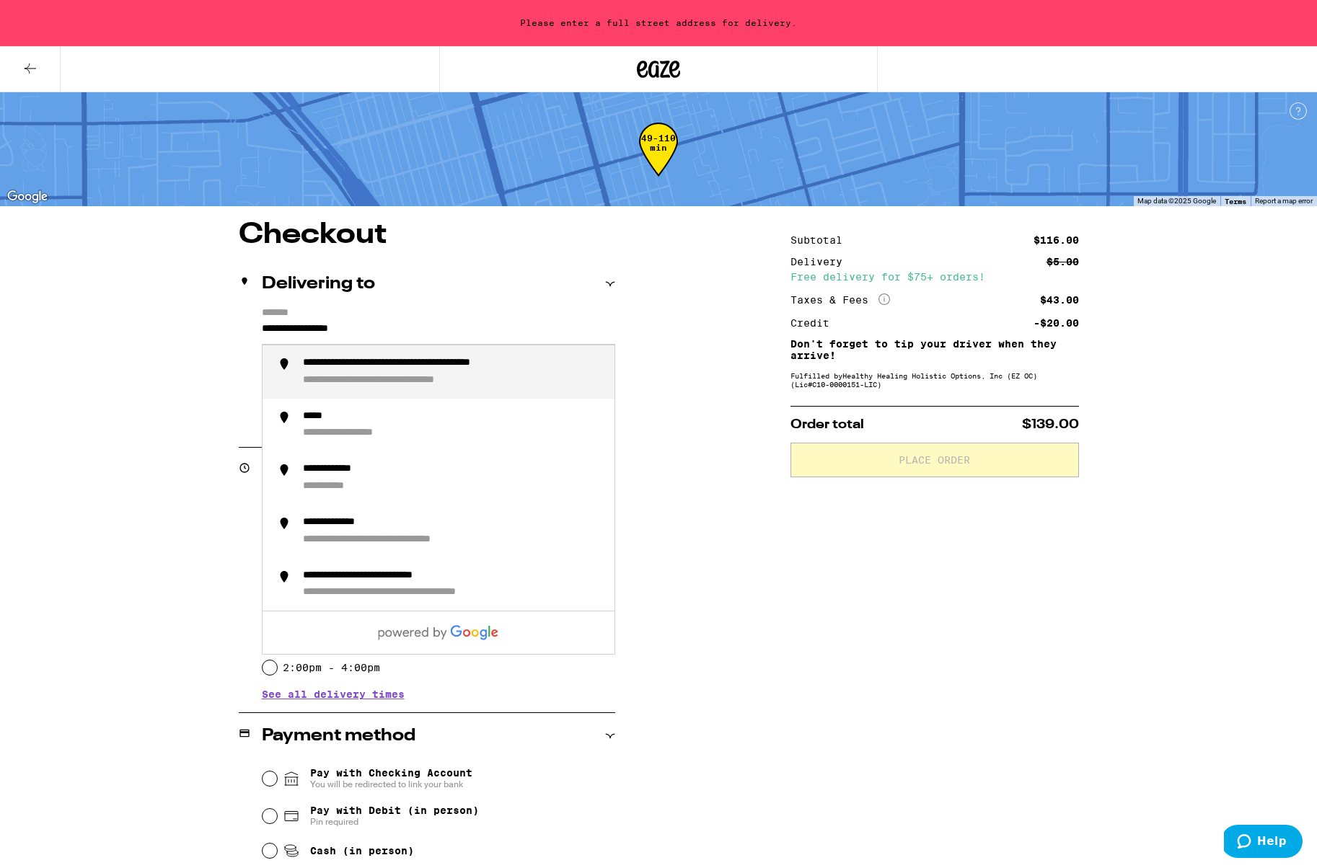
click at [392, 336] on input "**********" at bounding box center [438, 332] width 353 height 25
click at [376, 385] on div "**********" at bounding box center [349, 380] width 92 height 13
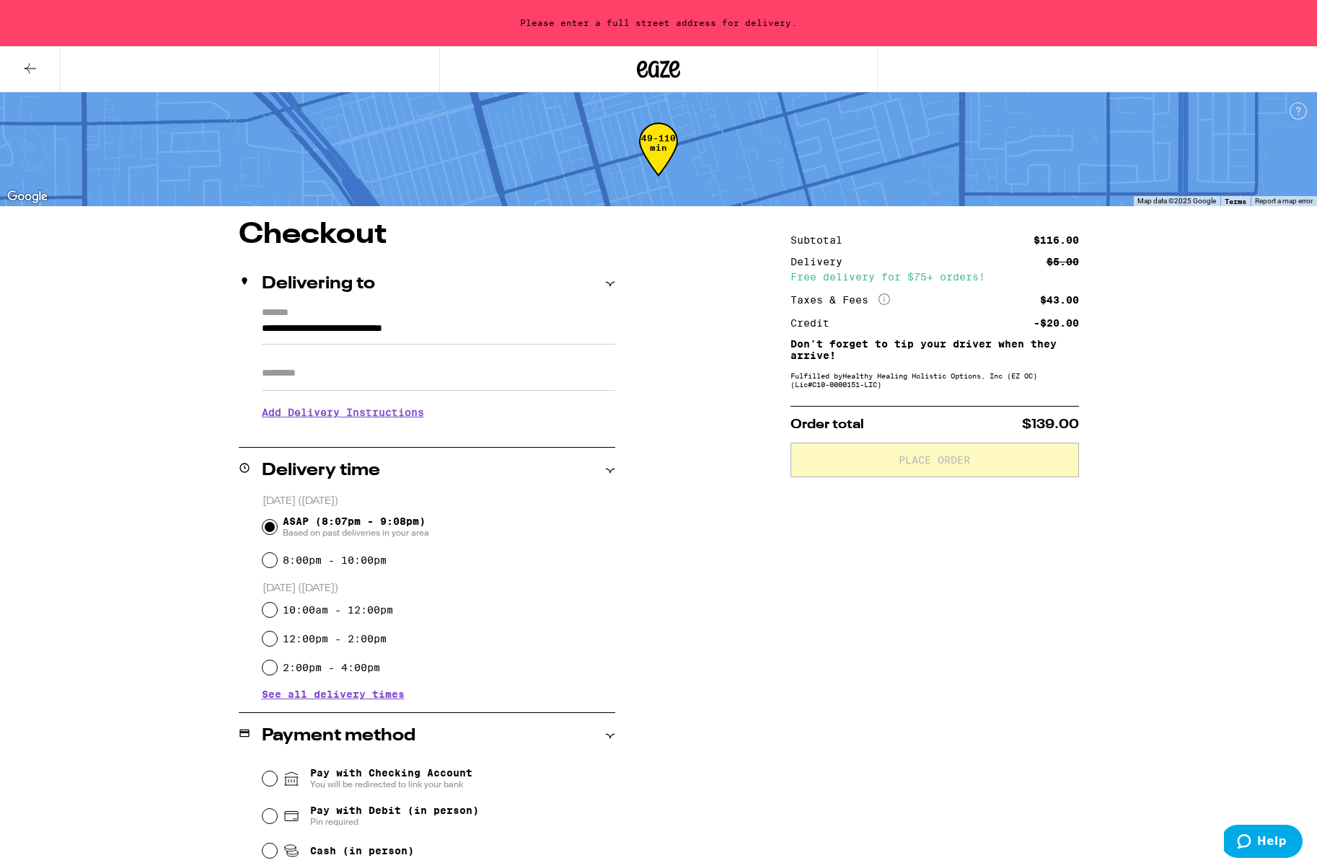
type input "**********"
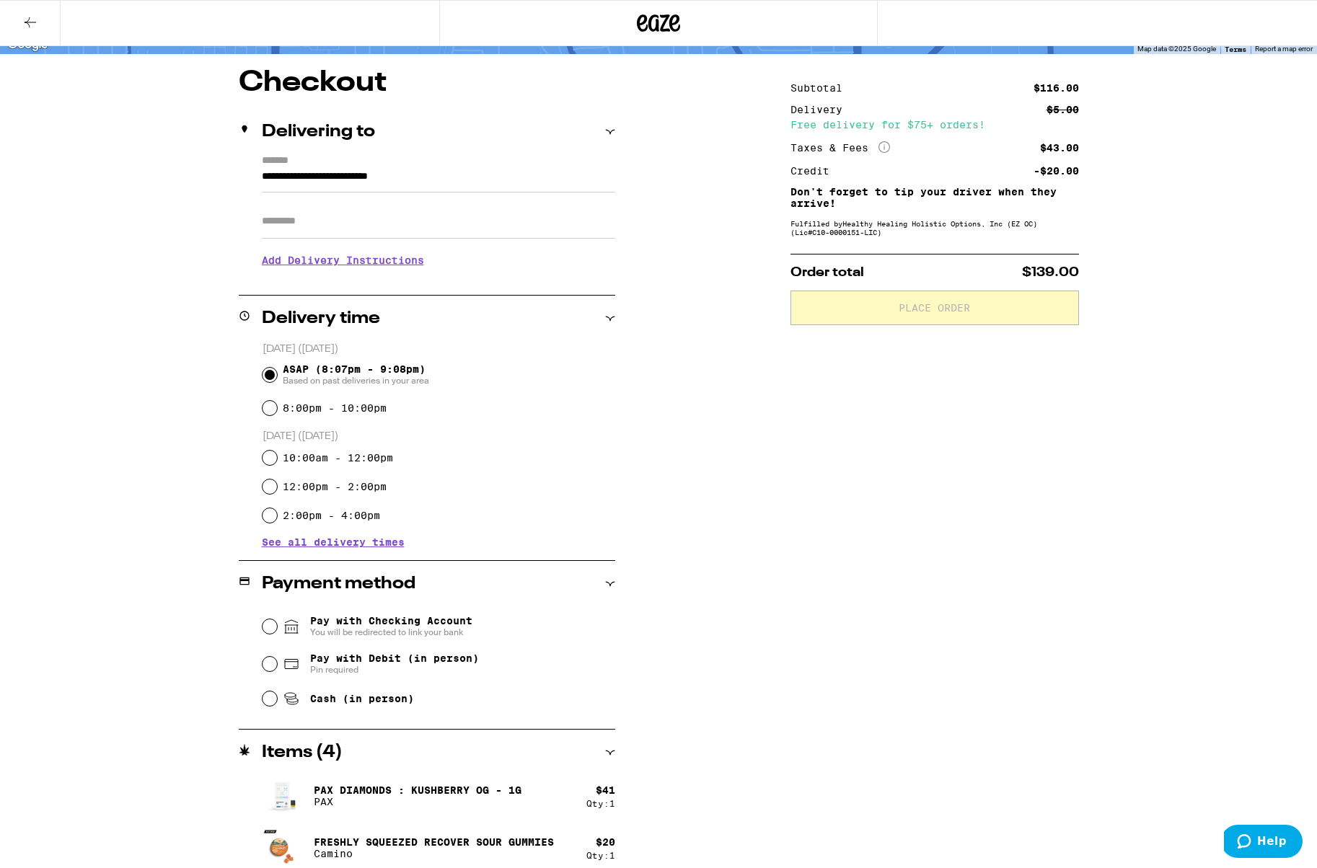
scroll to position [162, 0]
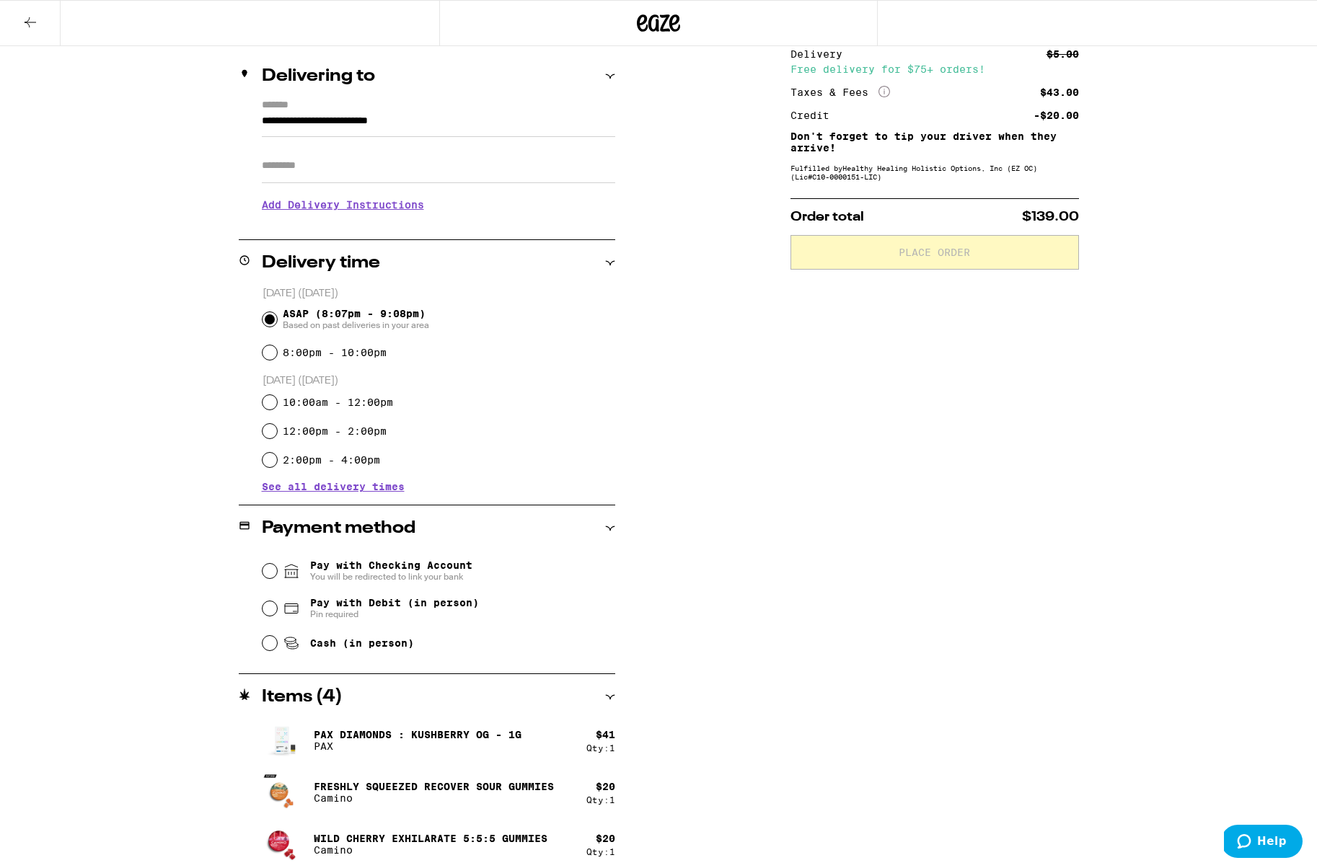
click at [271, 613] on input "Pay with Debit (in person) Pin required" at bounding box center [269, 608] width 14 height 14
radio input "true"
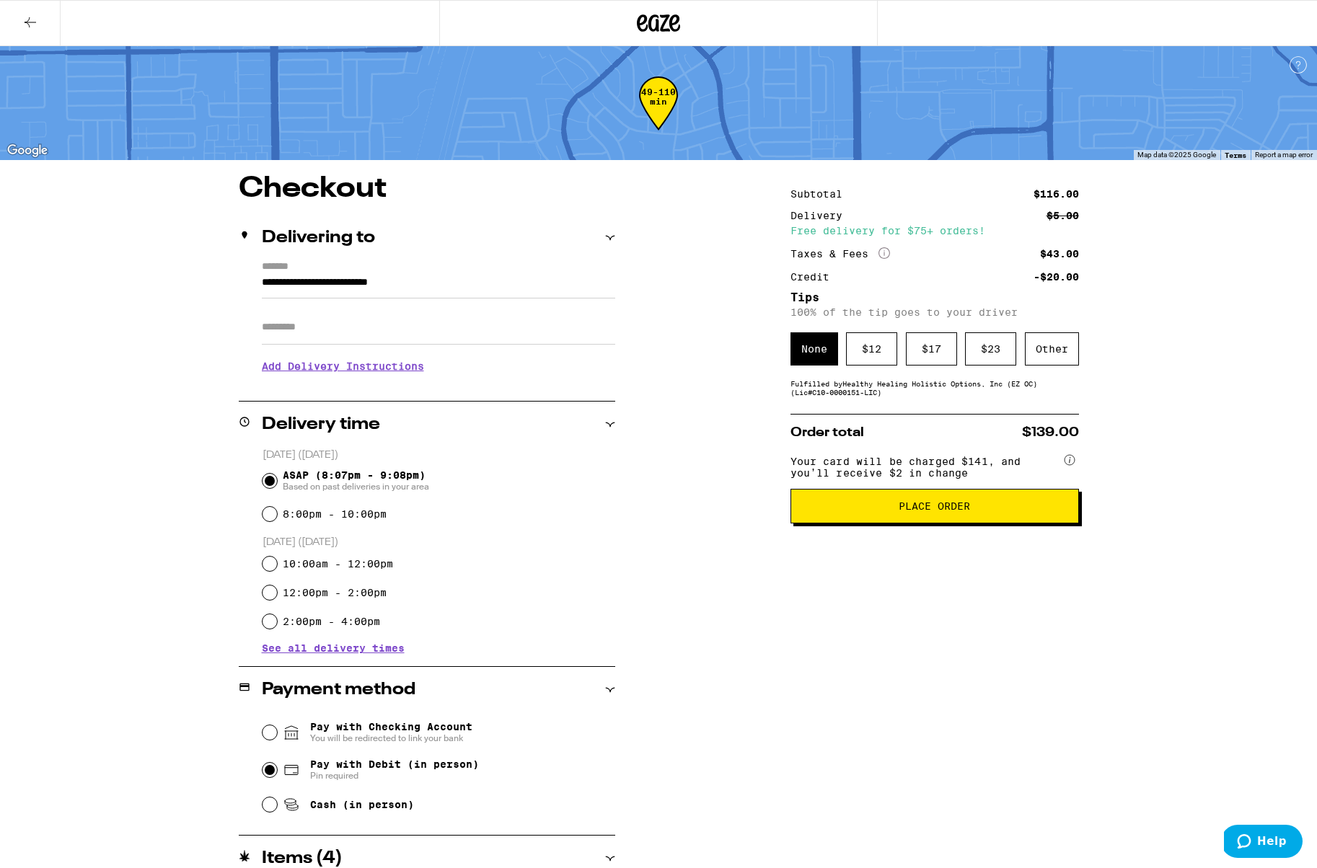
scroll to position [0, 0]
drag, startPoint x: 1035, startPoint y: 196, endPoint x: 1072, endPoint y: 196, distance: 36.8
click at [1072, 196] on div "$116.00" at bounding box center [1055, 194] width 45 height 10
click at [30, 19] on icon at bounding box center [30, 22] width 17 height 17
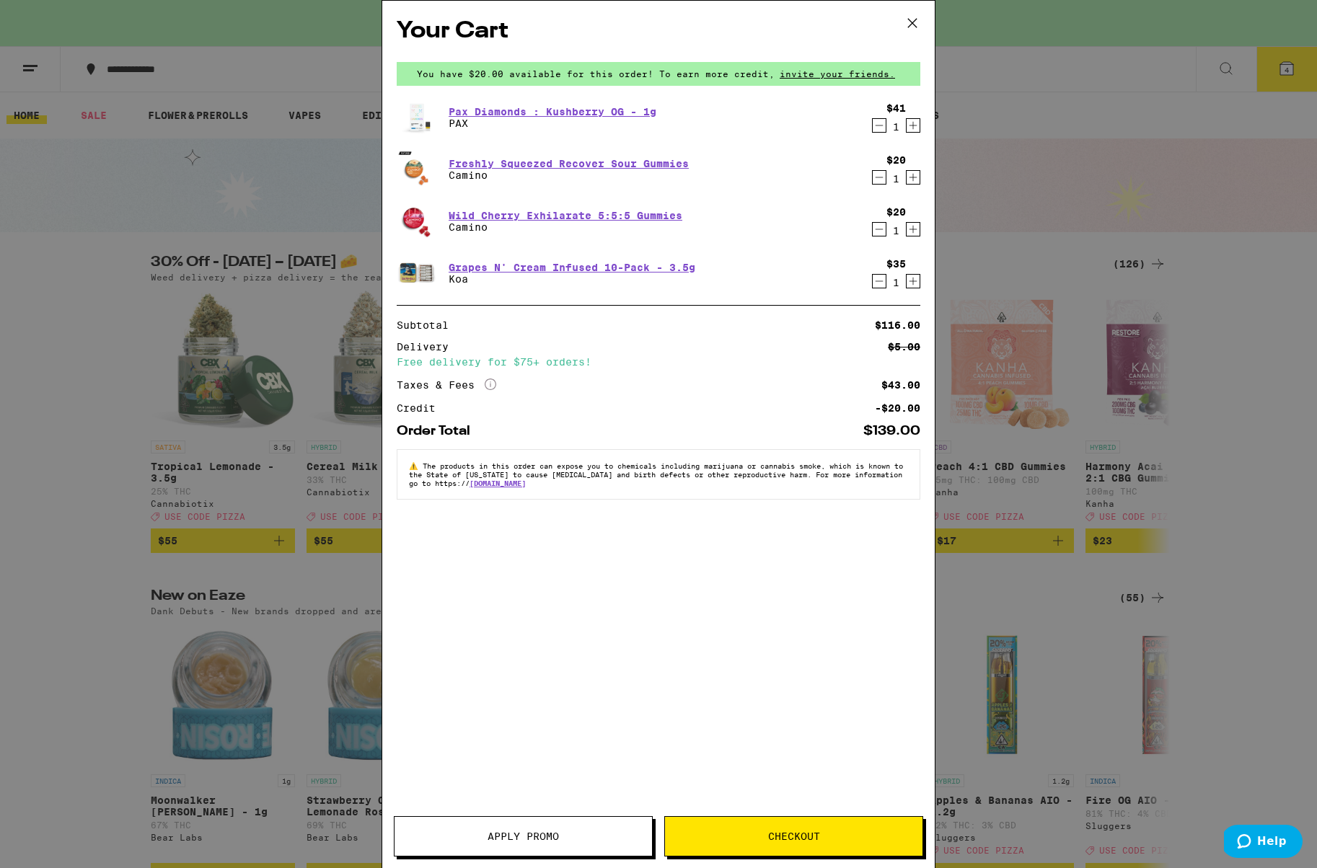
click at [876, 180] on icon "Decrement" at bounding box center [879, 177] width 13 height 17
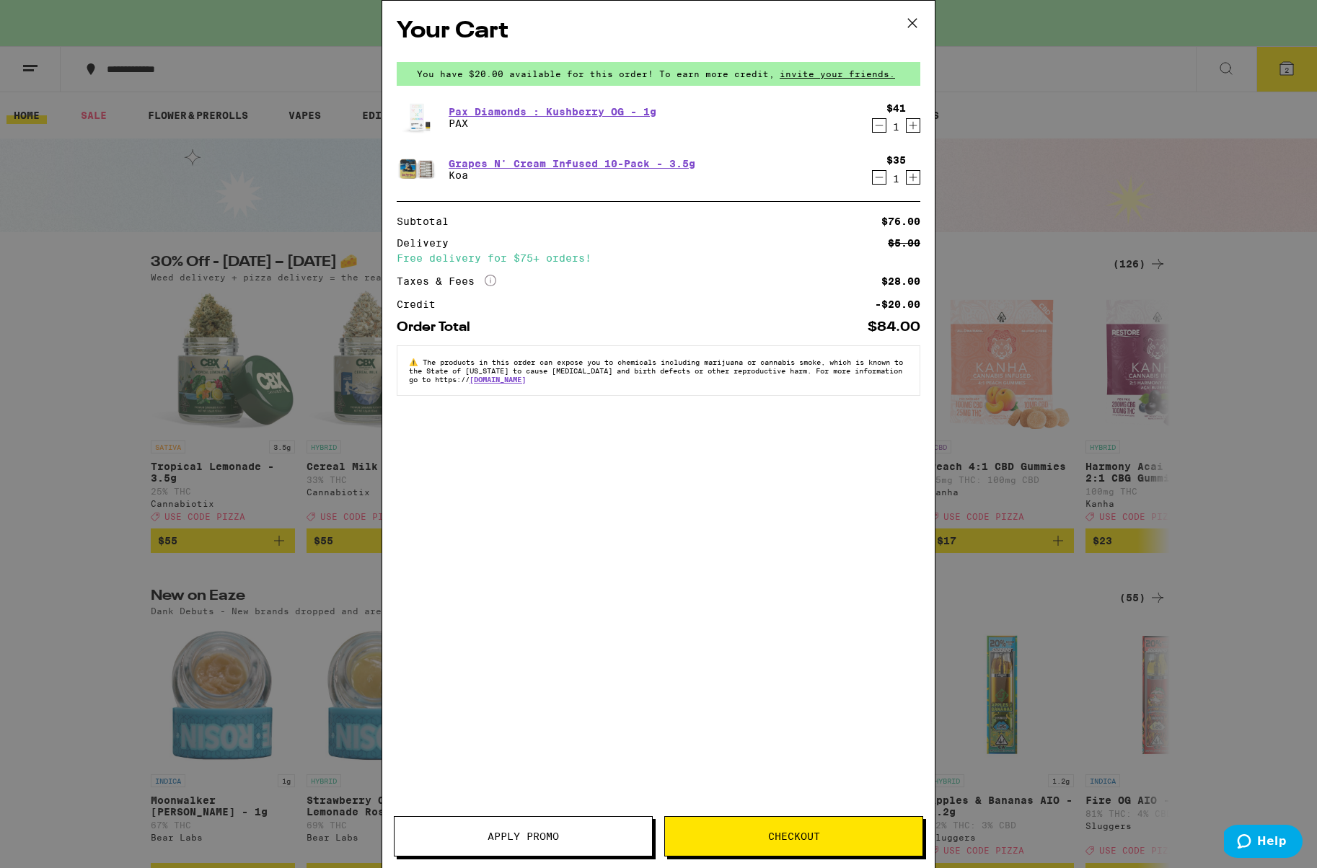
click at [770, 831] on span "Checkout" at bounding box center [794, 836] width 52 height 10
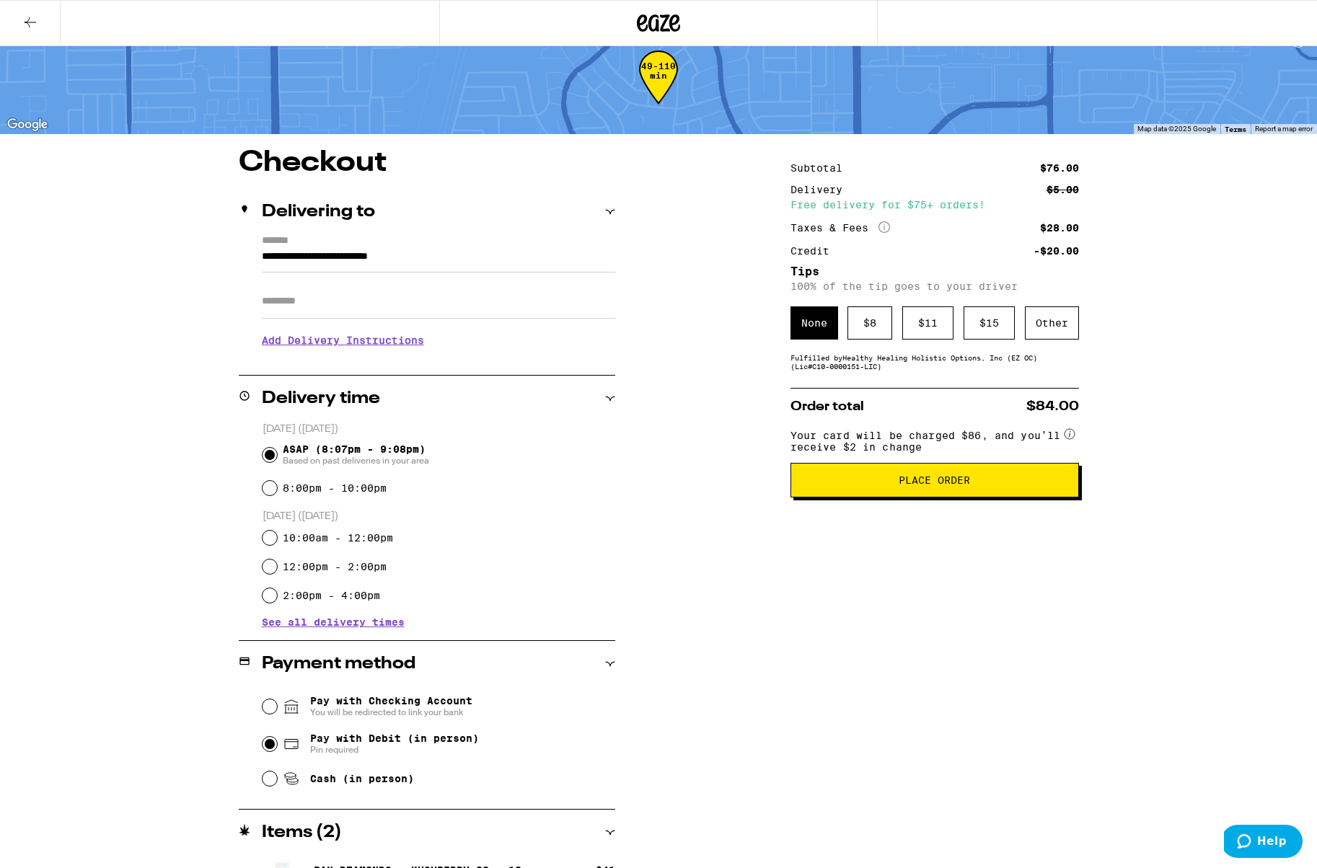
scroll to position [21, 0]
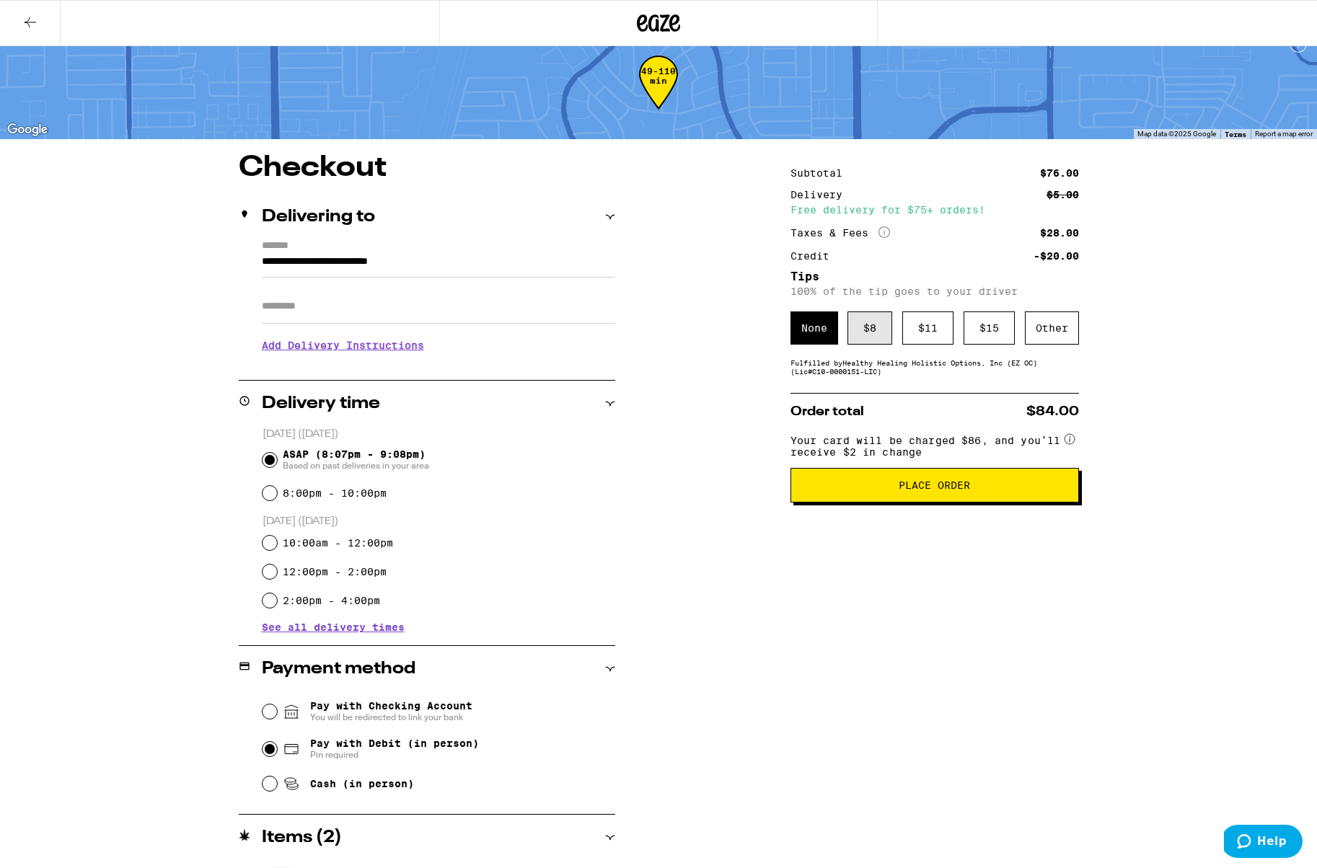
click at [872, 323] on div "$ 8" at bounding box center [869, 328] width 45 height 33
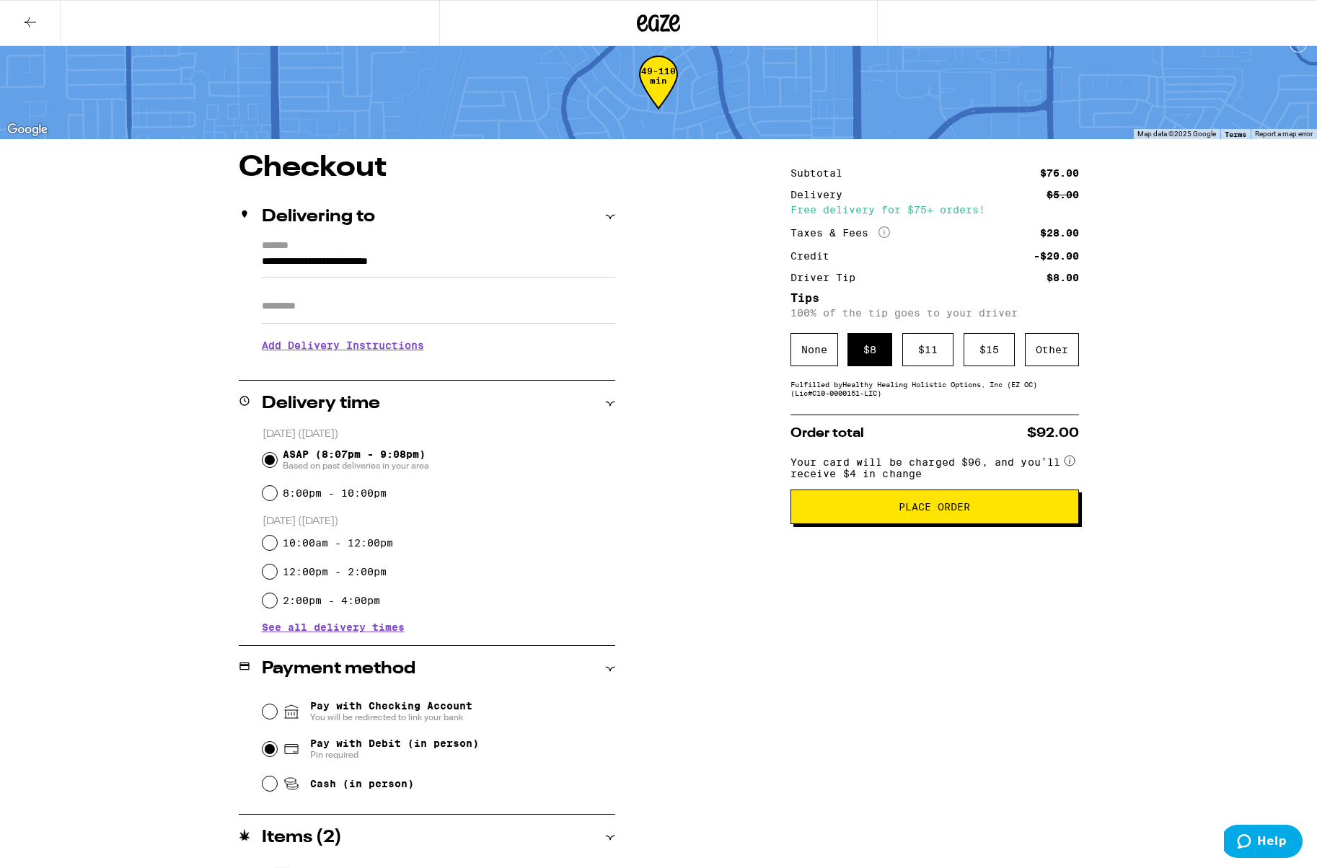
click at [952, 512] on span "Place Order" at bounding box center [934, 507] width 71 height 10
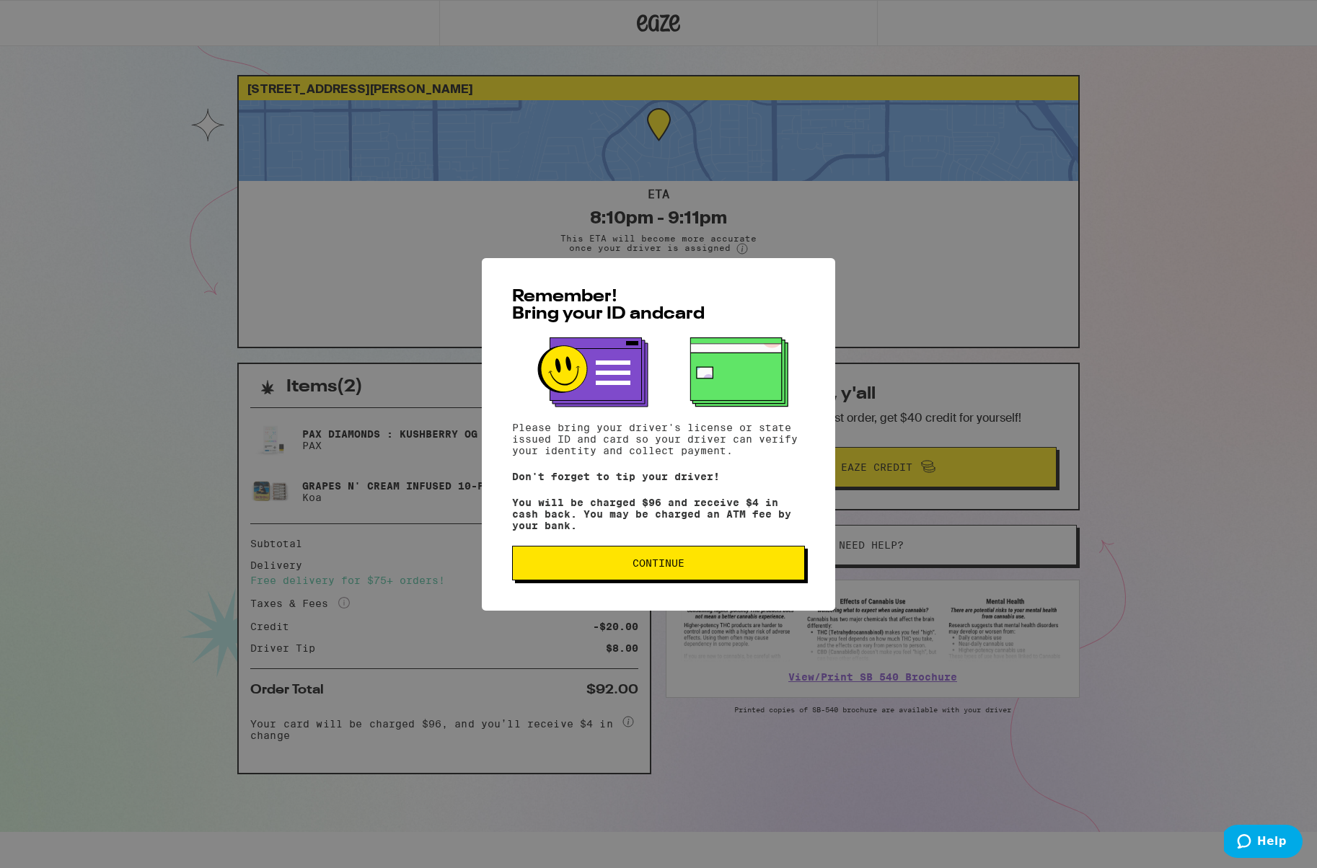
click at [689, 565] on span "Continue" at bounding box center [658, 563] width 268 height 10
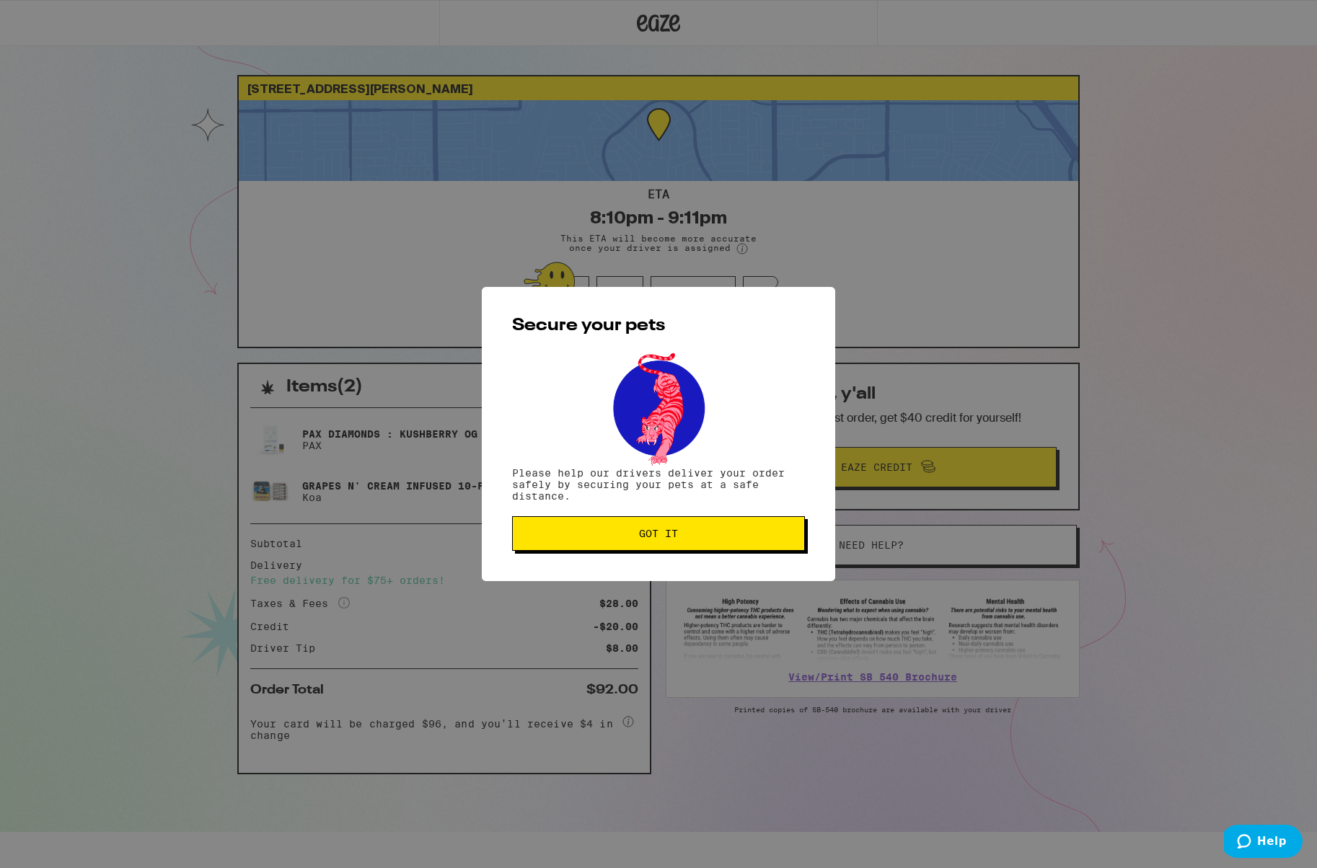
click at [650, 538] on span "Got it" at bounding box center [658, 534] width 39 height 10
